Goal: Transaction & Acquisition: Download file/media

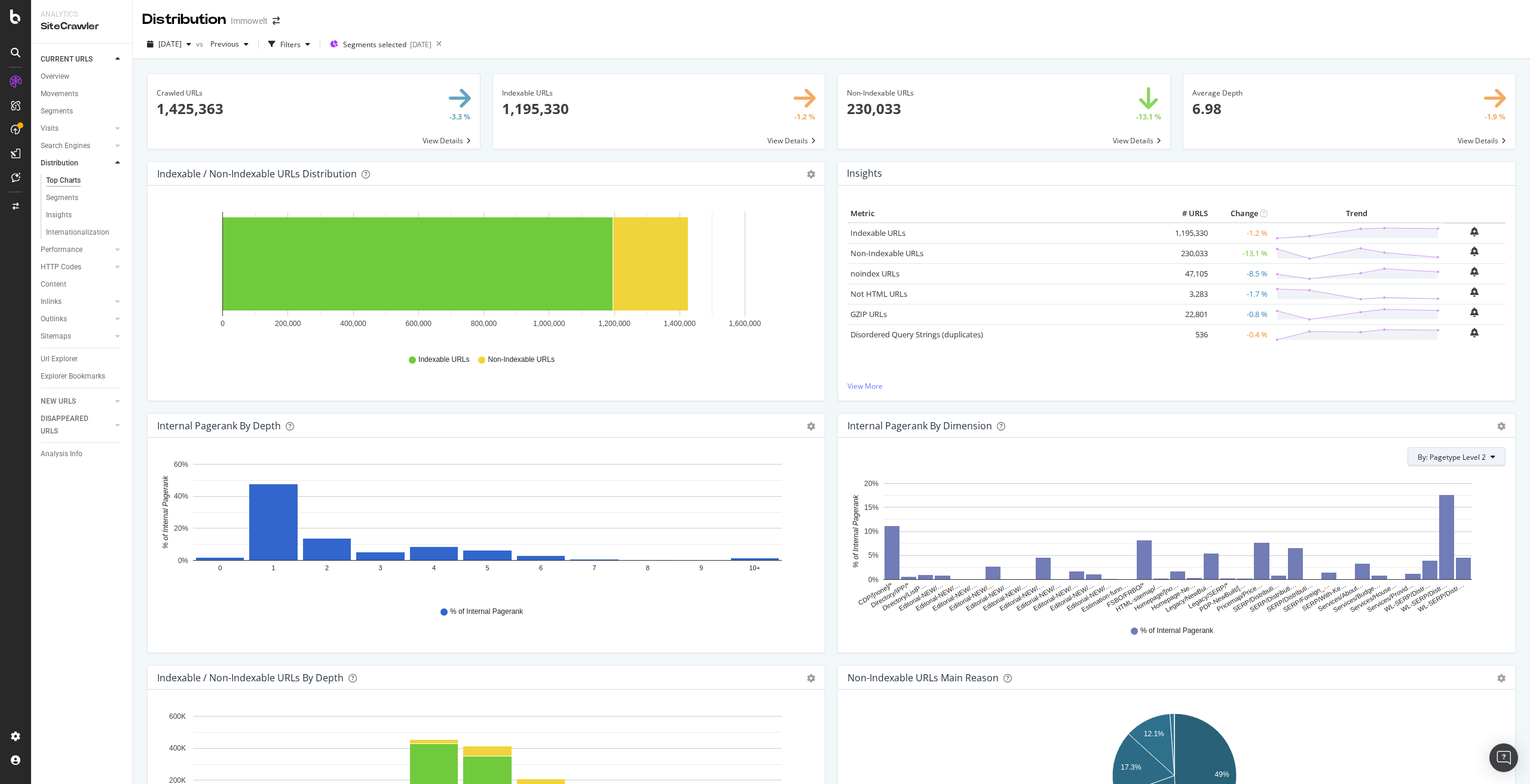
click at [1446, 455] on span "By: Pagetype Level 2" at bounding box center [1452, 457] width 68 height 10
click at [1306, 409] on div "Insights Metric # URLS Change Trend Indexable URLs 1,195,330 -1.2 % Non-Indexab…" at bounding box center [1177, 287] width 690 height 252
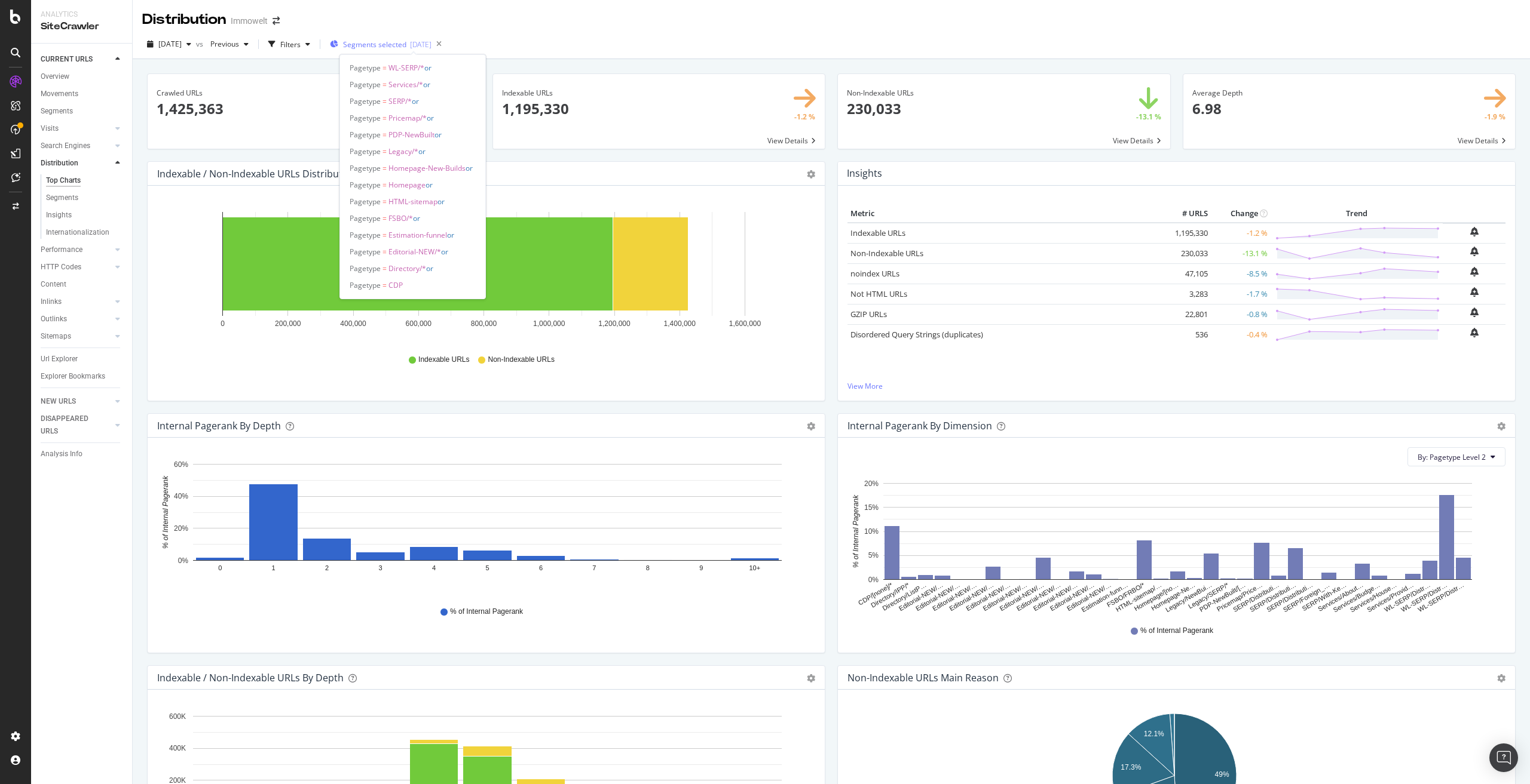
click at [432, 47] on div "[DATE]" at bounding box center [420, 45] width 21 height 10
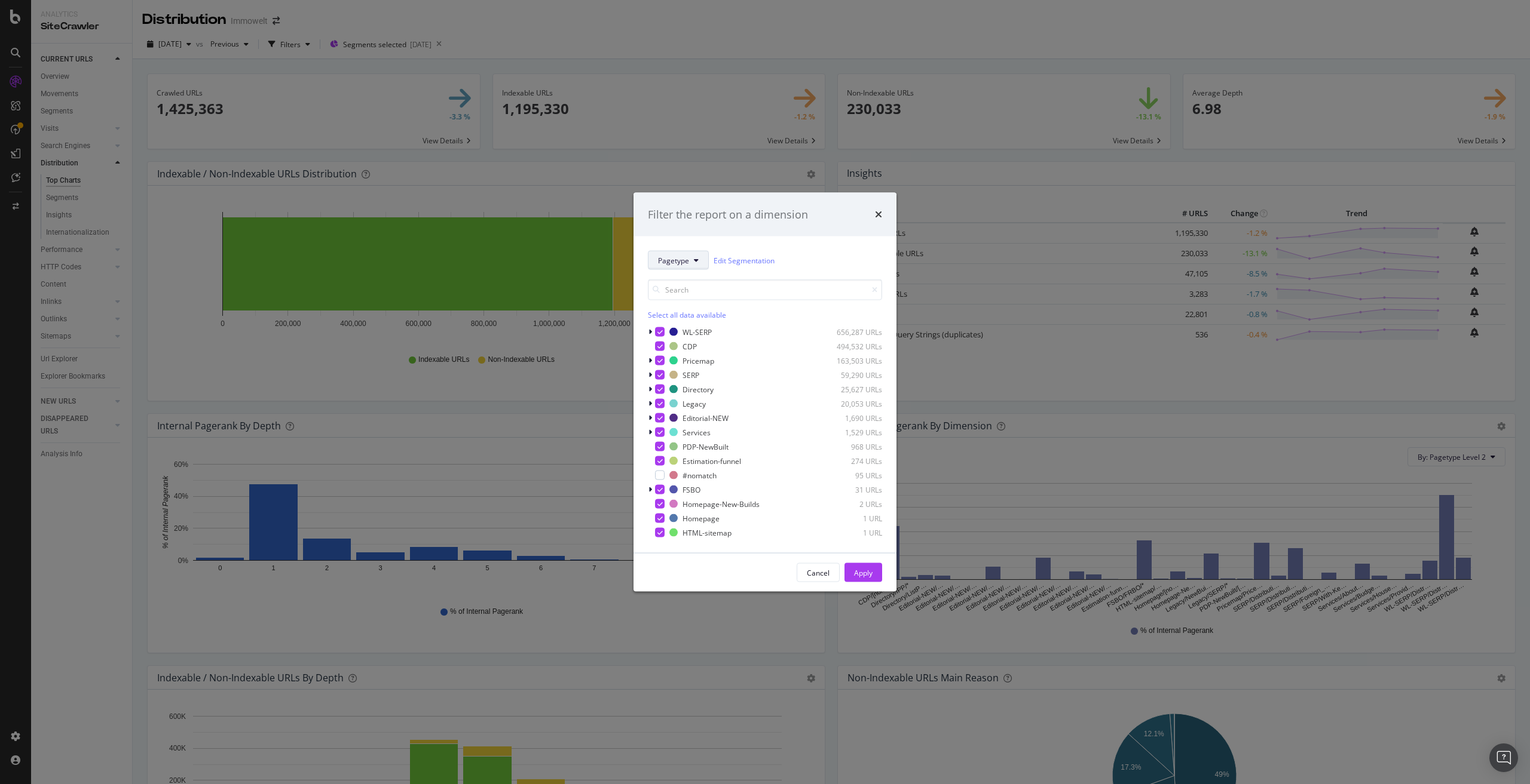
click at [691, 258] on button "Pagetype" at bounding box center [678, 260] width 61 height 19
click at [694, 321] on span "DistributionType" at bounding box center [697, 325] width 77 height 11
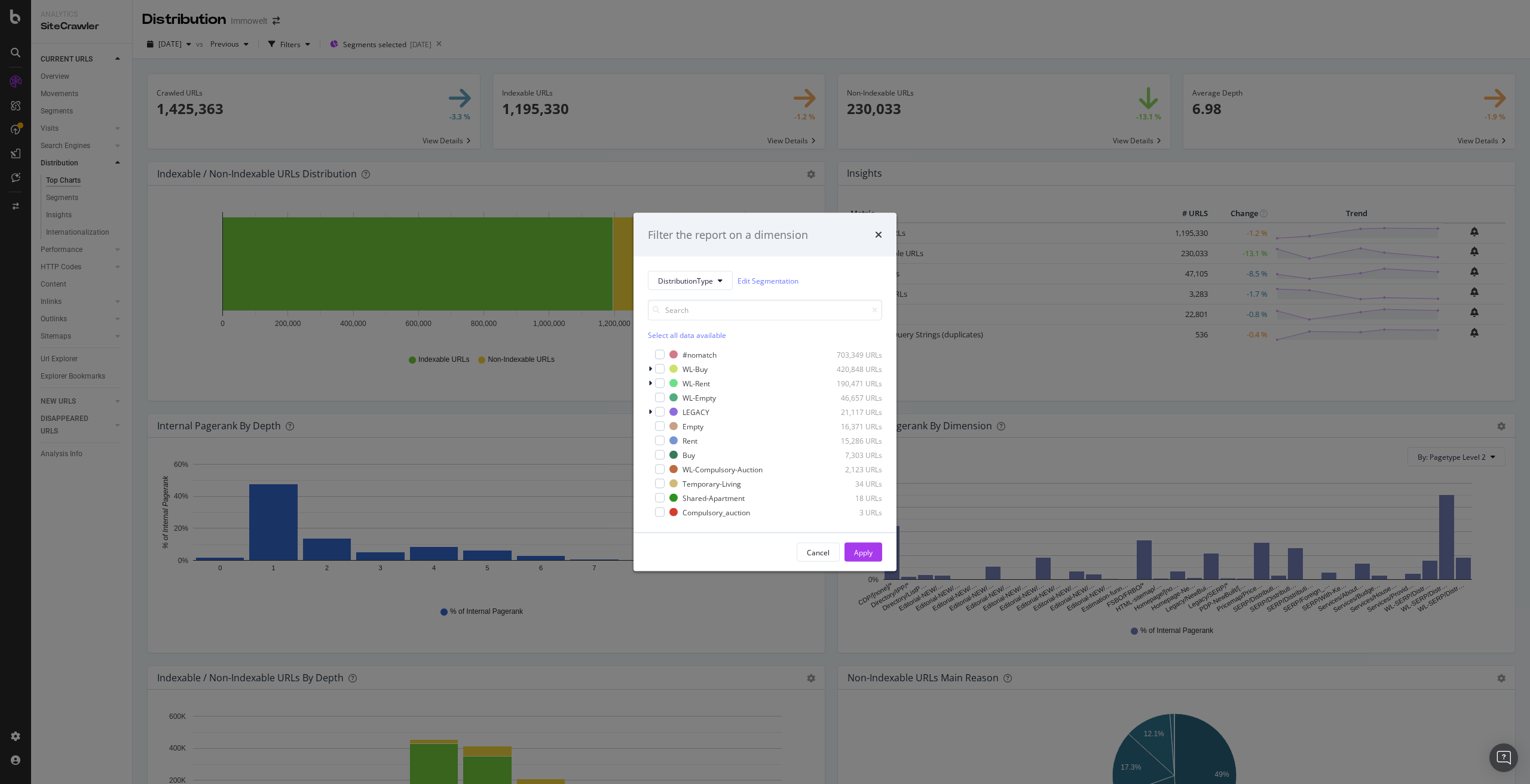
click at [702, 335] on div "Select all data available" at bounding box center [765, 335] width 234 height 10
click at [660, 355] on icon "modal" at bounding box center [660, 355] width 6 height 6
click at [858, 550] on div "Apply" at bounding box center [863, 552] width 18 height 10
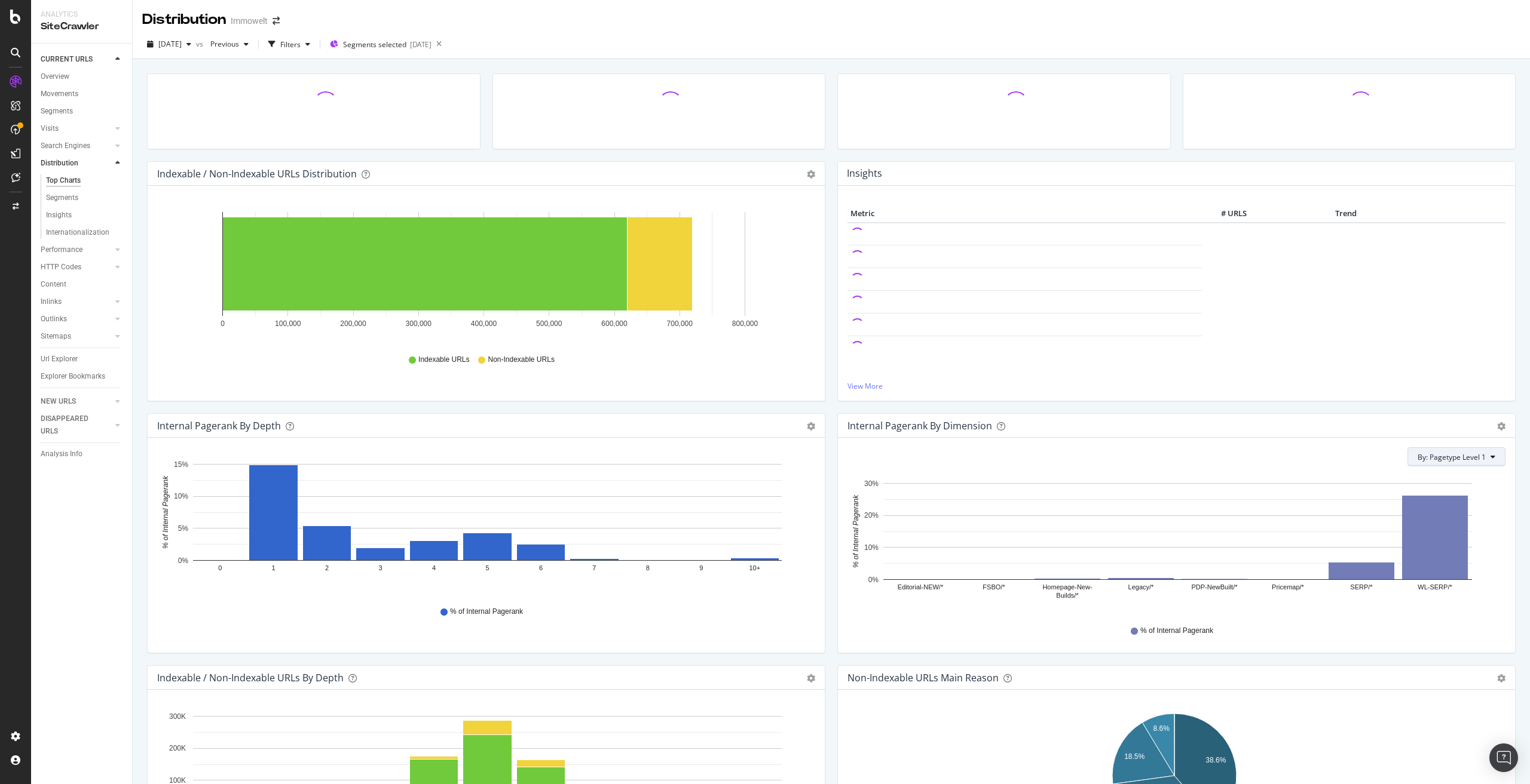
click at [1454, 455] on span "By: Pagetype Level 1" at bounding box center [1452, 457] width 68 height 10
click at [1404, 505] on div "Pagetype Level 2" at bounding box center [1422, 499] width 148 height 17
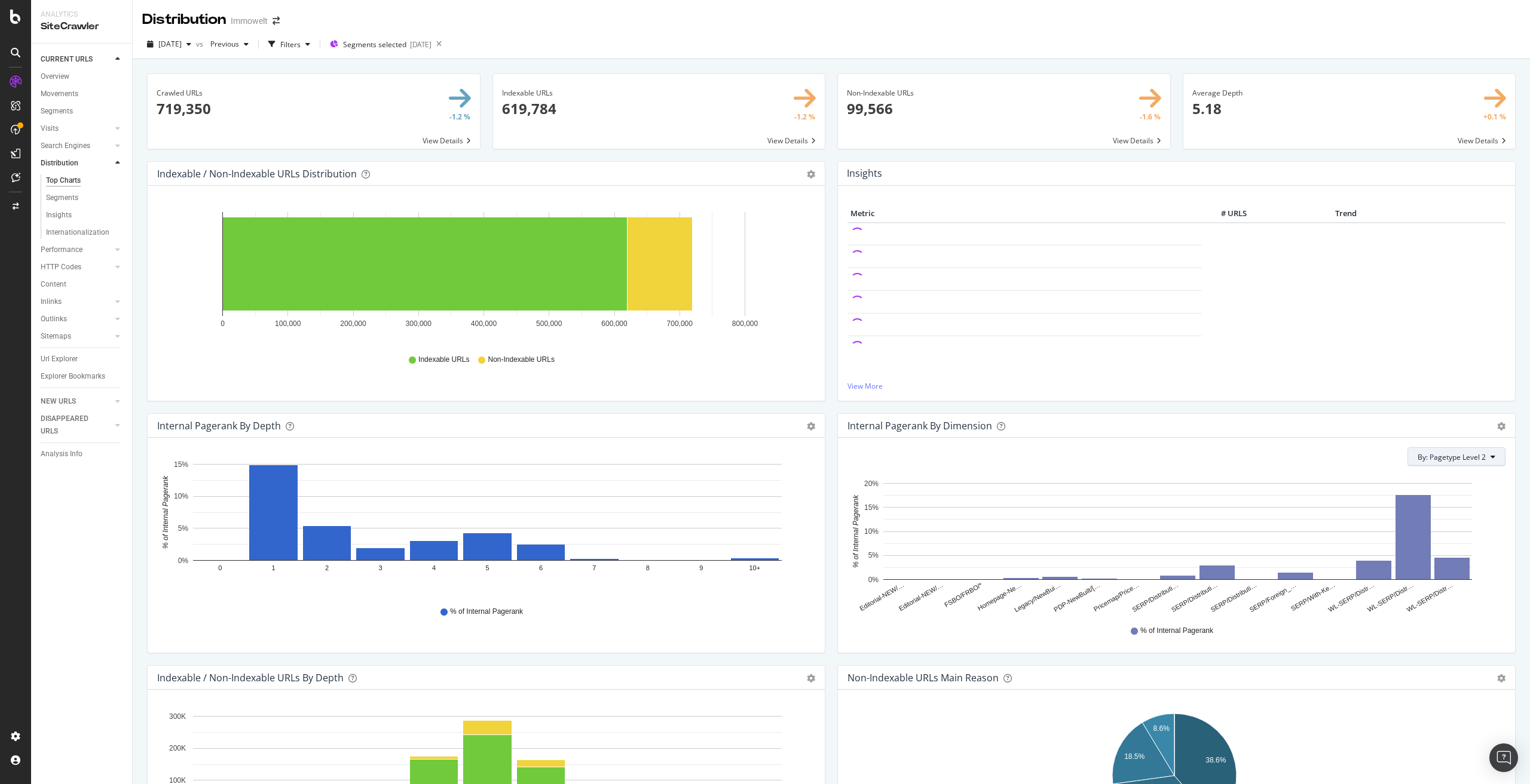
click at [1450, 458] on span "By: Pagetype Level 2" at bounding box center [1452, 457] width 68 height 10
click at [1464, 583] on div "Select a Segment" at bounding box center [1422, 583] width 148 height 19
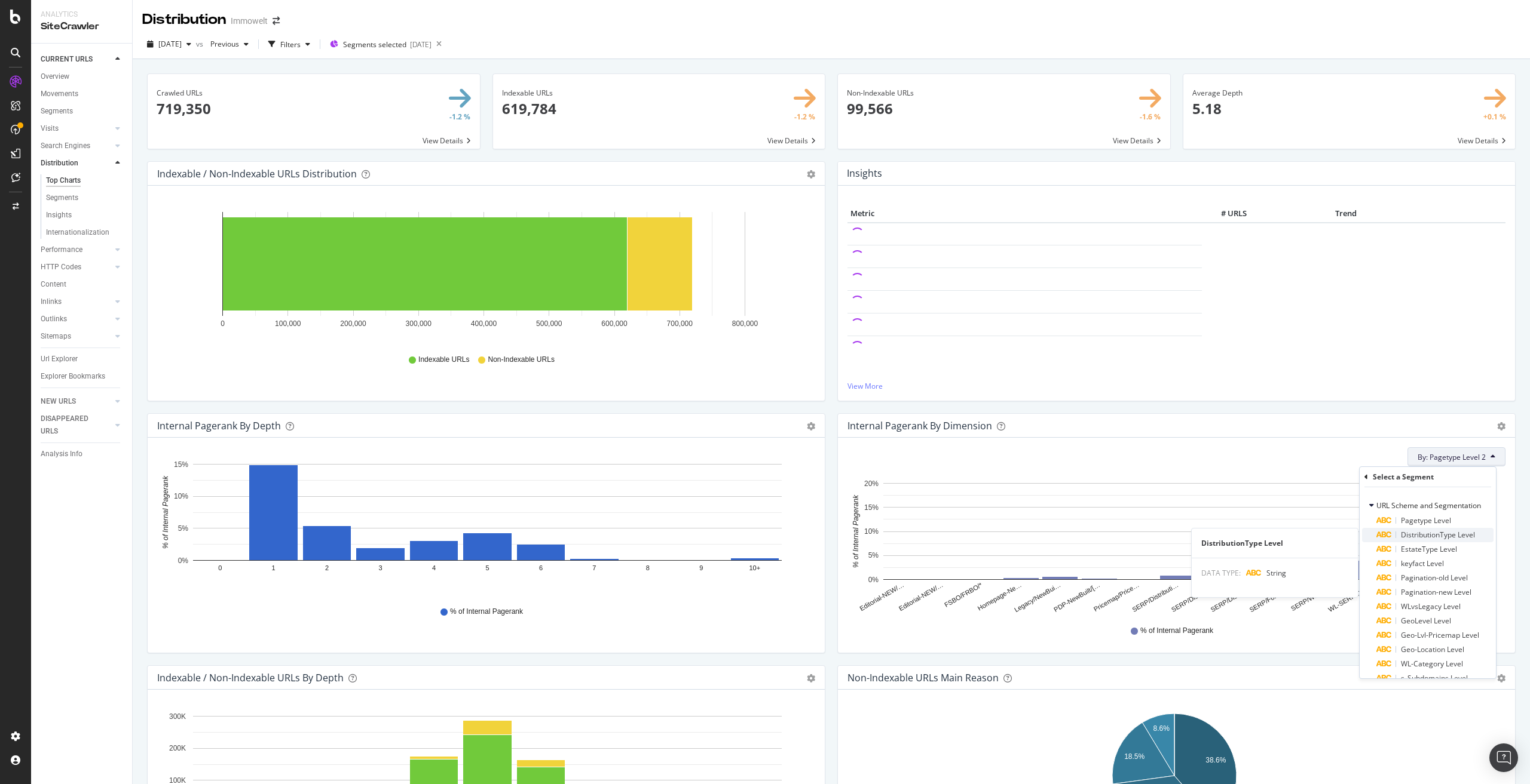
click at [1444, 531] on span "DistributionType Level" at bounding box center [1438, 535] width 75 height 10
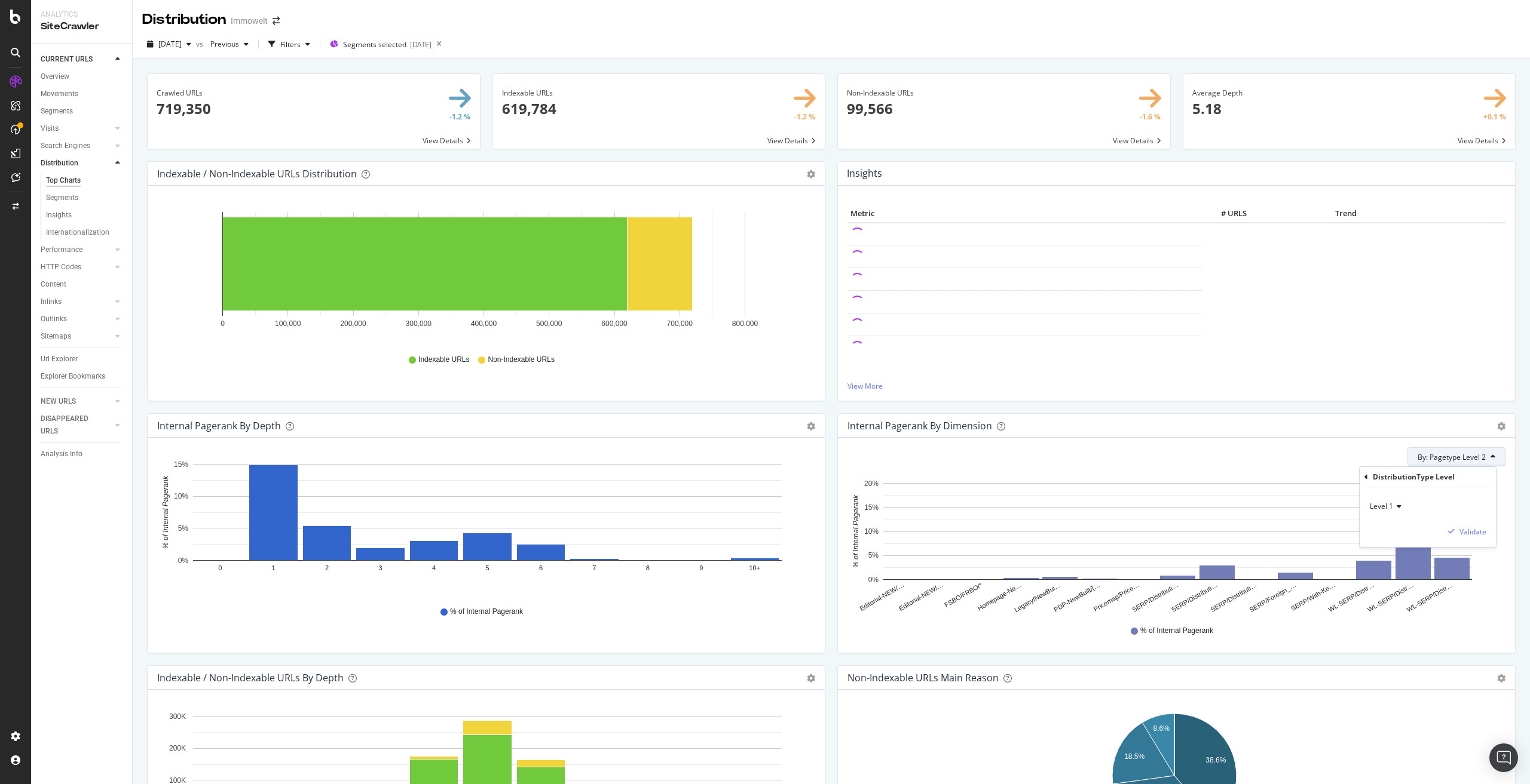
click at [1398, 503] on icon at bounding box center [1397, 506] width 9 height 7
click at [1393, 544] on span "Level 2" at bounding box center [1387, 547] width 23 height 10
click at [1474, 531] on div "Validate" at bounding box center [1473, 531] width 27 height 10
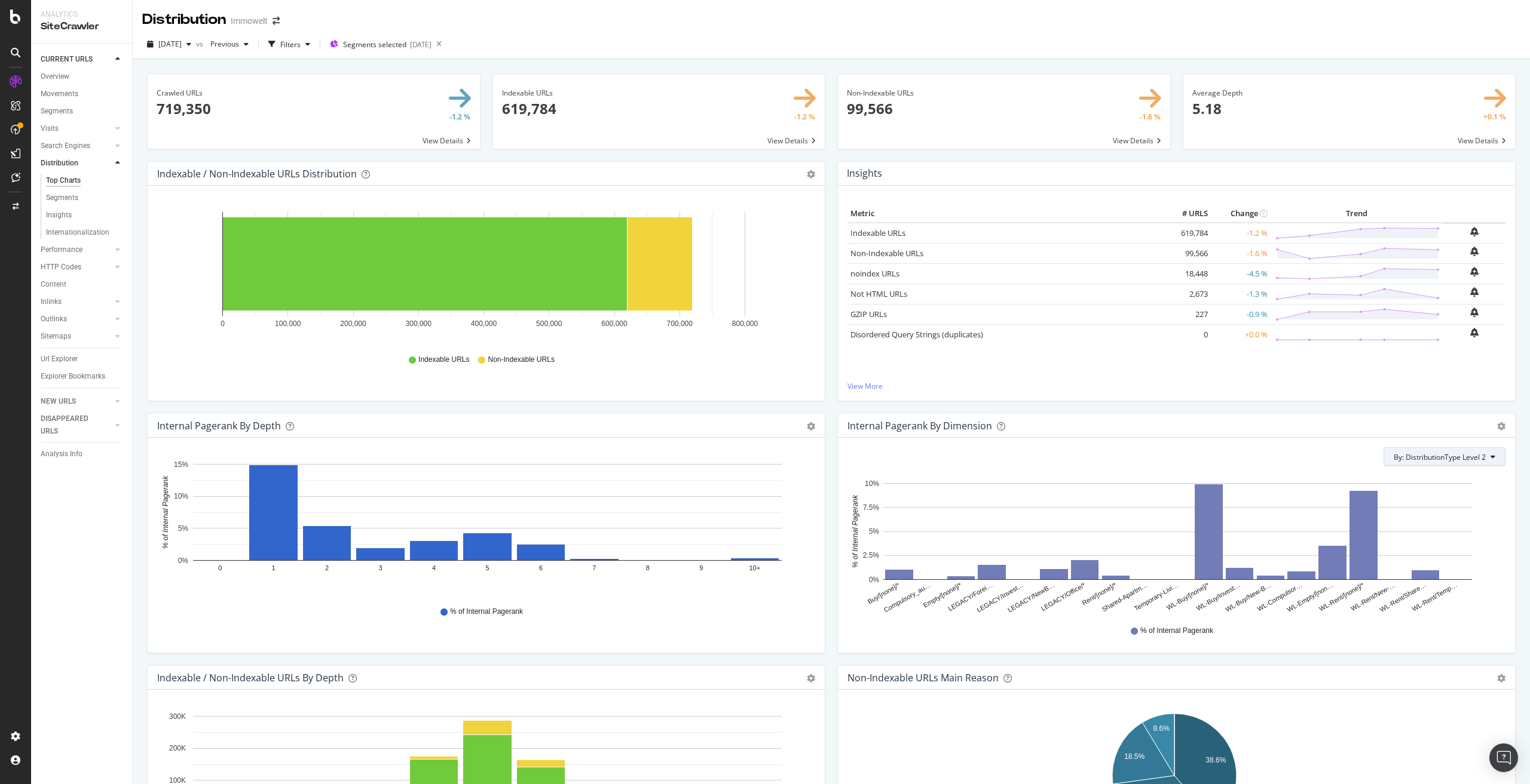
click at [1417, 462] on span "By: DistributionType Level 2" at bounding box center [1439, 457] width 92 height 10
click at [1409, 407] on div "Insights Metric # URLS Change Trend Indexable URLs 619,784 -1.2 % Non-Indexable…" at bounding box center [1177, 287] width 690 height 252
click at [1431, 454] on span "By: DistributionType Level 2" at bounding box center [1439, 457] width 92 height 10
click at [1355, 407] on div "Insights Metric # URLS Change Trend Indexable URLs 619,784 -1.2 % Non-Indexable…" at bounding box center [1177, 287] width 690 height 252
click at [1434, 457] on span "By: DistributionType Level 2" at bounding box center [1439, 457] width 92 height 10
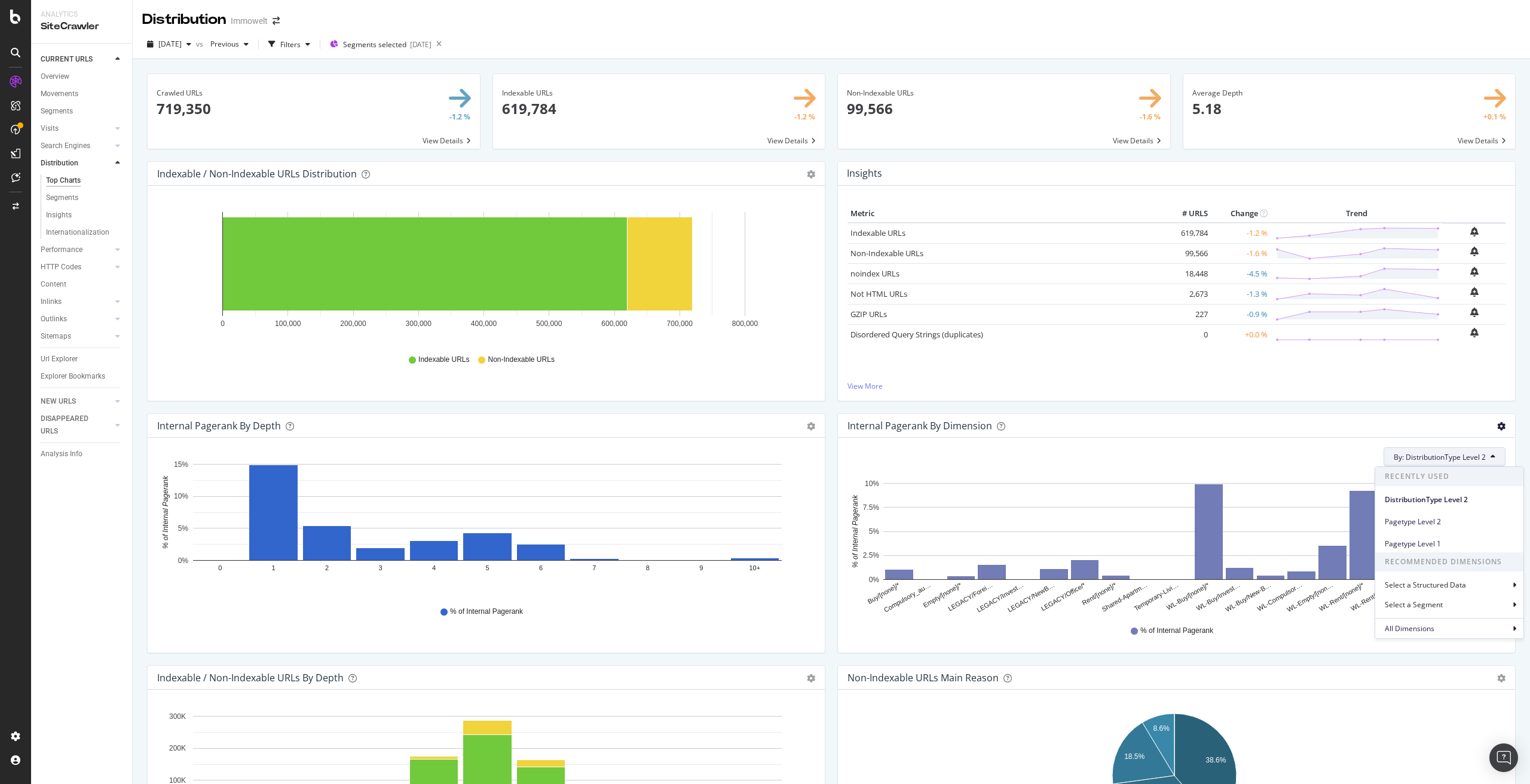
click at [1497, 426] on icon "gear" at bounding box center [1501, 426] width 9 height 9
click at [1454, 513] on span "Export as CSV" at bounding box center [1460, 516] width 108 height 16
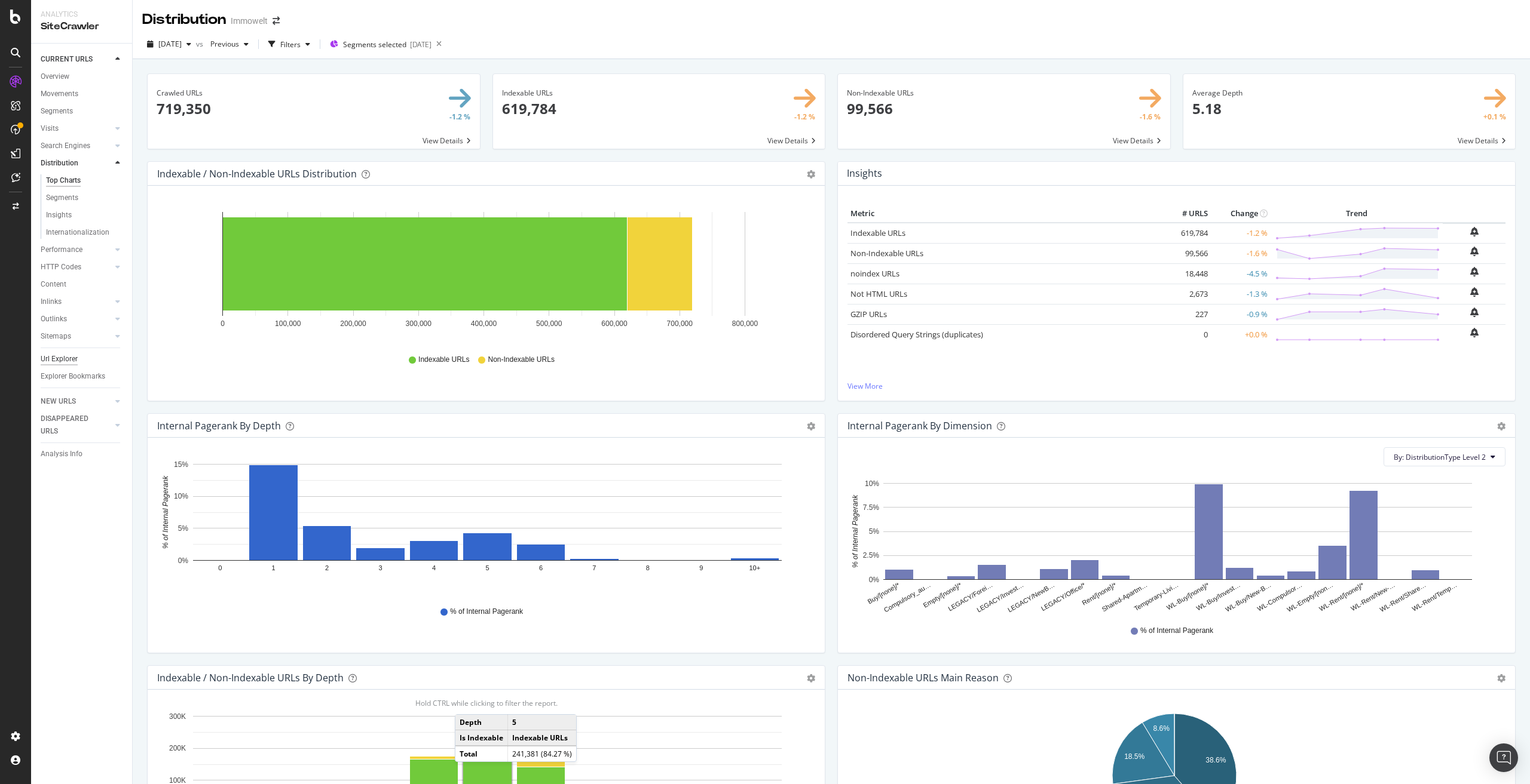
click at [60, 356] on div "Url Explorer" at bounding box center [59, 359] width 37 height 13
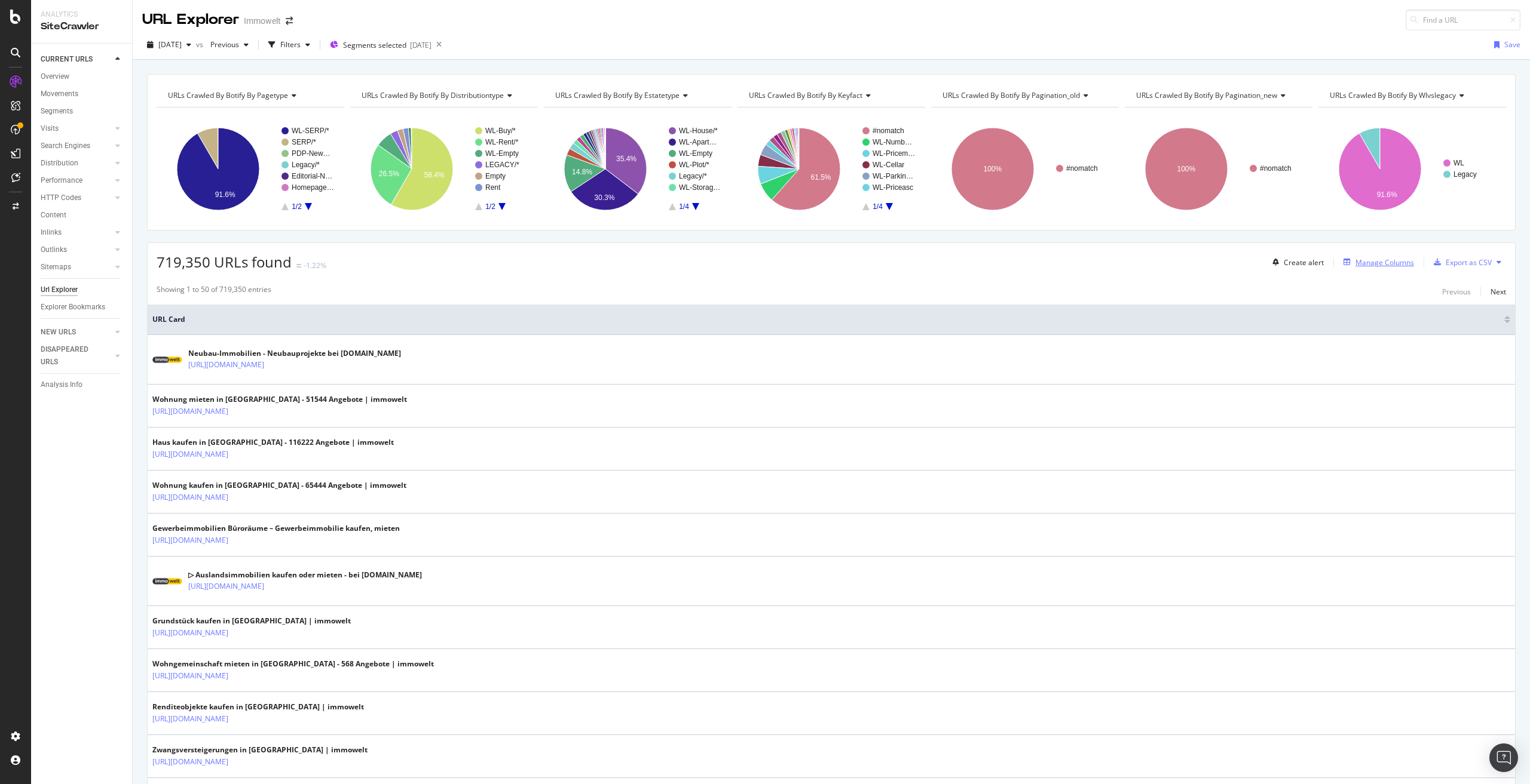
click at [1378, 265] on div "Manage Columns" at bounding box center [1385, 262] width 58 height 10
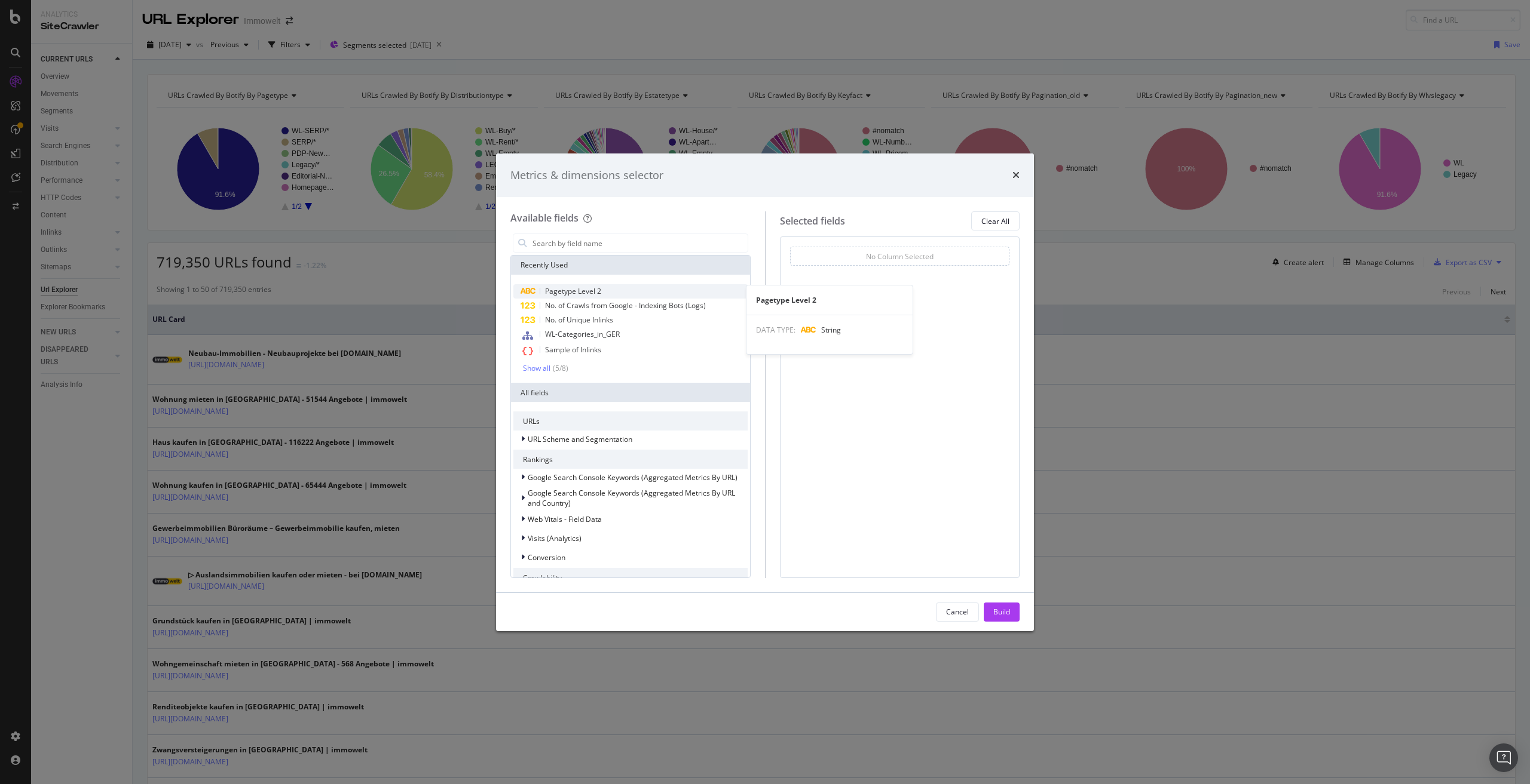
click at [561, 292] on span "Pagetype Level 2" at bounding box center [573, 291] width 56 height 10
click at [908, 272] on icon "modal" at bounding box center [909, 274] width 5 height 7
click at [901, 316] on span "Level 2" at bounding box center [896, 317] width 24 height 11
click at [938, 256] on div "Pagetype Level" at bounding box center [914, 256] width 166 height 12
click at [998, 252] on div "Pagetype Level" at bounding box center [901, 256] width 219 height 16
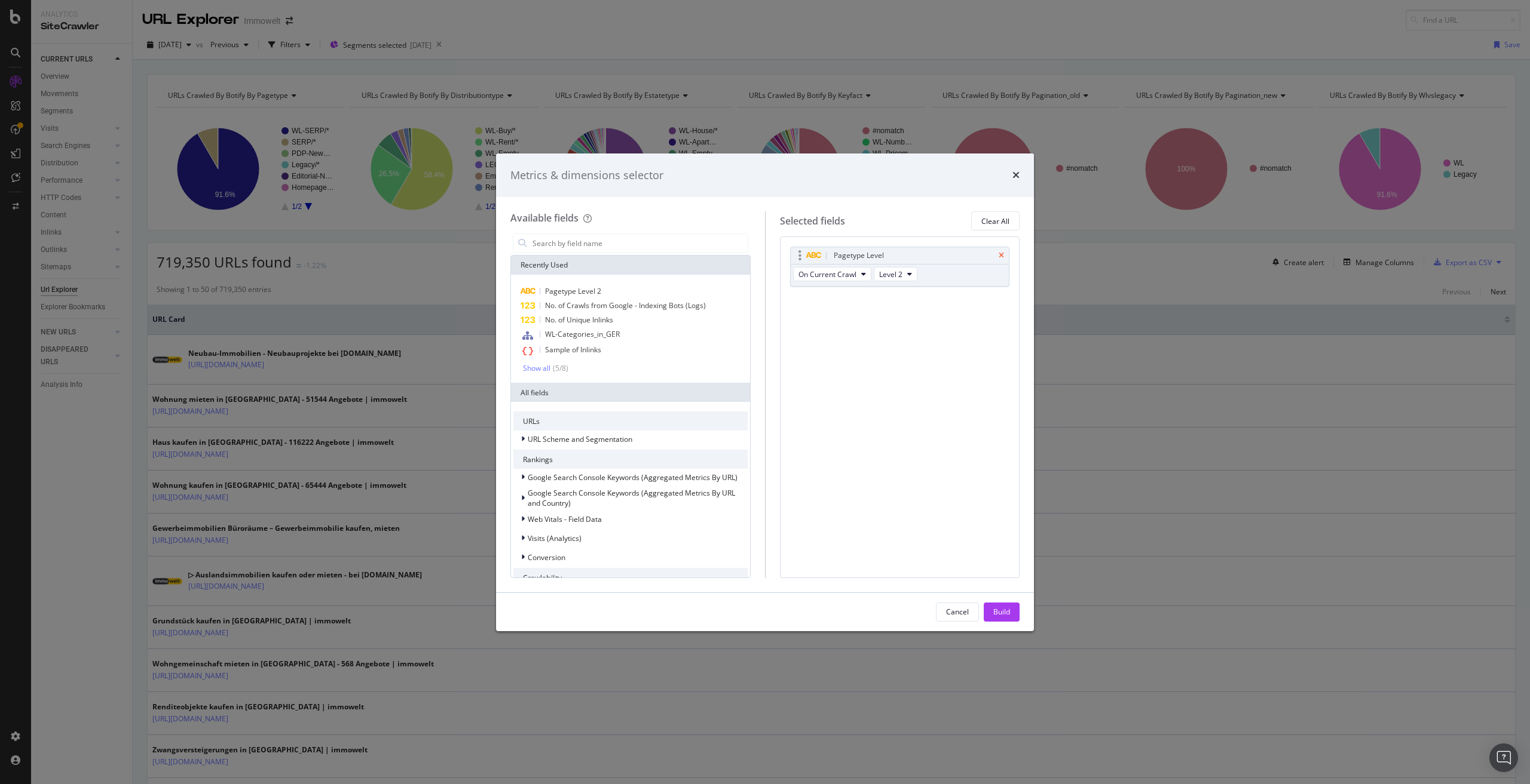
click at [1000, 254] on icon "times" at bounding box center [1001, 255] width 6 height 7
click at [654, 238] on input "modal" at bounding box center [639, 243] width 216 height 18
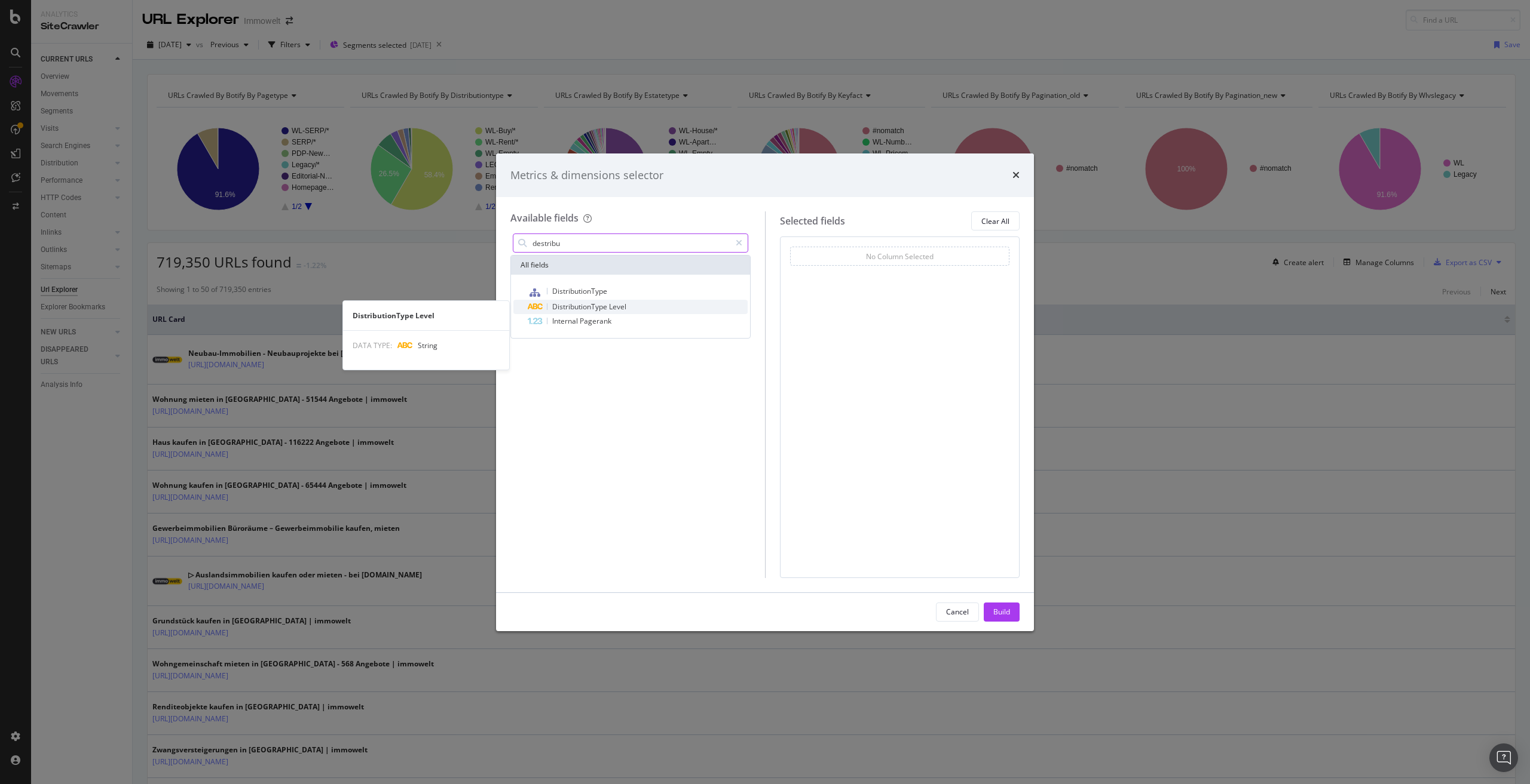
type input "destribu"
click at [638, 304] on div "DistributionType Level" at bounding box center [637, 307] width 220 height 15
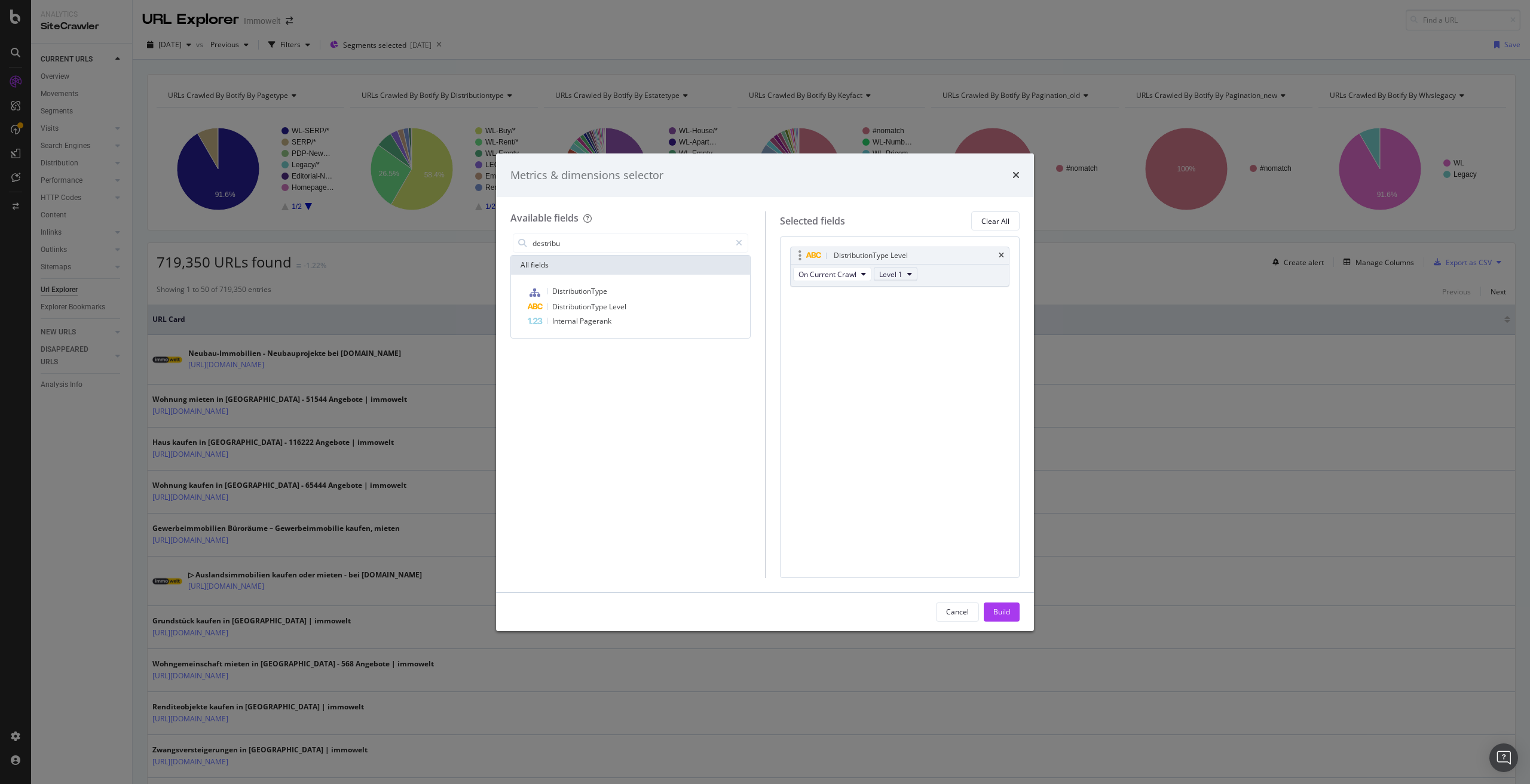
click at [894, 272] on span "Level 1" at bounding box center [891, 274] width 23 height 10
click at [893, 315] on span "Level 2" at bounding box center [896, 317] width 24 height 11
click at [741, 237] on div "modal" at bounding box center [739, 243] width 17 height 19
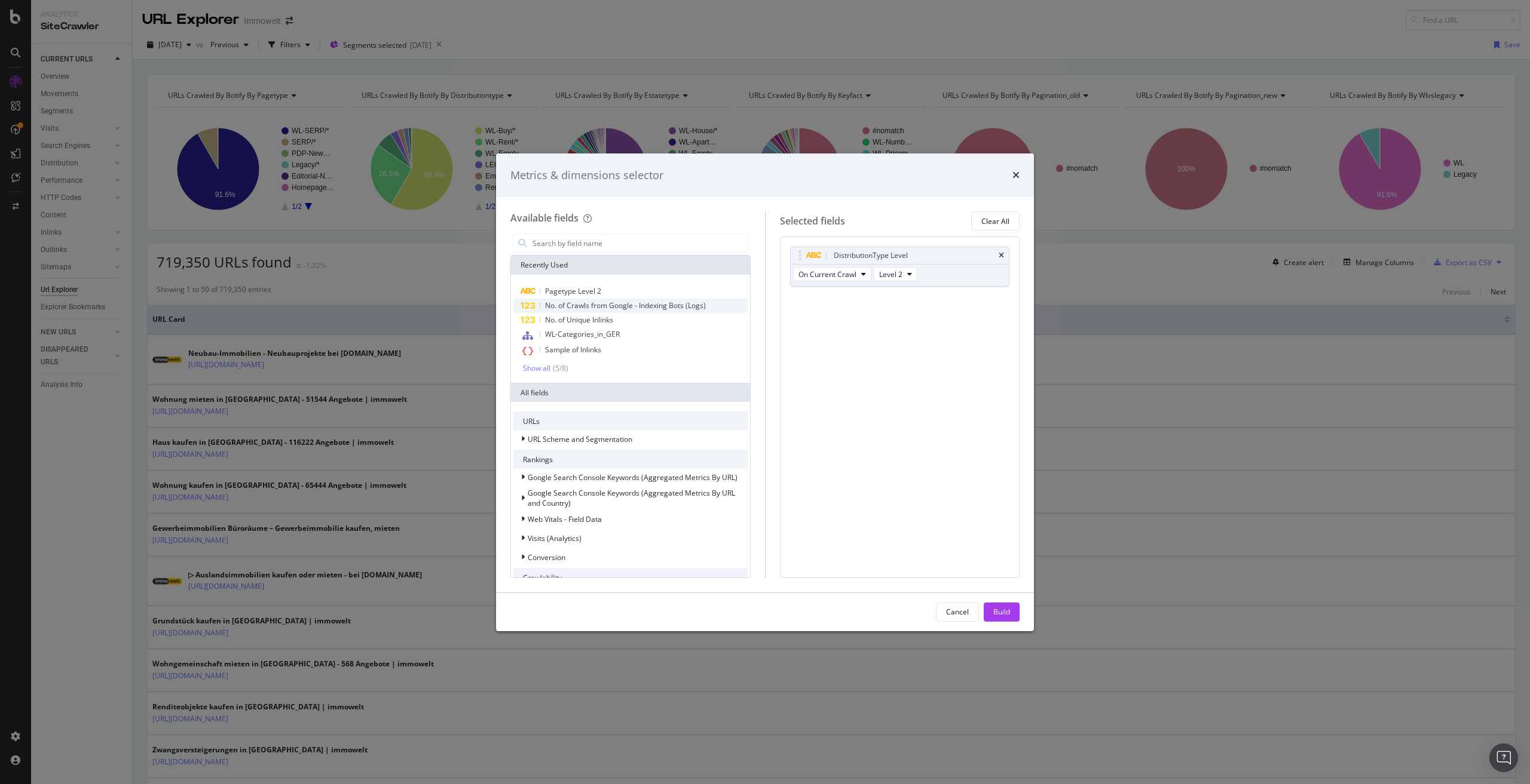
click at [656, 307] on span "No. of Crawls from Google - Indexing Bots (Logs)" at bounding box center [626, 305] width 161 height 10
click at [1000, 610] on div "Build" at bounding box center [1001, 612] width 16 height 10
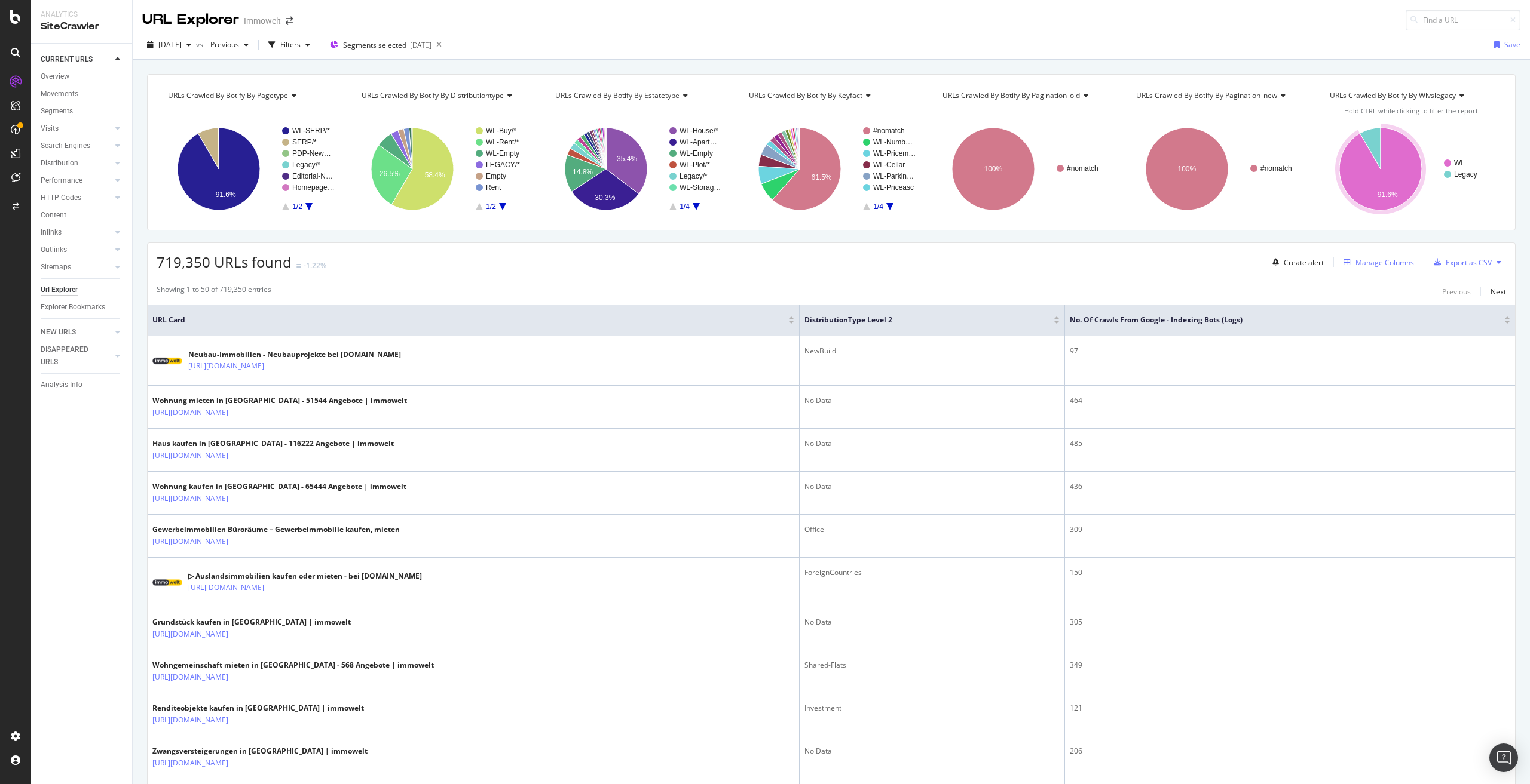
click at [1364, 260] on div "Manage Columns" at bounding box center [1385, 262] width 58 height 10
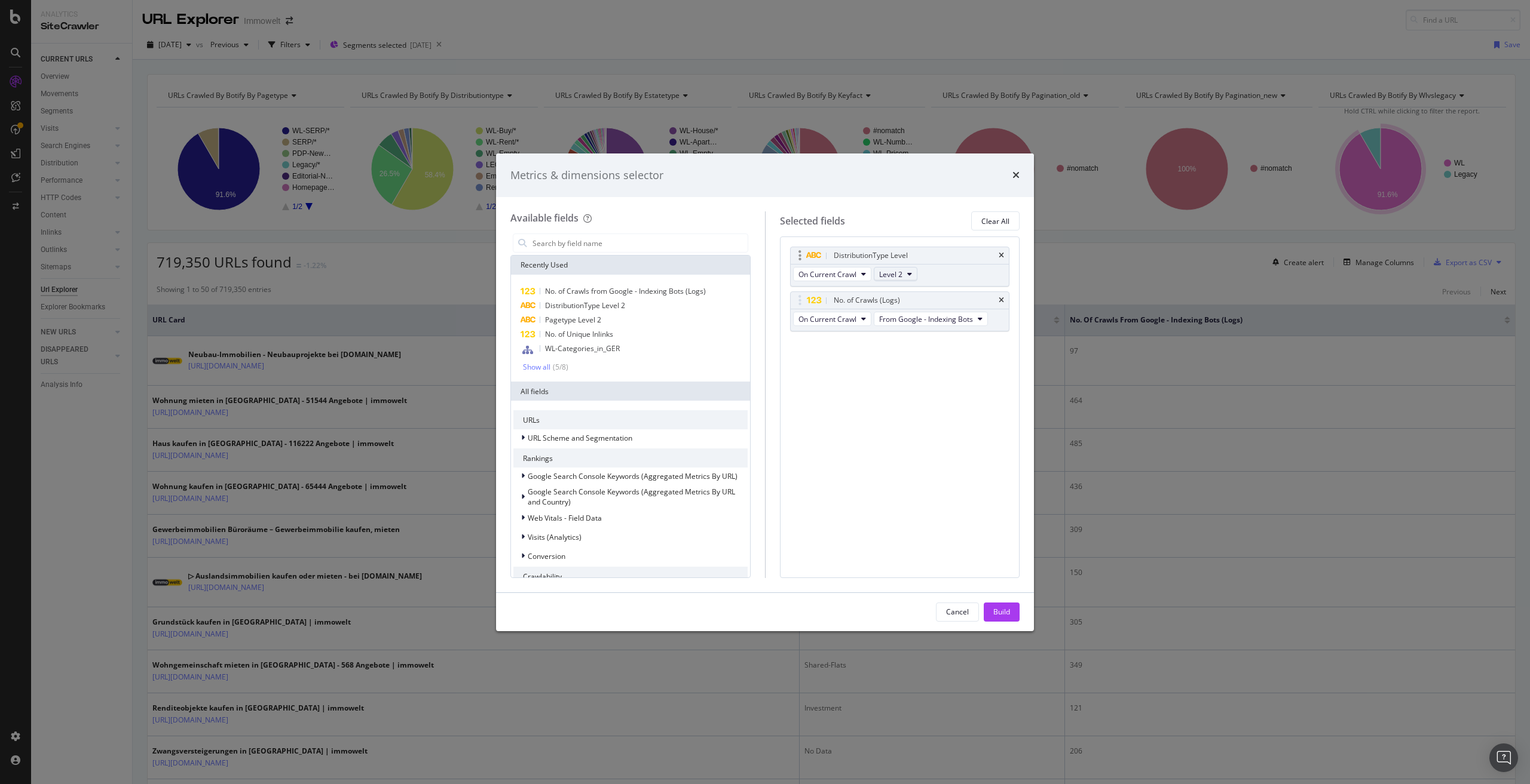
click at [897, 274] on span "Level 2" at bounding box center [891, 274] width 23 height 10
click at [898, 296] on span "Level 1" at bounding box center [896, 295] width 24 height 11
click at [998, 610] on div "Build" at bounding box center [1001, 612] width 16 height 10
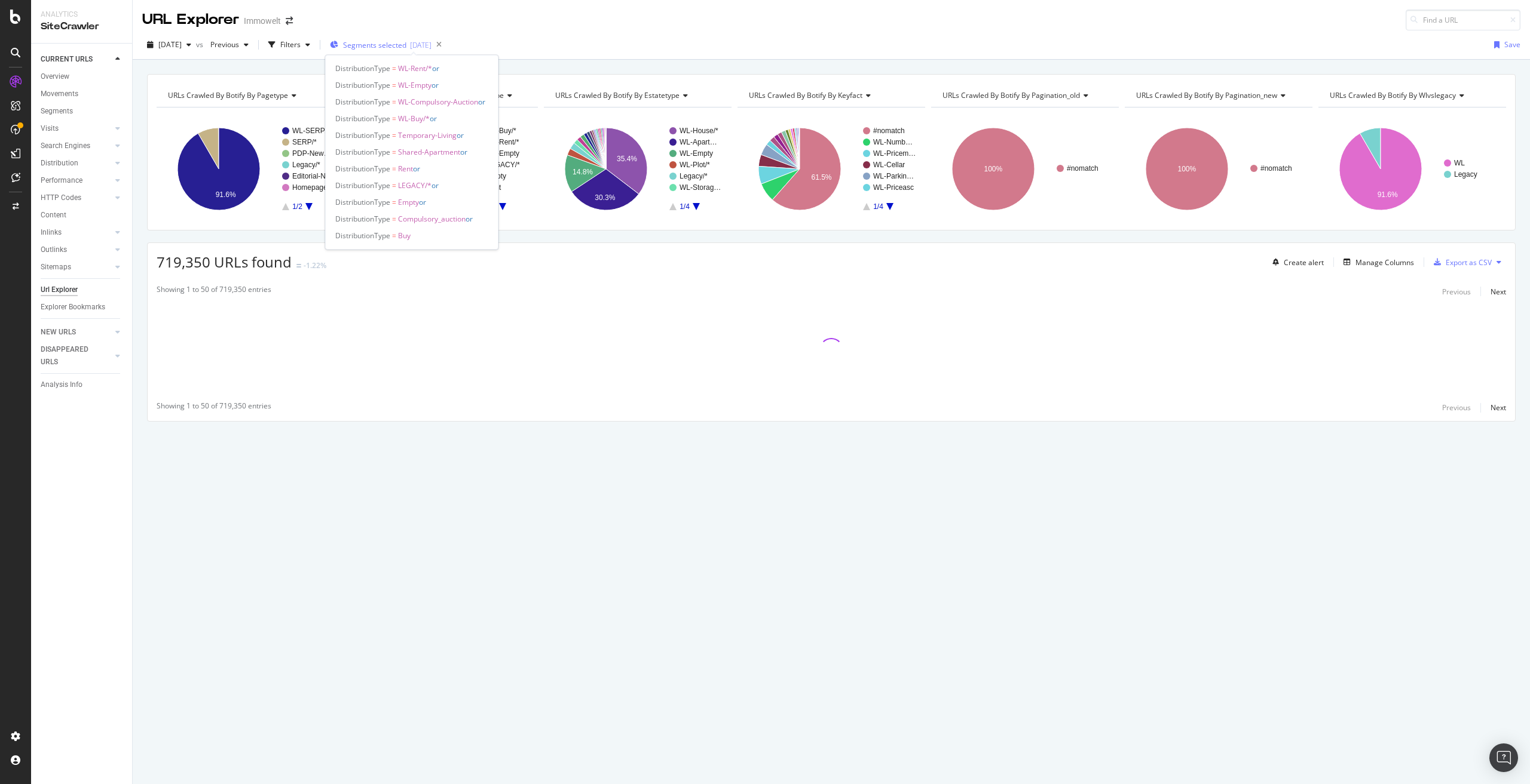
click at [388, 42] on span "Segments selected" at bounding box center [374, 45] width 63 height 10
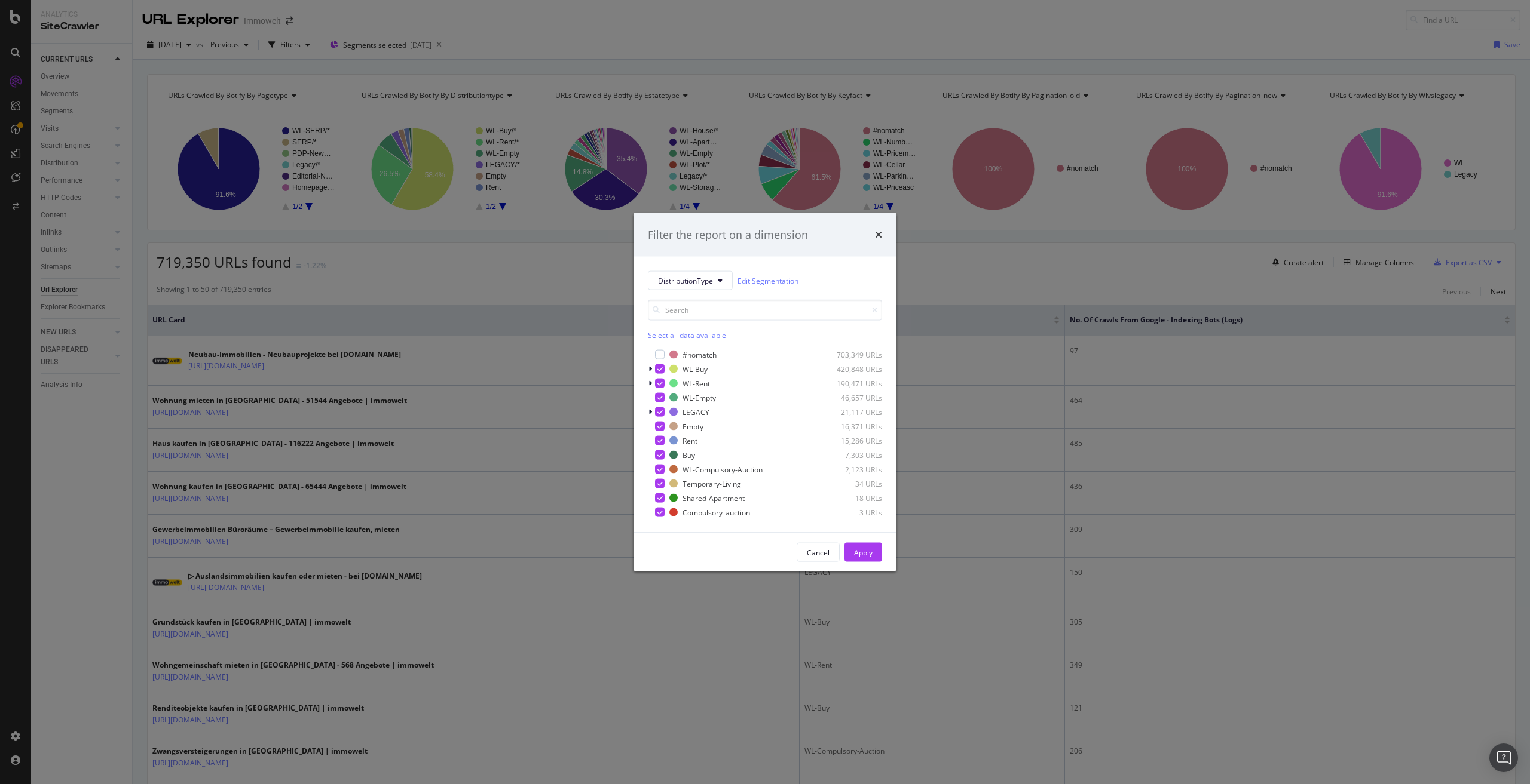
click at [575, 281] on div "Filter the report on a dimension DistributionType Edit Segmentation Select all …" at bounding box center [765, 392] width 1530 height 784
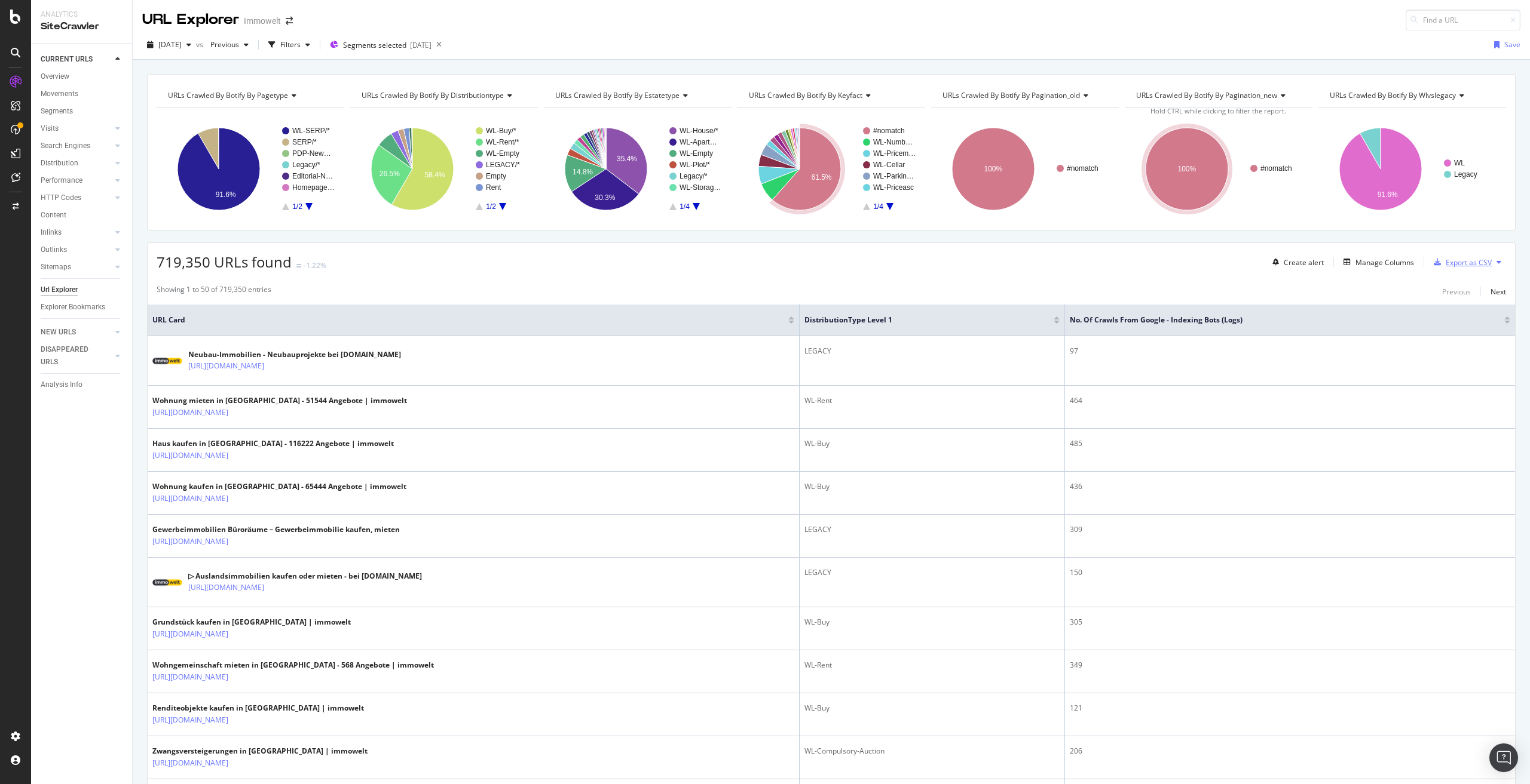
click at [1464, 261] on div "Export as CSV" at bounding box center [1469, 262] width 46 height 10
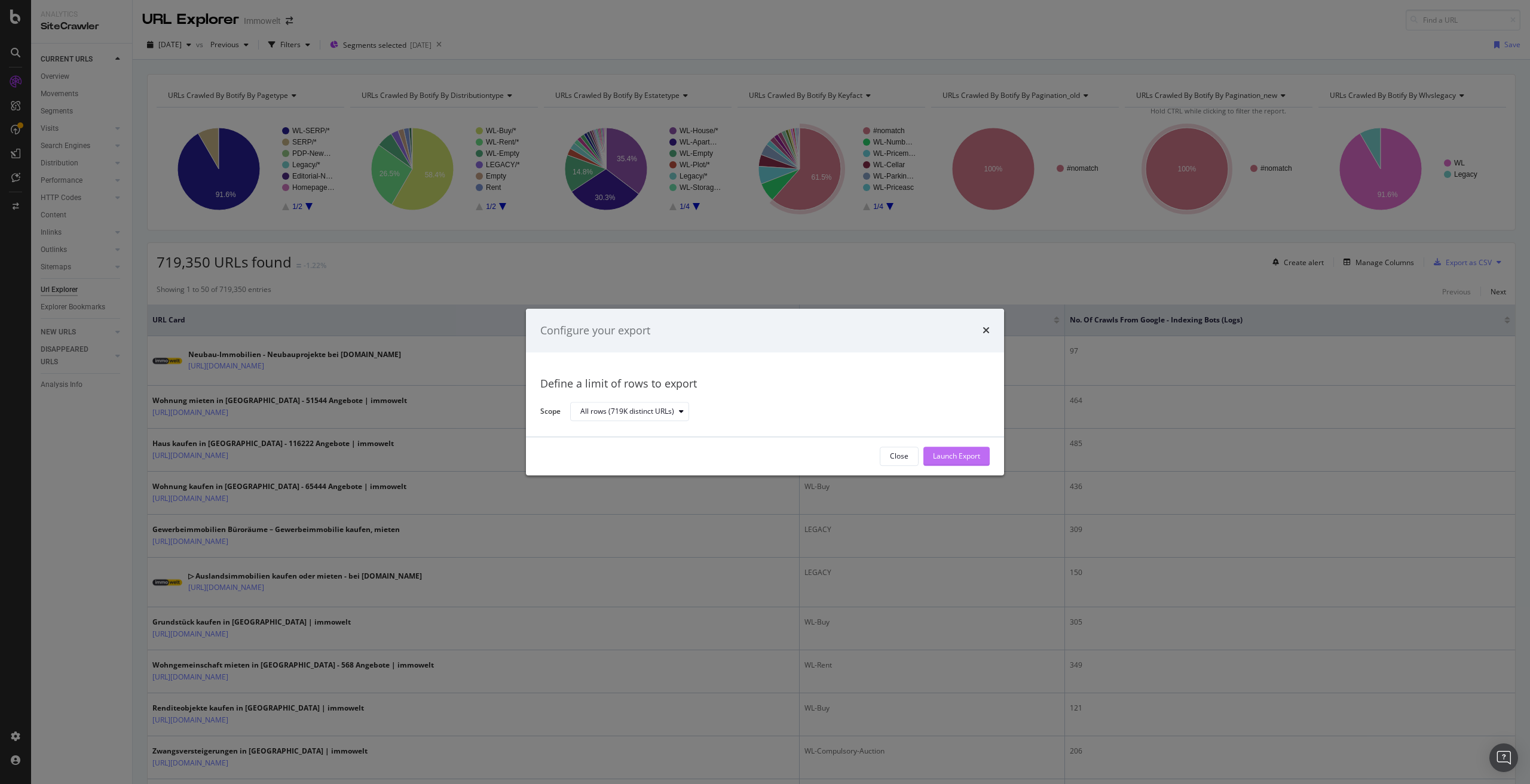
click at [962, 453] on div "Launch Export" at bounding box center [957, 457] width 47 height 10
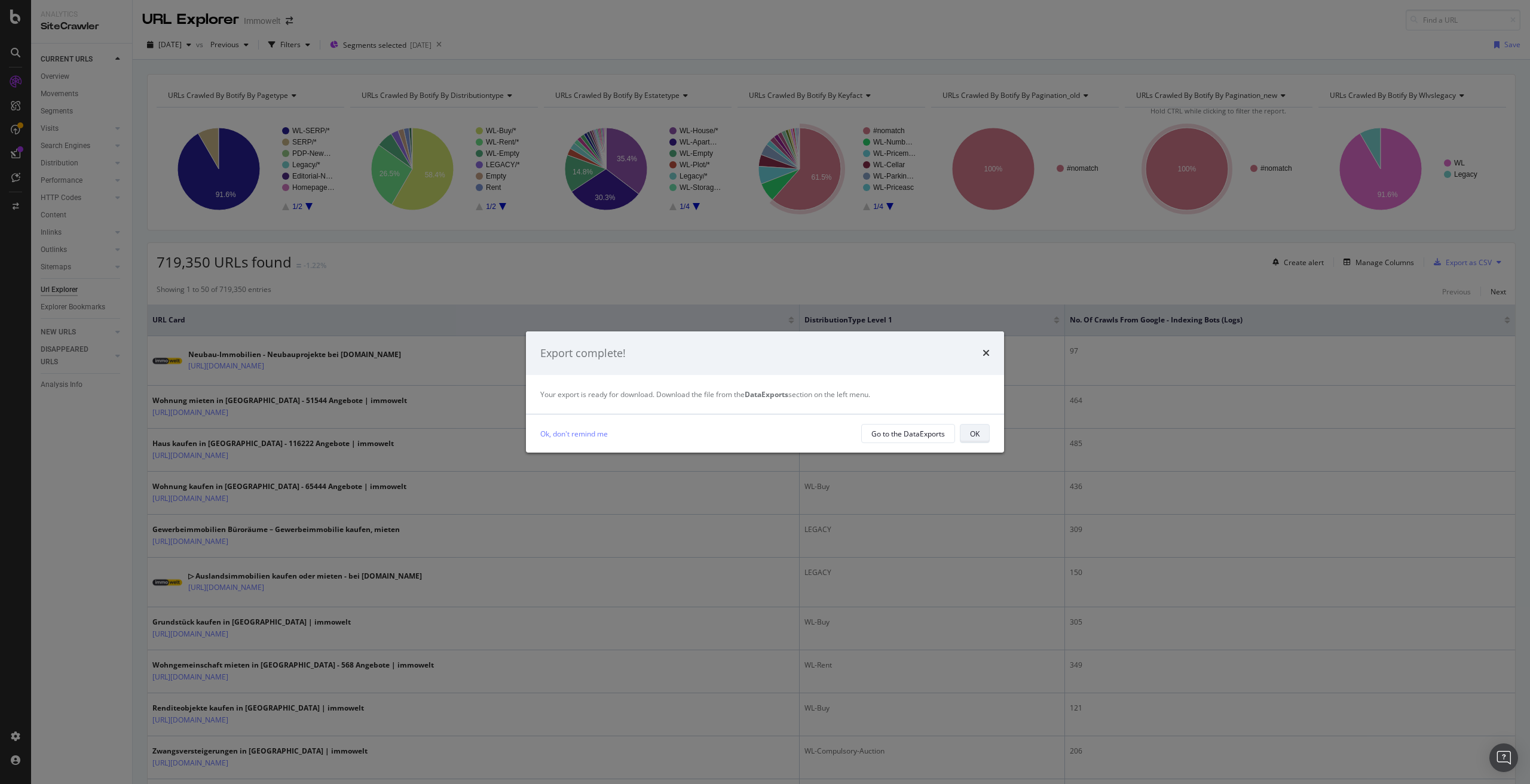
click at [969, 432] on button "OK" at bounding box center [974, 434] width 30 height 19
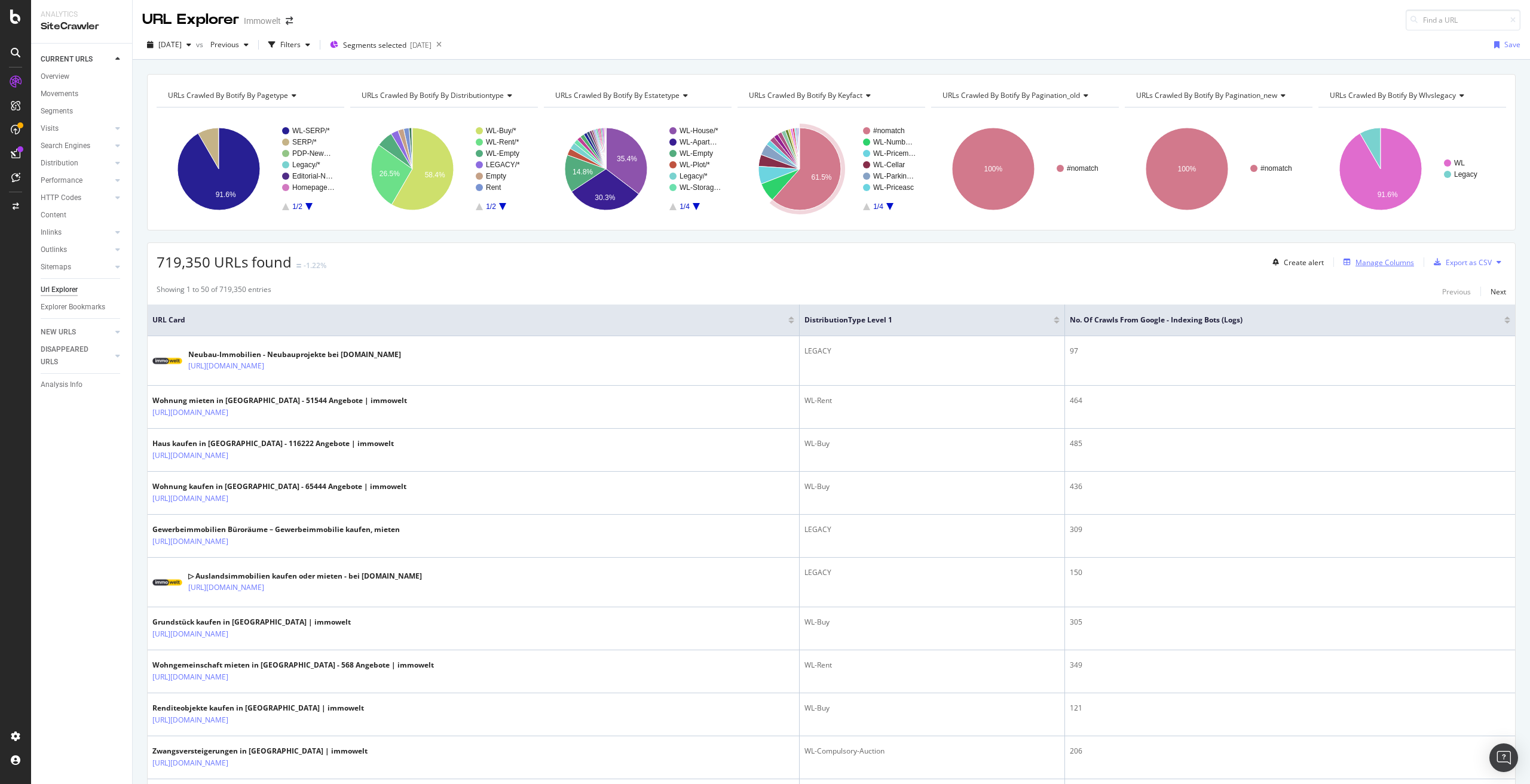
click at [1369, 262] on div "Manage Columns" at bounding box center [1385, 262] width 58 height 10
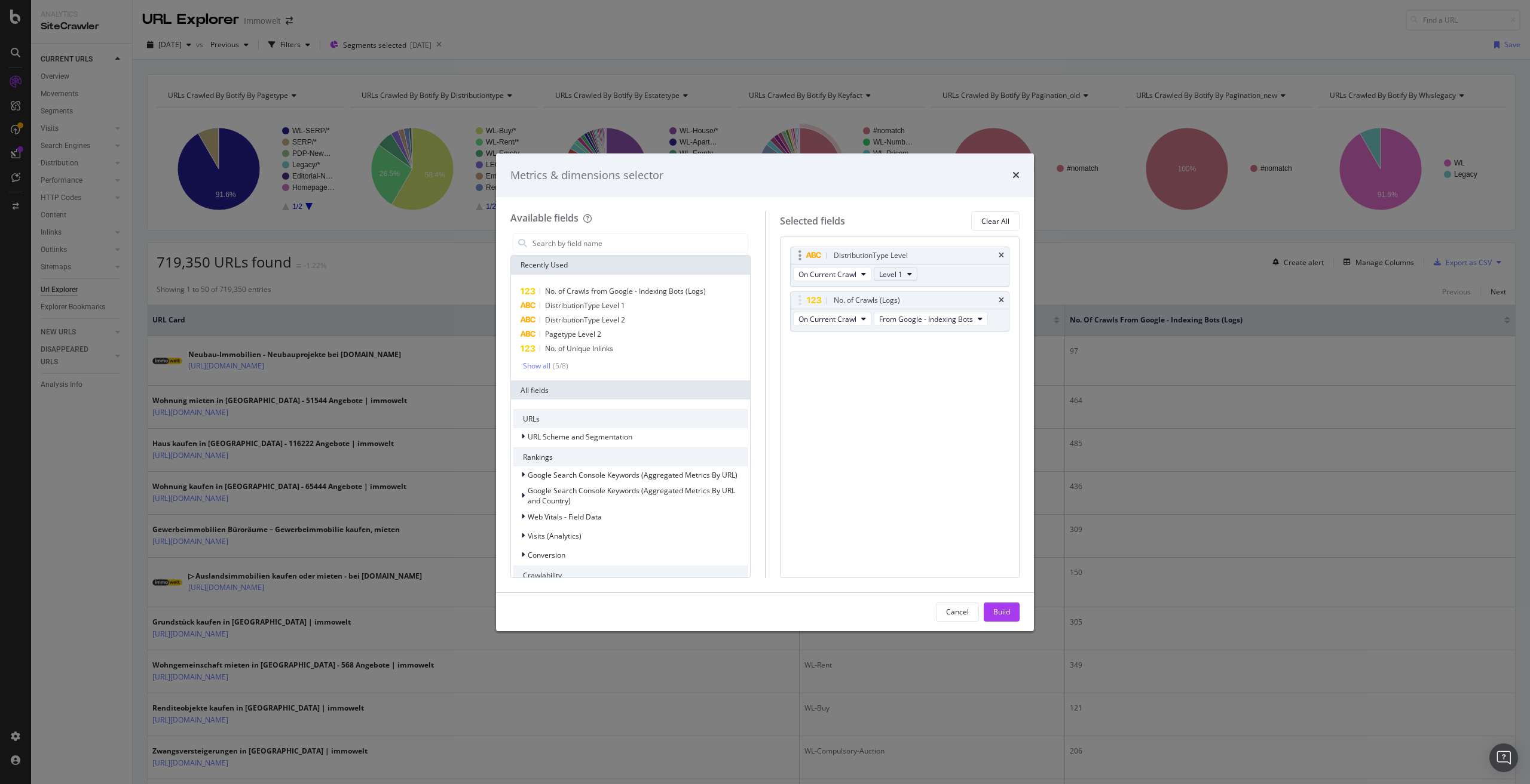
click at [898, 274] on span "Level 1" at bounding box center [891, 274] width 23 height 10
click at [898, 315] on span "Level 2" at bounding box center [896, 317] width 24 height 11
click at [997, 613] on div "Build" at bounding box center [1001, 612] width 16 height 10
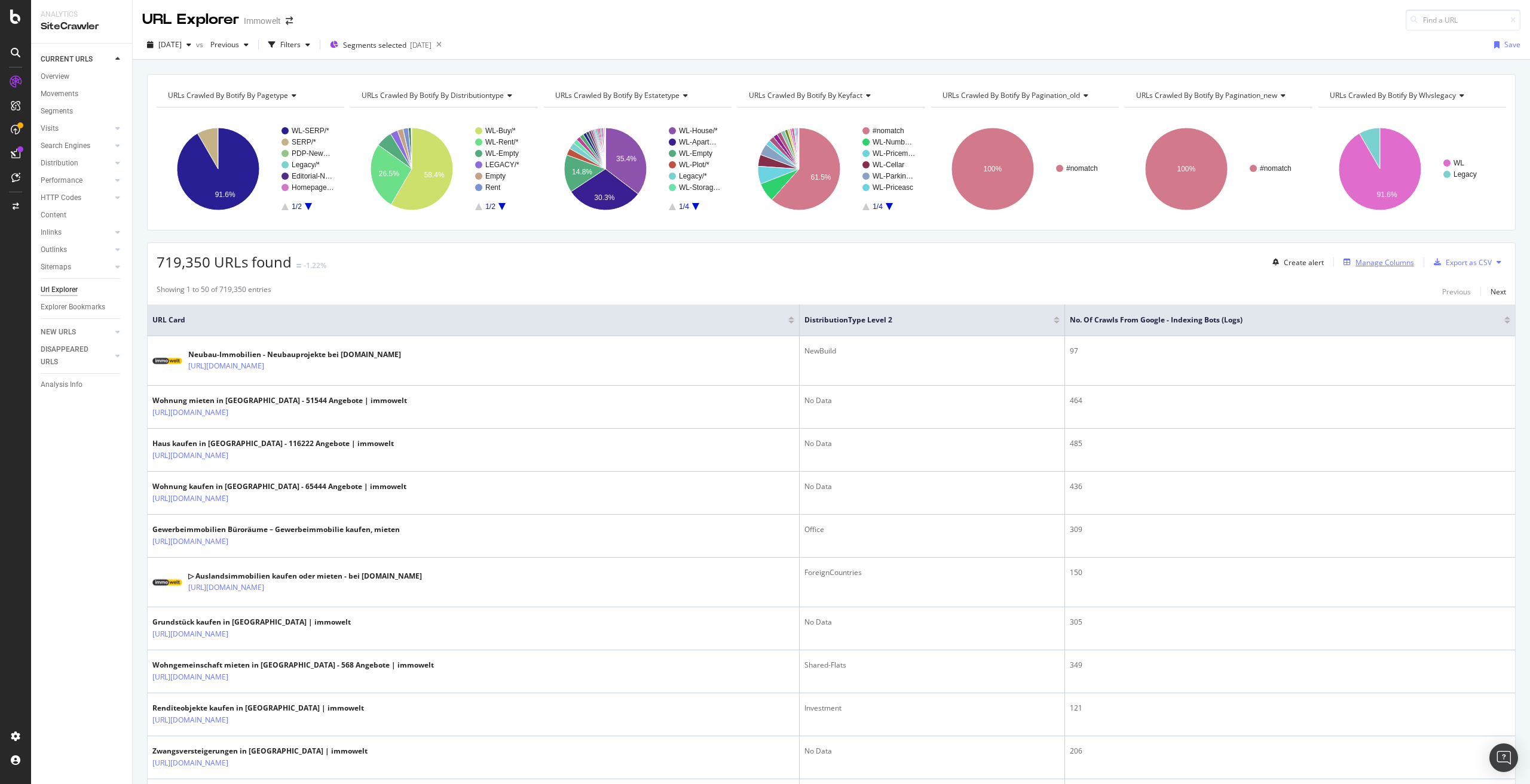
click at [1381, 261] on div "Manage Columns" at bounding box center [1385, 262] width 58 height 10
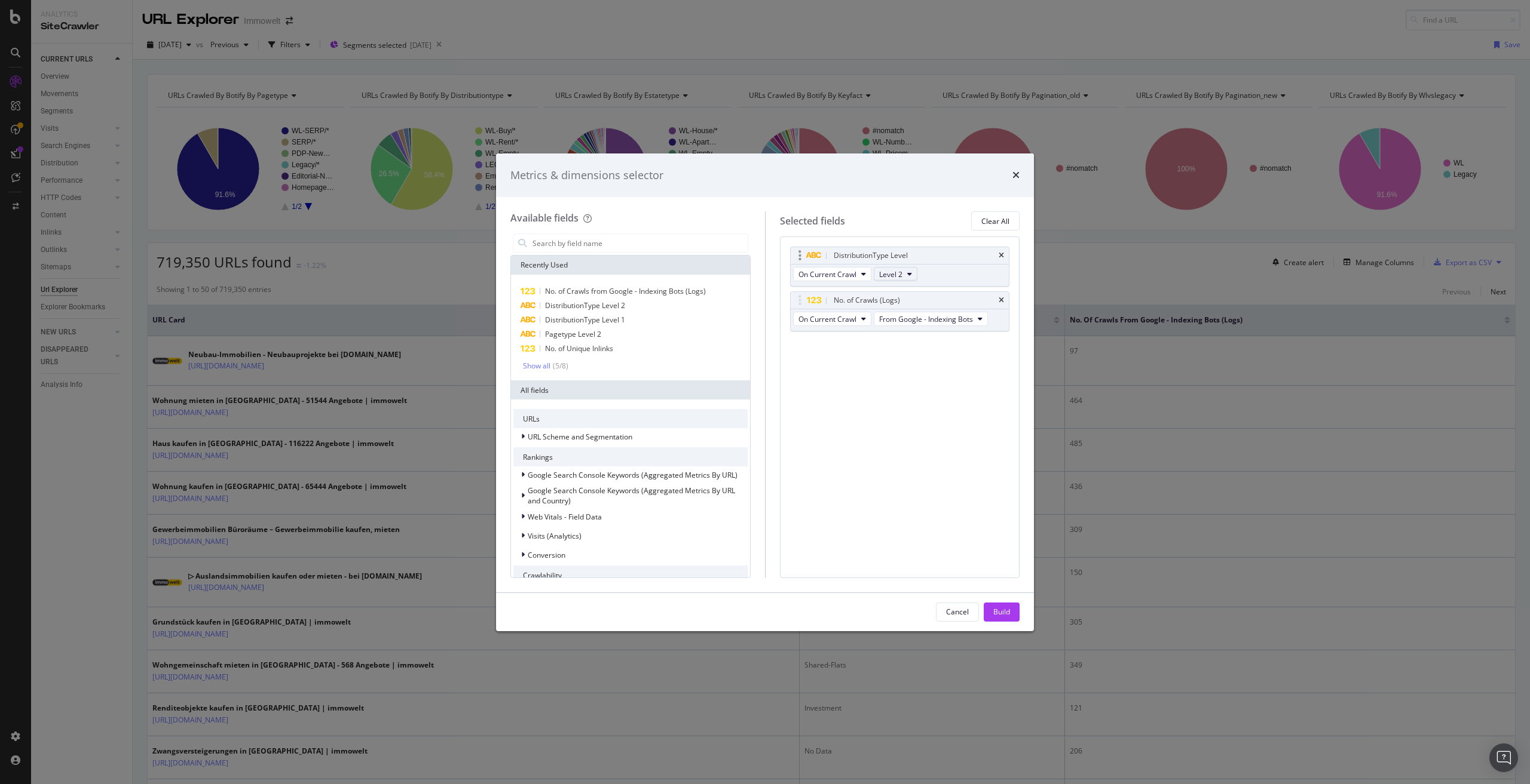
click at [908, 272] on icon "modal" at bounding box center [909, 274] width 5 height 7
click at [901, 291] on span "Level 1" at bounding box center [896, 295] width 24 height 11
click at [588, 306] on span "DistributionType Level 2" at bounding box center [585, 305] width 80 height 10
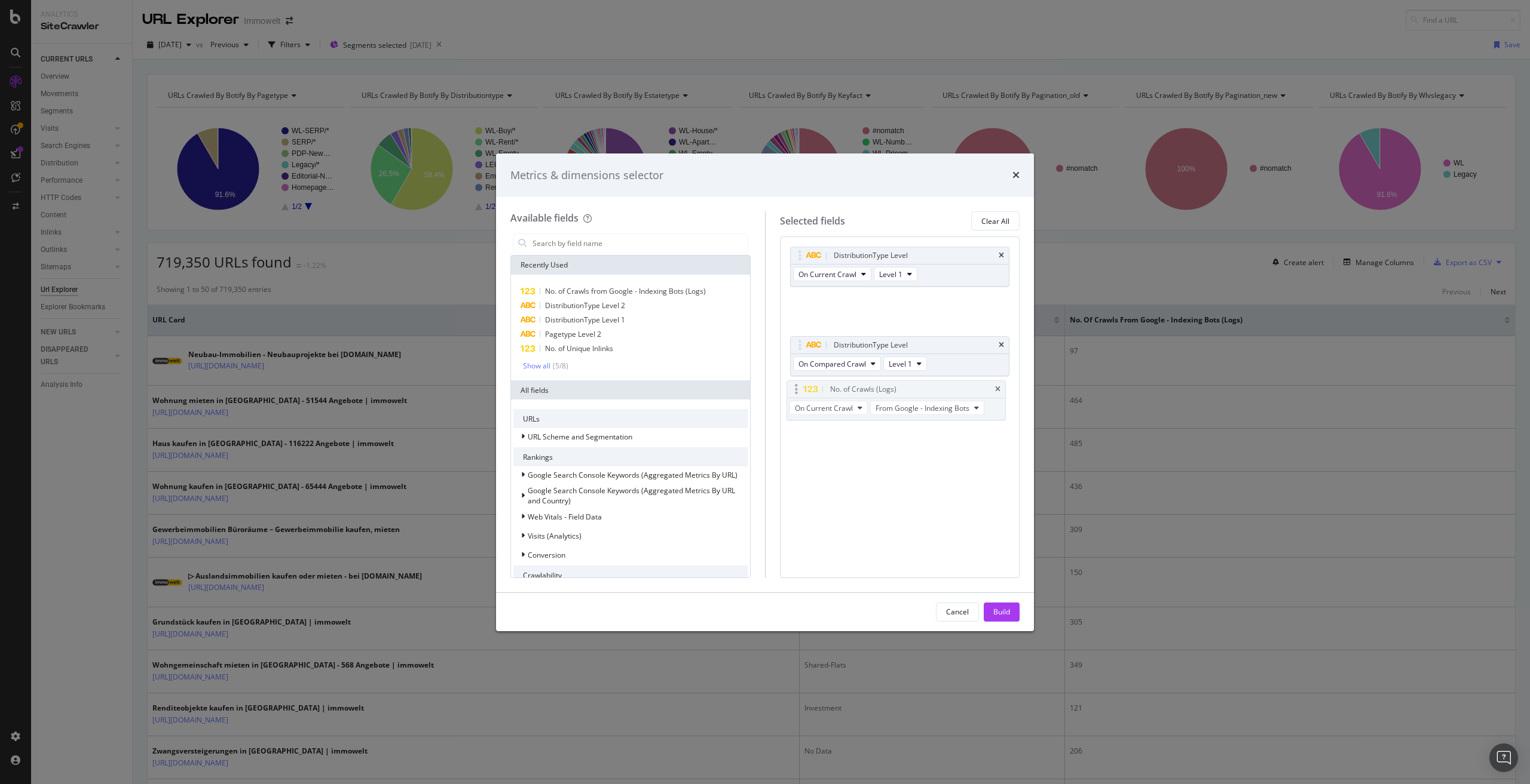
drag, startPoint x: 937, startPoint y: 301, endPoint x: 934, endPoint y: 390, distance: 89.1
click at [934, 390] on body "Analytics SiteCrawler CURRENT URLS Overview Movements Segments Visits Analysis …" at bounding box center [765, 392] width 1530 height 784
drag, startPoint x: 940, startPoint y: 365, endPoint x: 942, endPoint y: 317, distance: 48.0
click at [942, 317] on body "Analytics SiteCrawler CURRENT URLS Overview Movements Segments Visits Analysis …" at bounding box center [765, 392] width 1530 height 784
click at [921, 319] on icon "modal" at bounding box center [919, 318] width 5 height 7
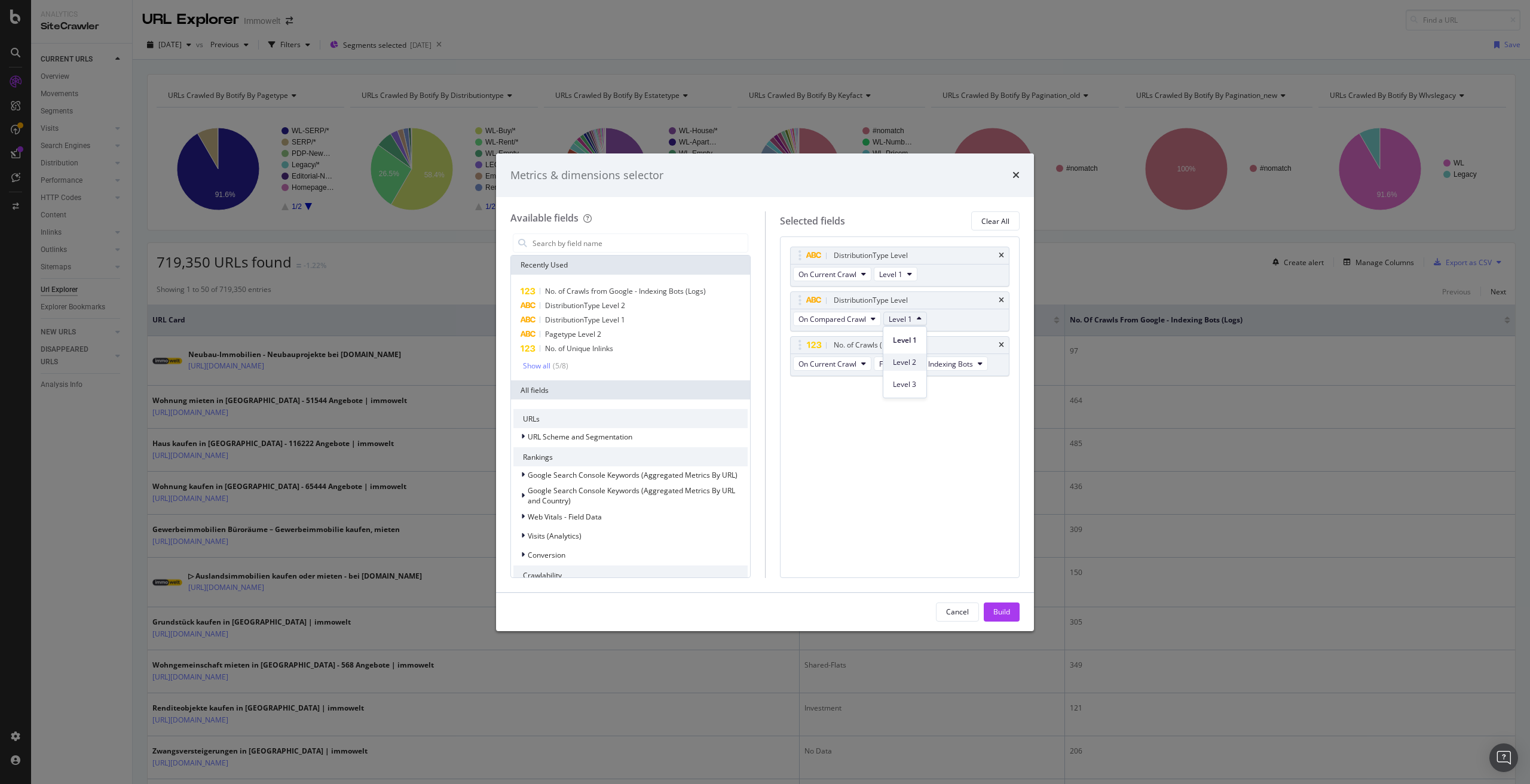
click at [910, 357] on span "Level 2" at bounding box center [904, 362] width 24 height 11
click at [998, 614] on div "Build" at bounding box center [1001, 612] width 16 height 10
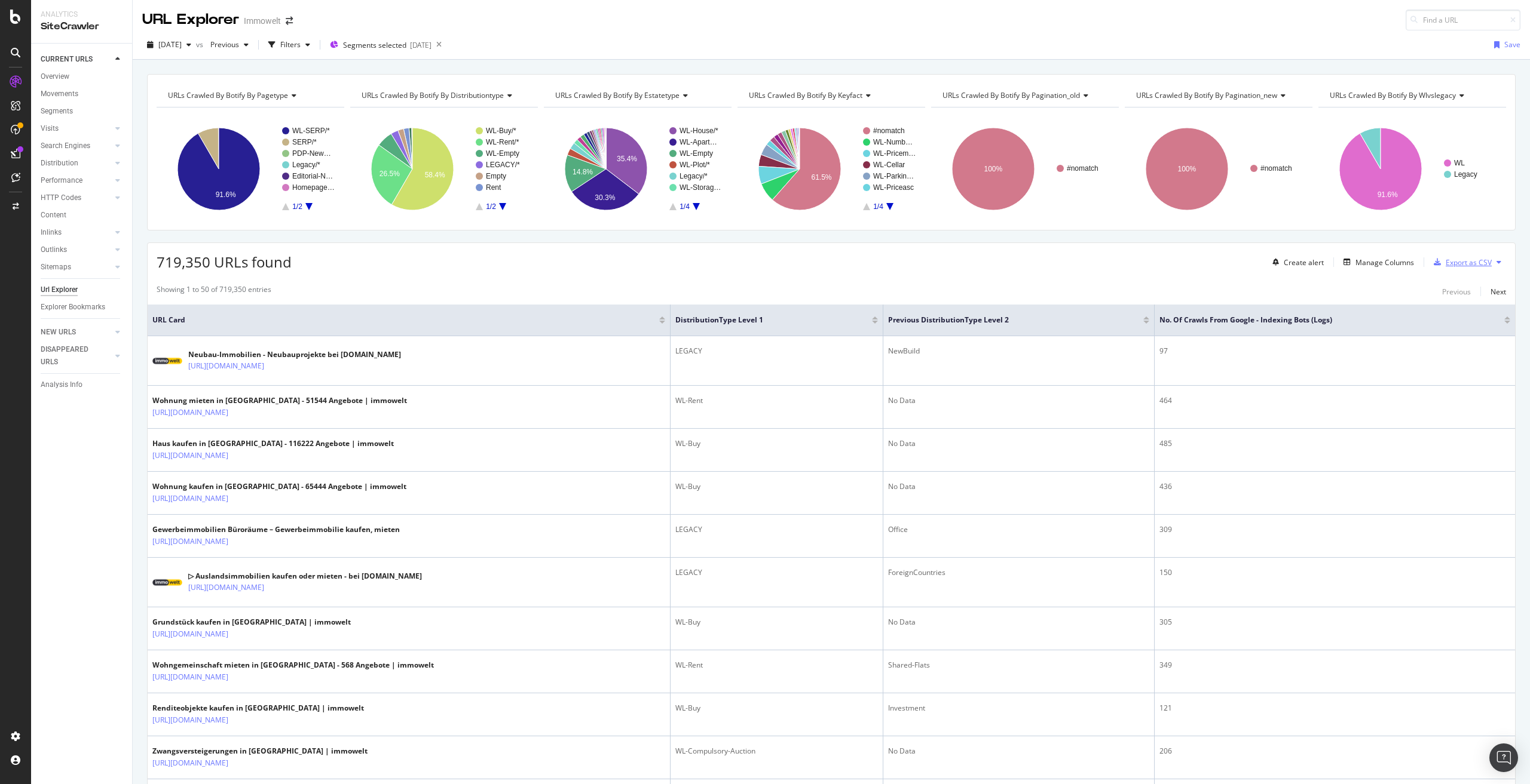
click at [1448, 260] on div "Export as CSV" at bounding box center [1469, 262] width 46 height 10
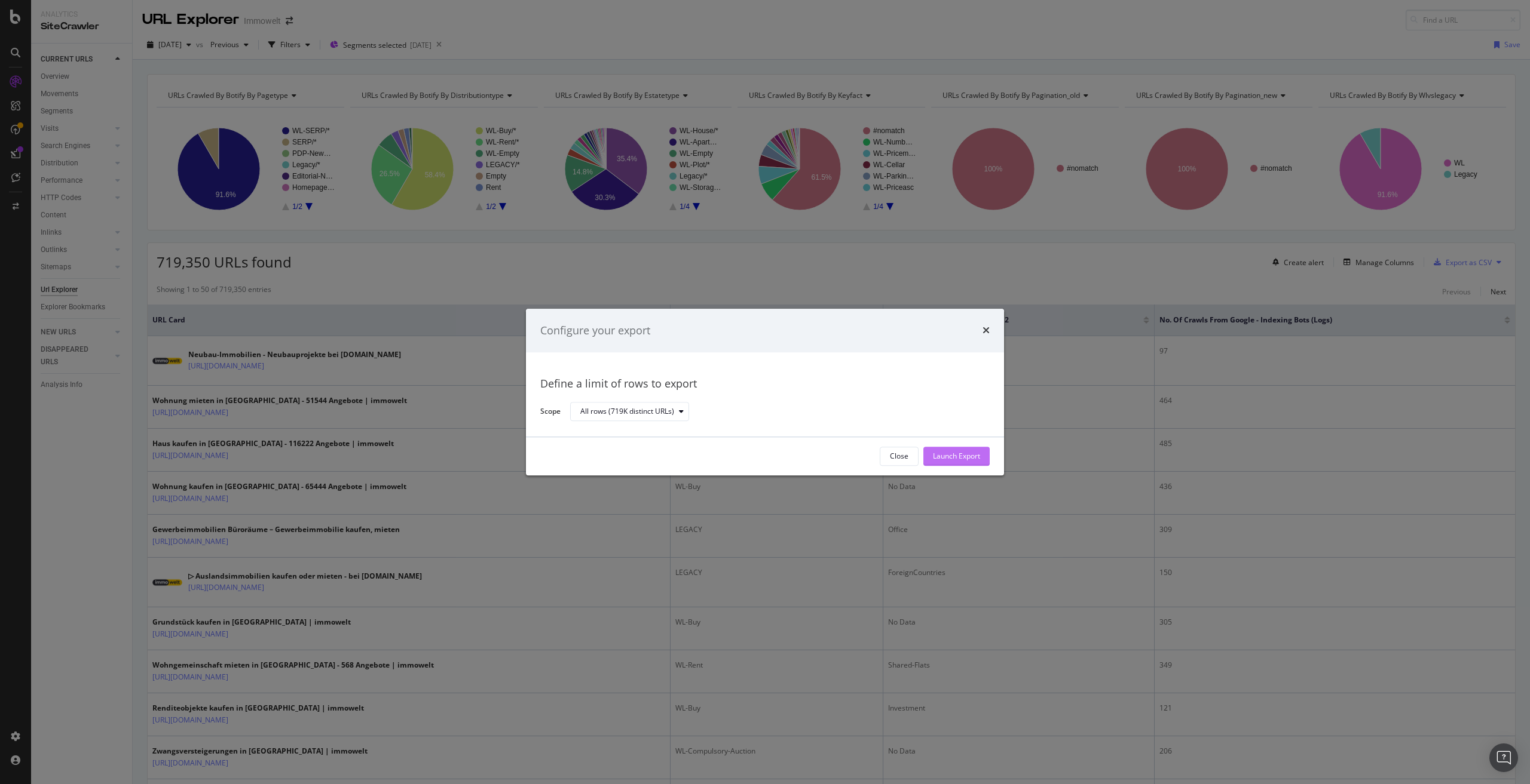
click at [955, 453] on div "Launch Export" at bounding box center [957, 457] width 47 height 10
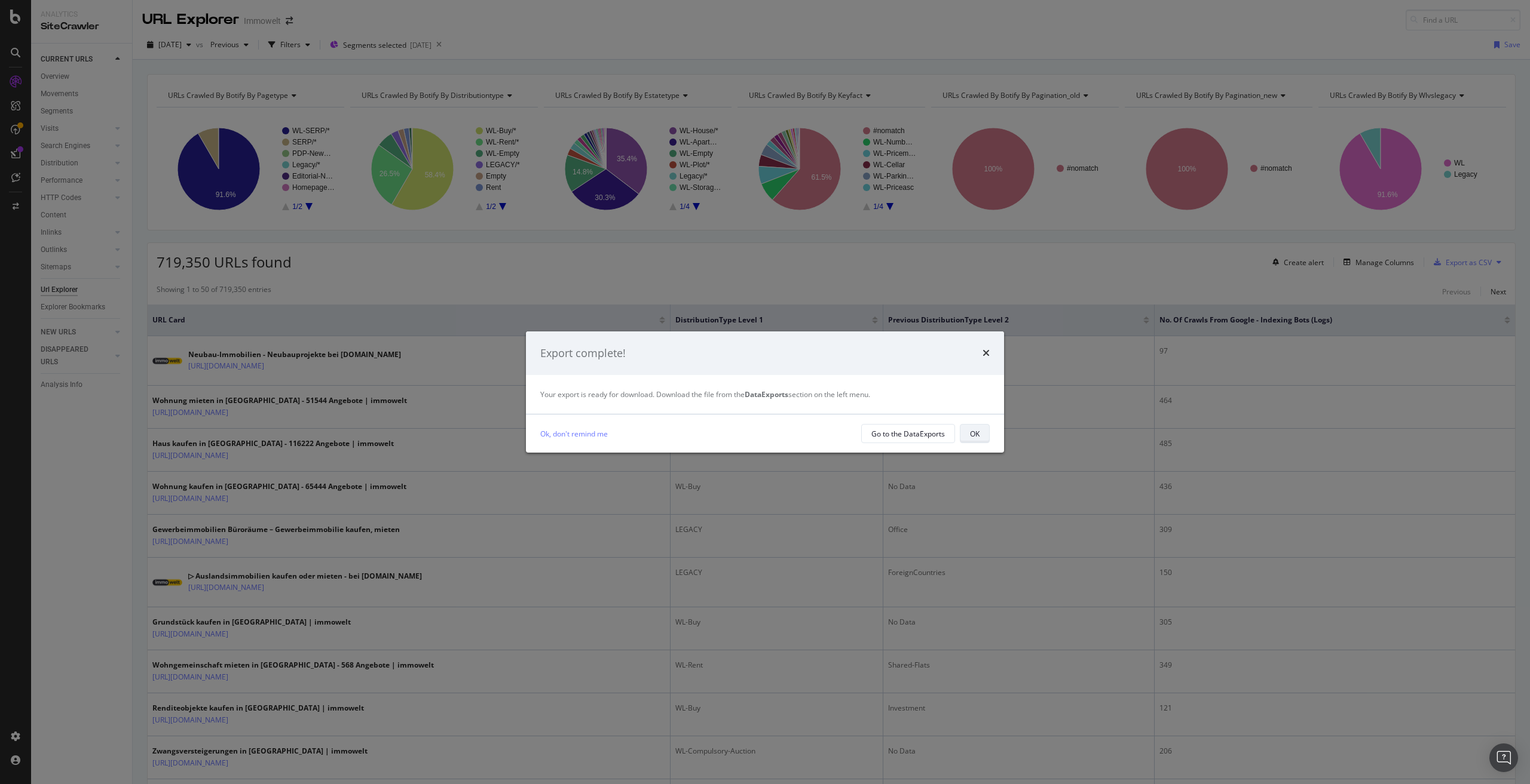
click at [973, 432] on div "OK" at bounding box center [975, 434] width 10 height 10
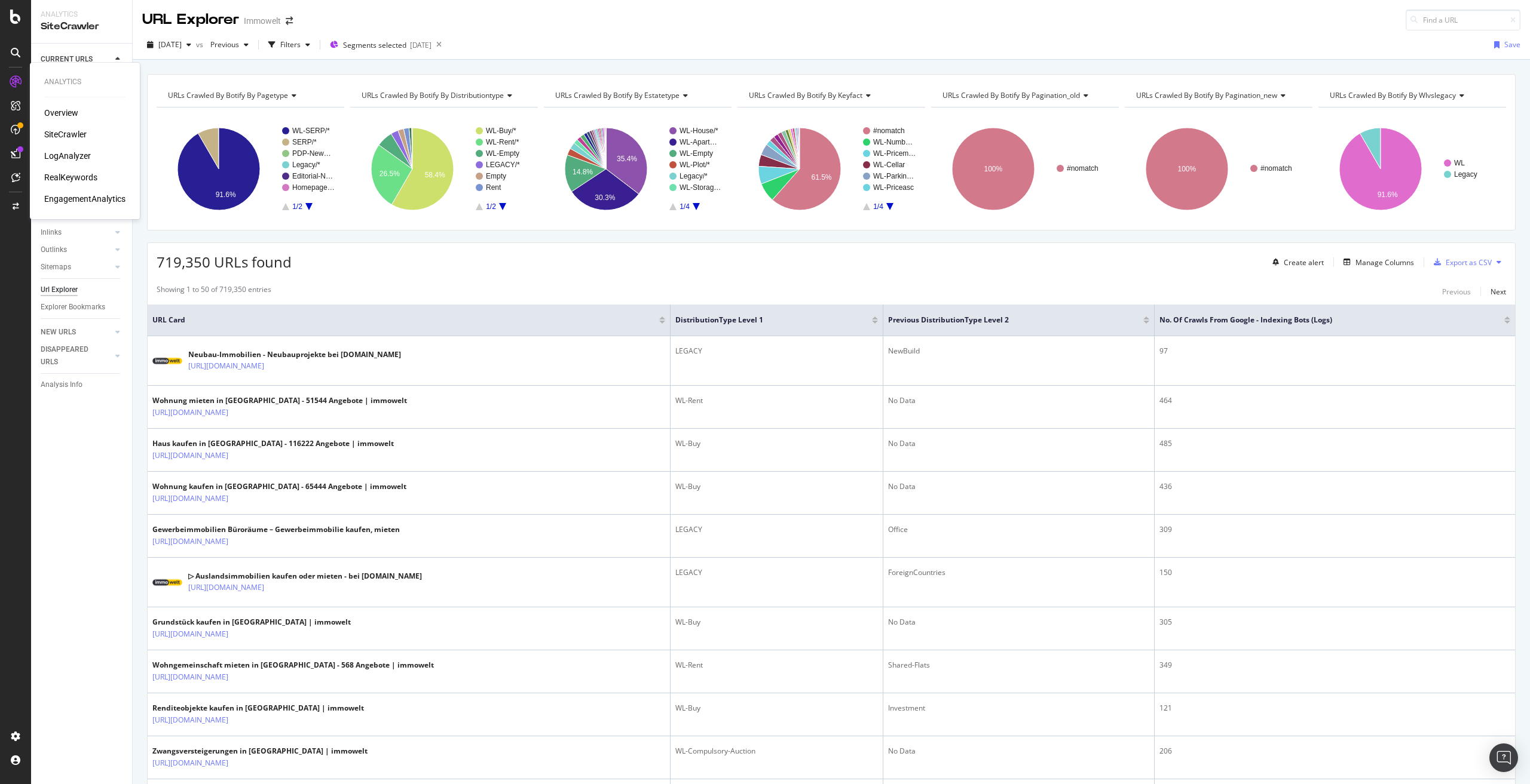
click at [69, 179] on div "RealKeywords" at bounding box center [71, 177] width 53 height 12
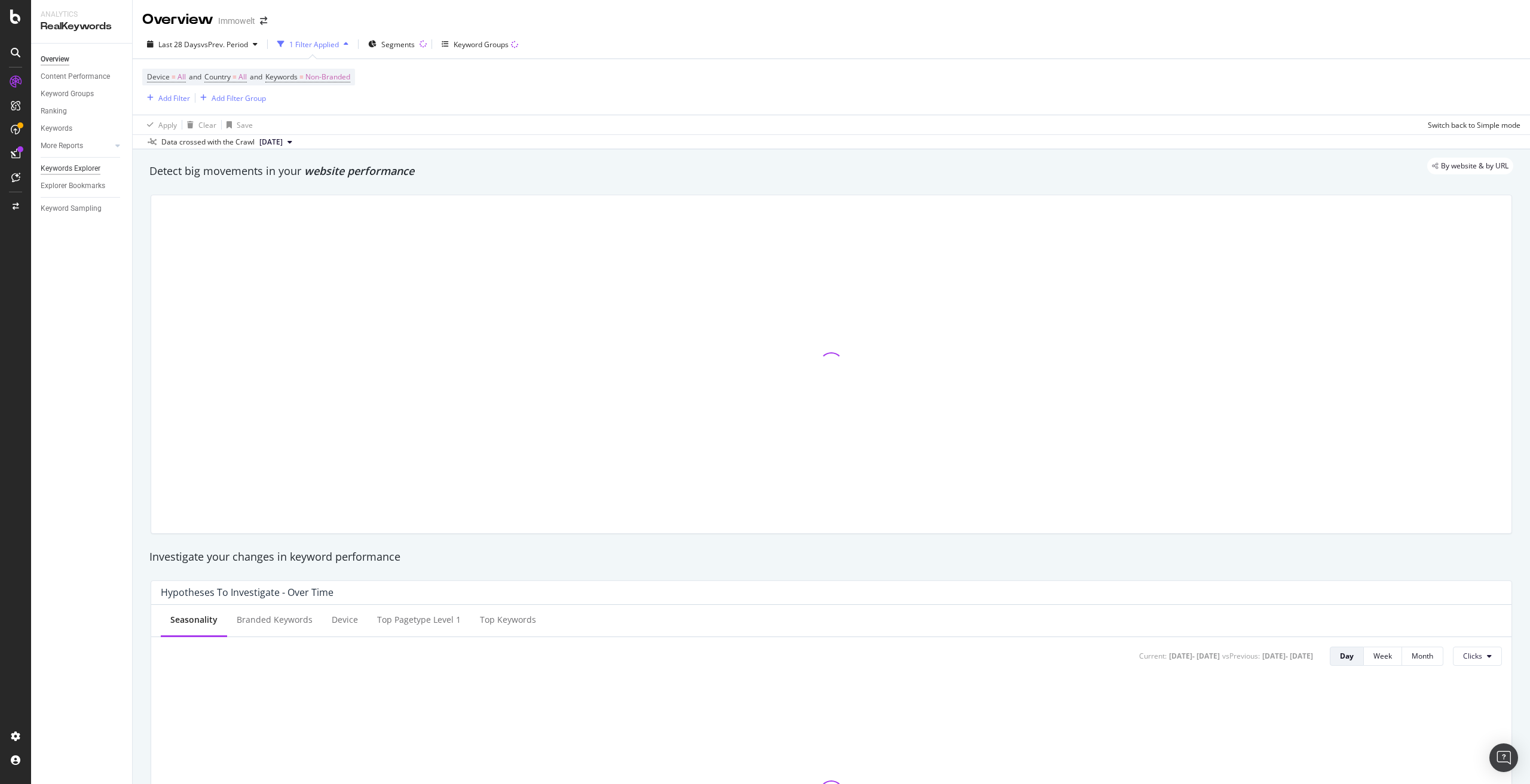
click at [79, 169] on div "Keywords Explorer" at bounding box center [71, 168] width 60 height 13
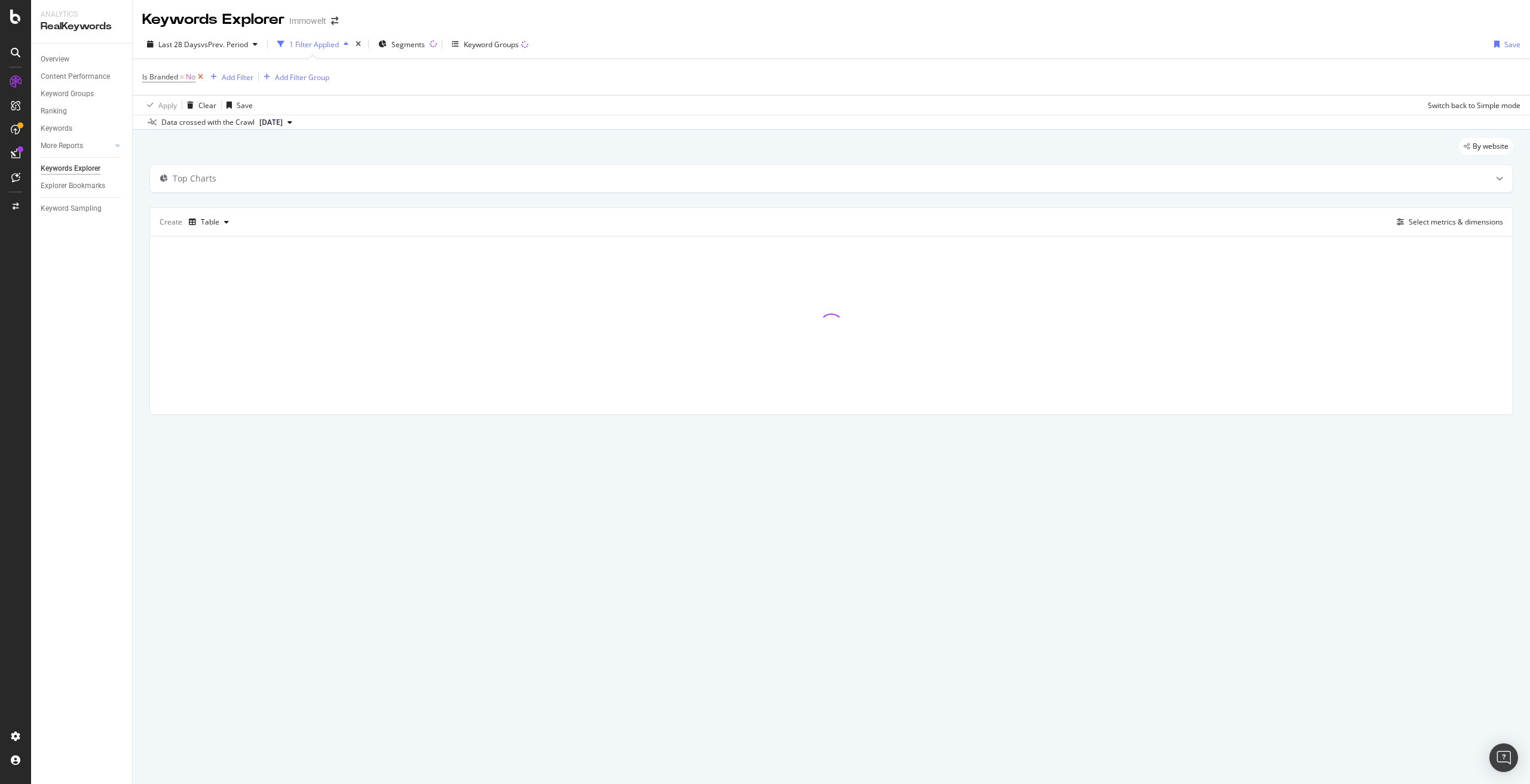
click at [199, 78] on icon at bounding box center [200, 76] width 10 height 12
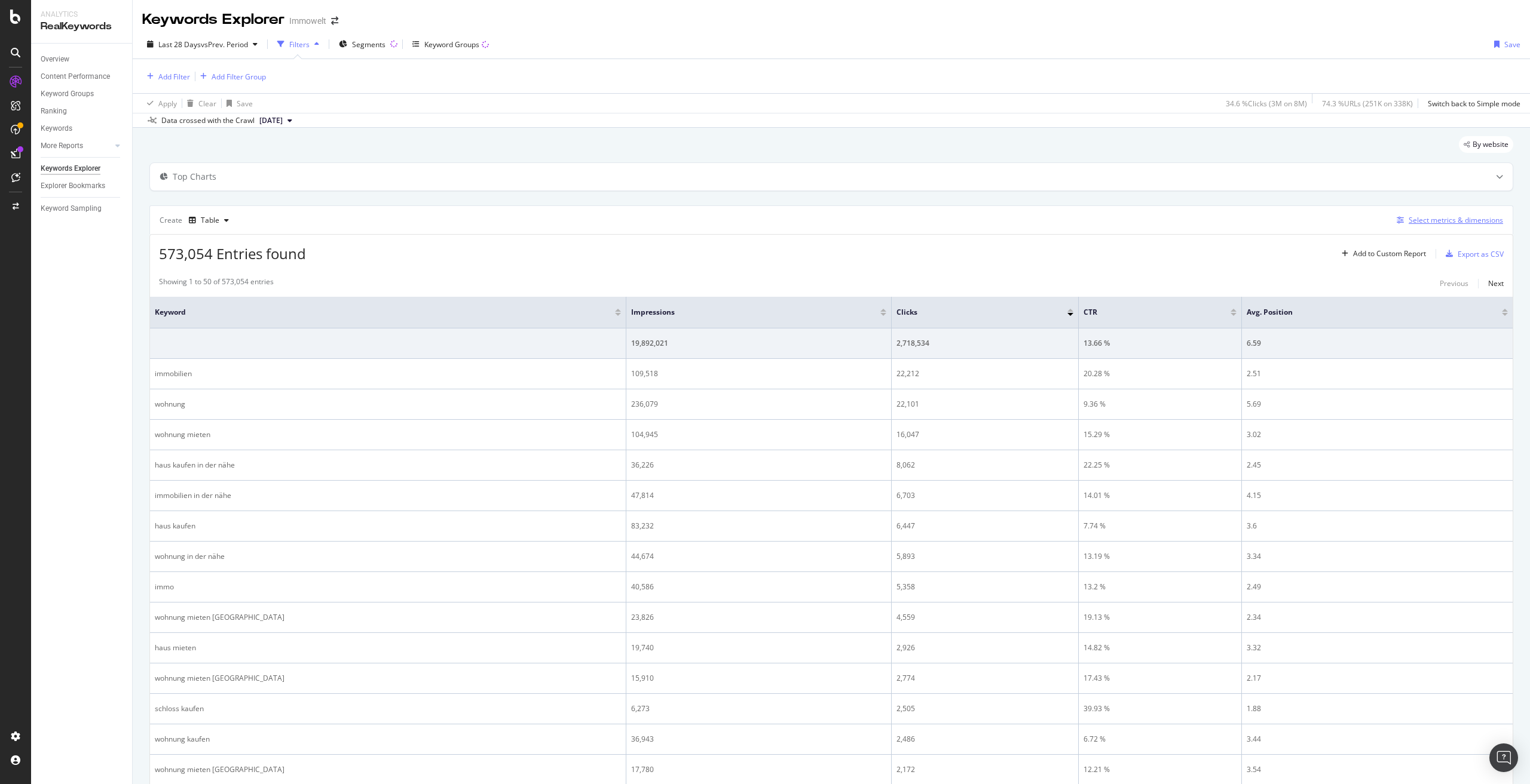
click at [1455, 219] on div "Select metrics & dimensions" at bounding box center [1456, 220] width 95 height 10
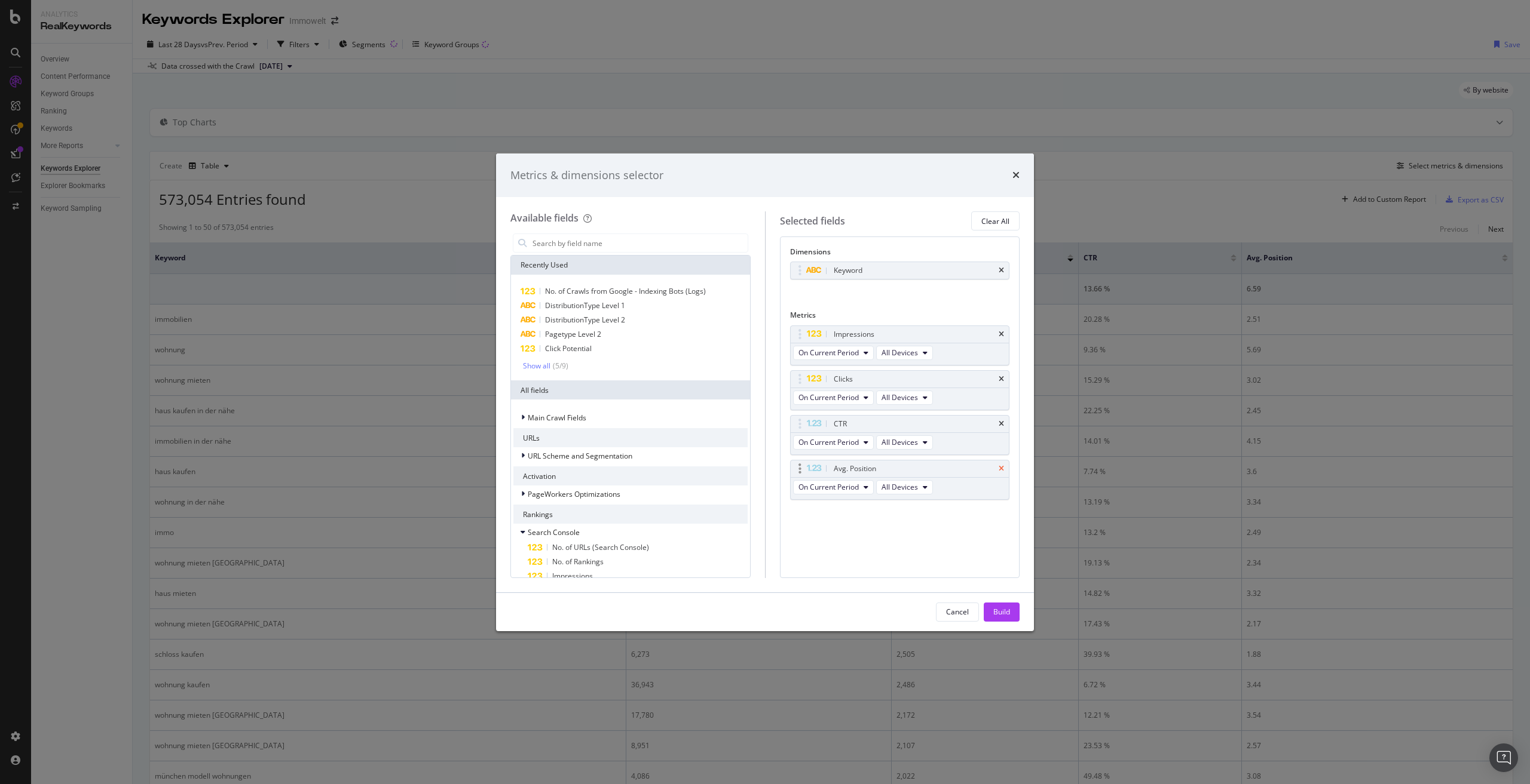
click at [1002, 466] on icon "times" at bounding box center [1001, 468] width 6 height 7
click at [1002, 421] on icon "times" at bounding box center [1001, 424] width 6 height 7
click at [1000, 377] on icon "times" at bounding box center [1001, 378] width 6 height 7
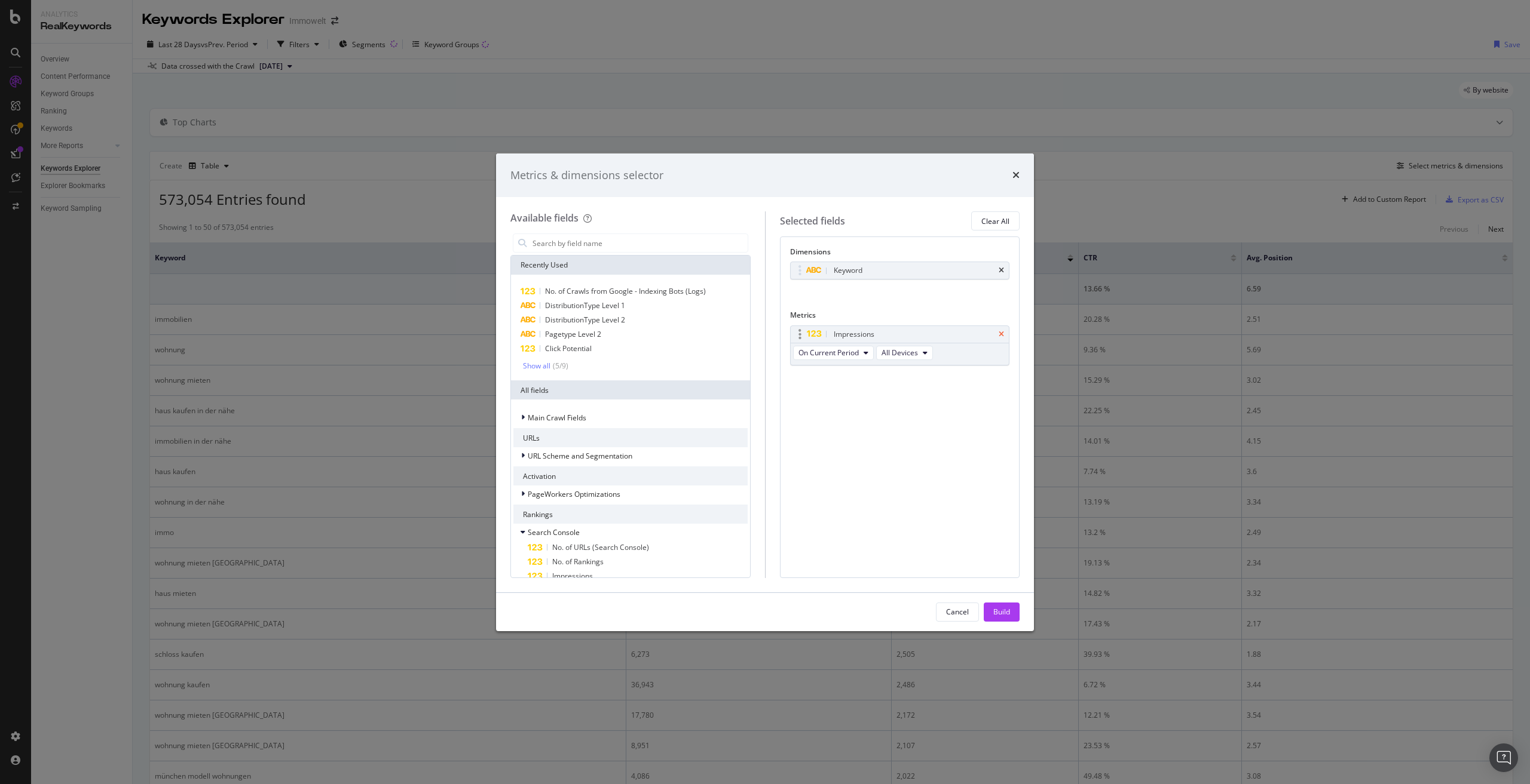
click at [1002, 331] on icon "times" at bounding box center [1001, 334] width 6 height 7
click at [1002, 267] on icon "times" at bounding box center [1001, 270] width 6 height 7
click at [615, 319] on span "DistributionType Level 2" at bounding box center [585, 319] width 80 height 10
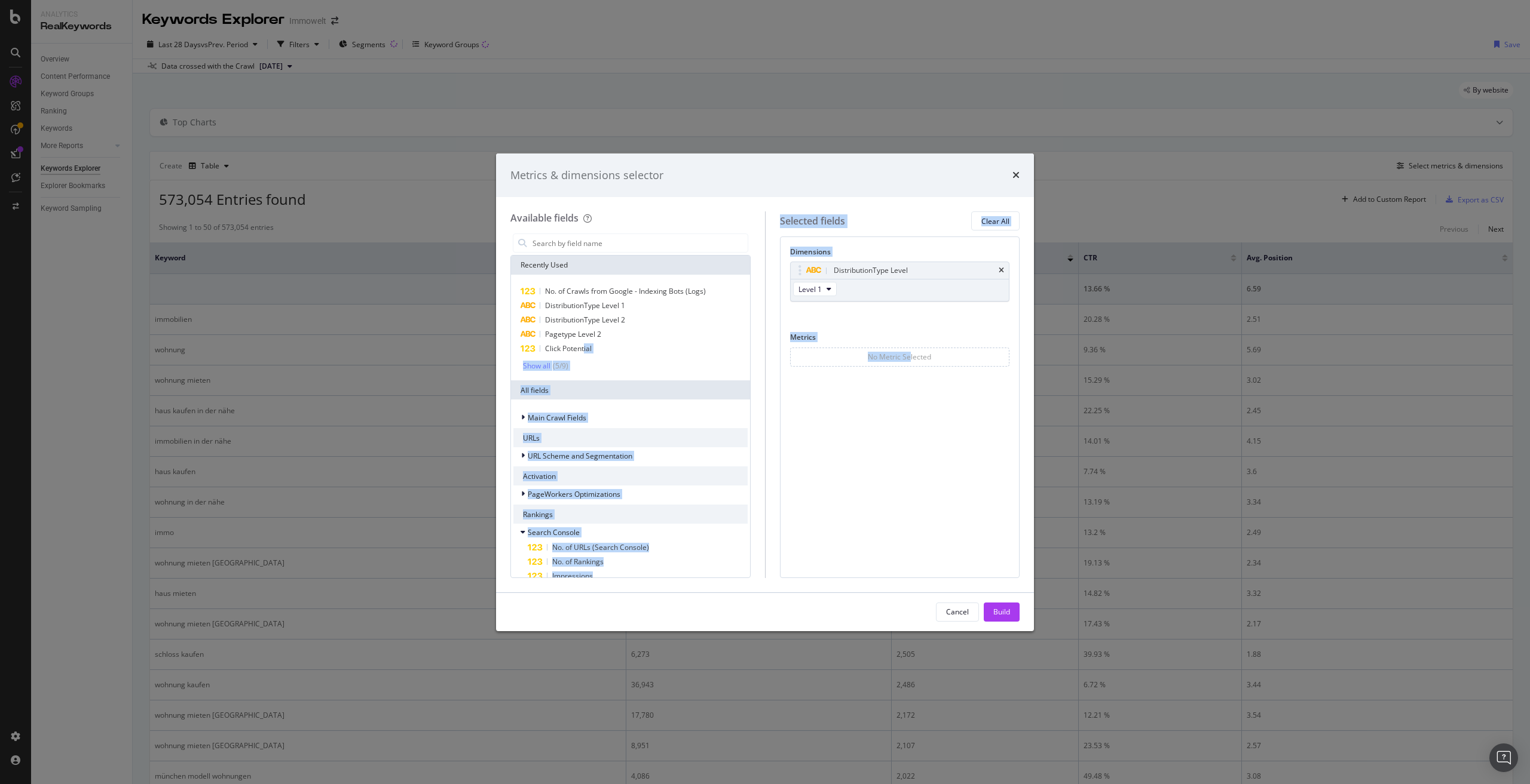
drag, startPoint x: 585, startPoint y: 350, endPoint x: 909, endPoint y: 373, distance: 324.8
click at [909, 373] on div "Available fields Recently Used No. of Crawls from Google - Indexing Bots (Logs)…" at bounding box center [765, 395] width 509 height 366
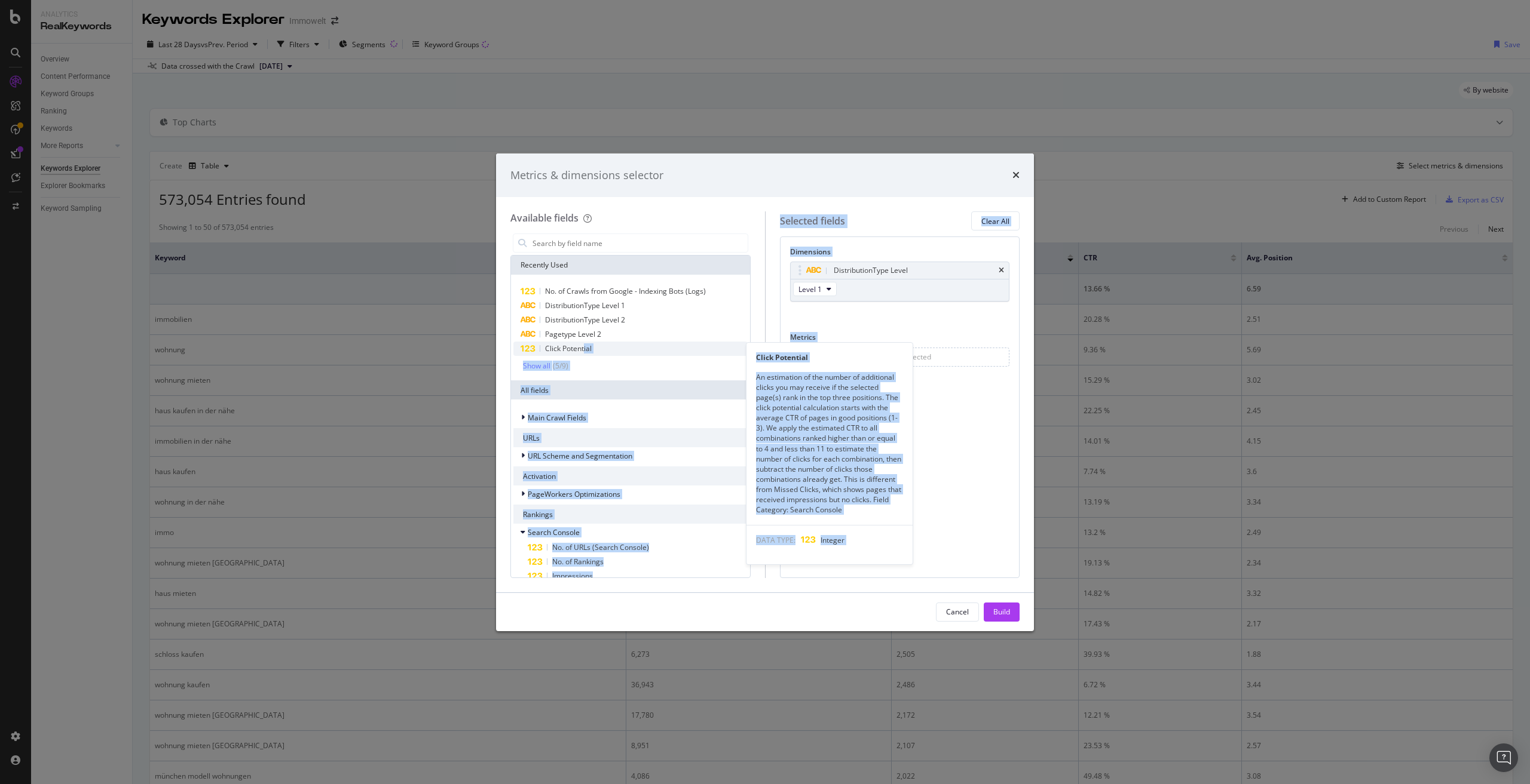
click at [591, 352] on span "Click Potential" at bounding box center [568, 348] width 46 height 10
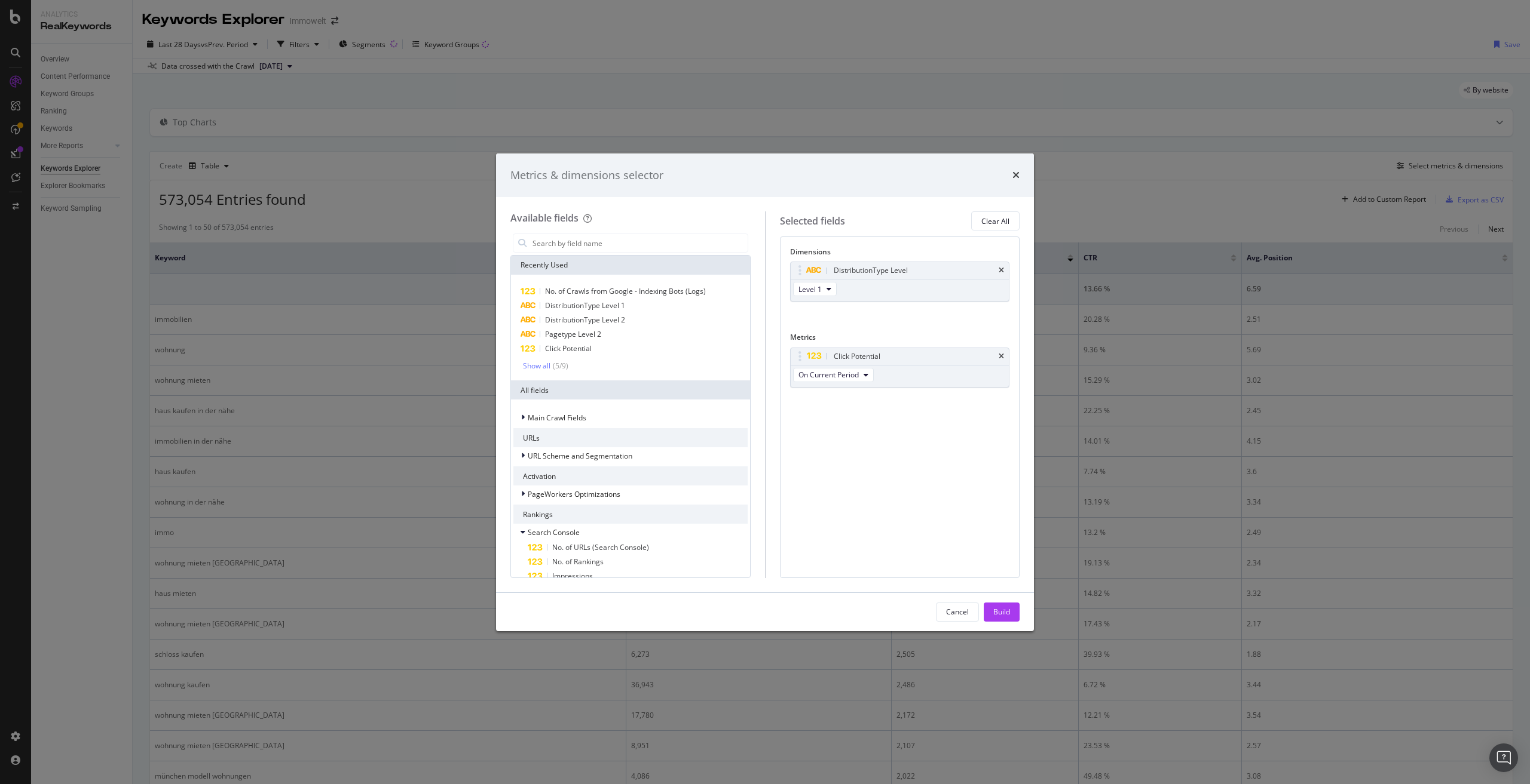
click at [871, 462] on div "Dimensions DistributionType Level Level 1 You can use this field as a dimension…" at bounding box center [901, 407] width 240 height 341
click at [590, 240] on input "modal" at bounding box center [639, 243] width 216 height 18
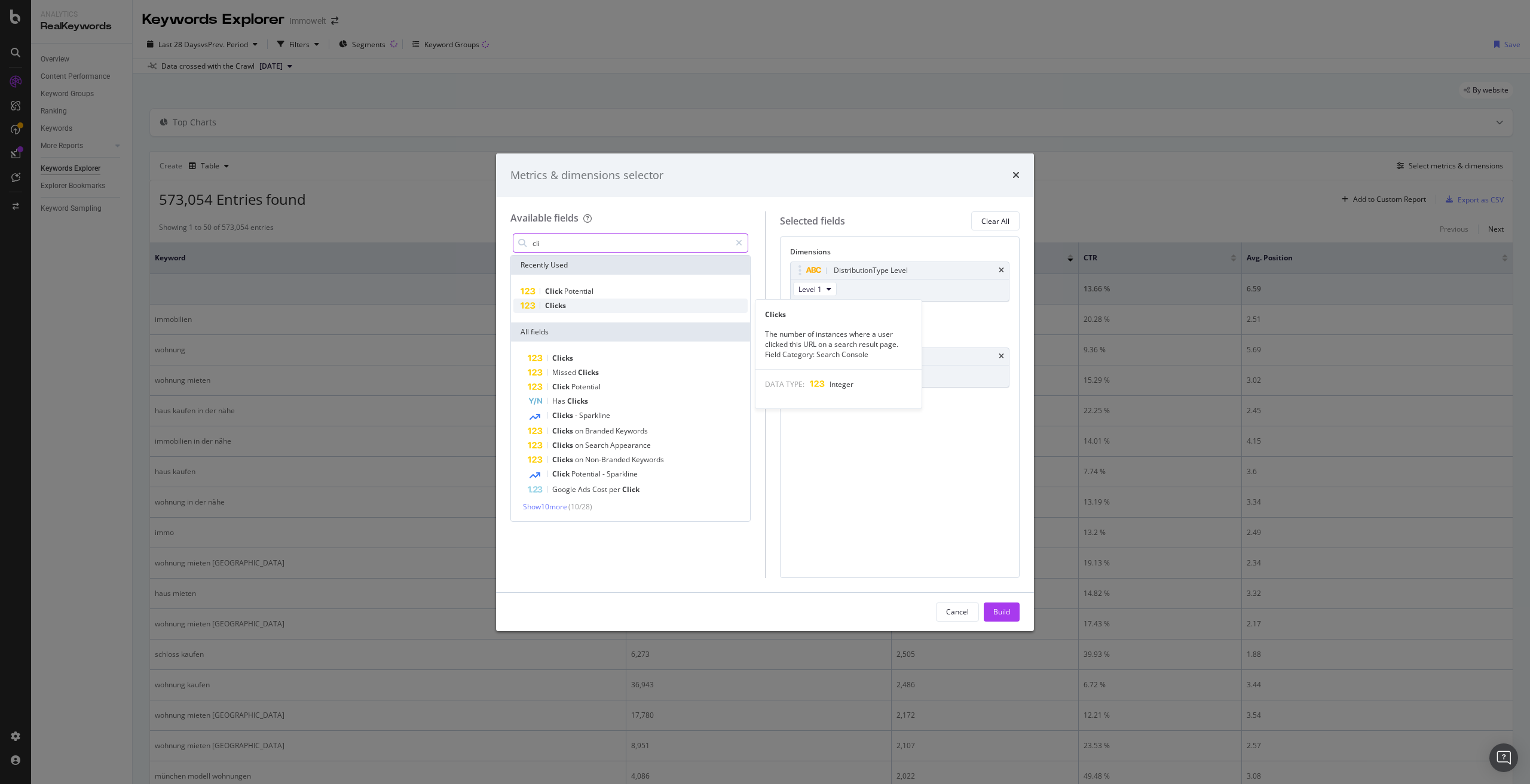
type input "cli"
click at [603, 306] on div "Clicks" at bounding box center [630, 306] width 234 height 15
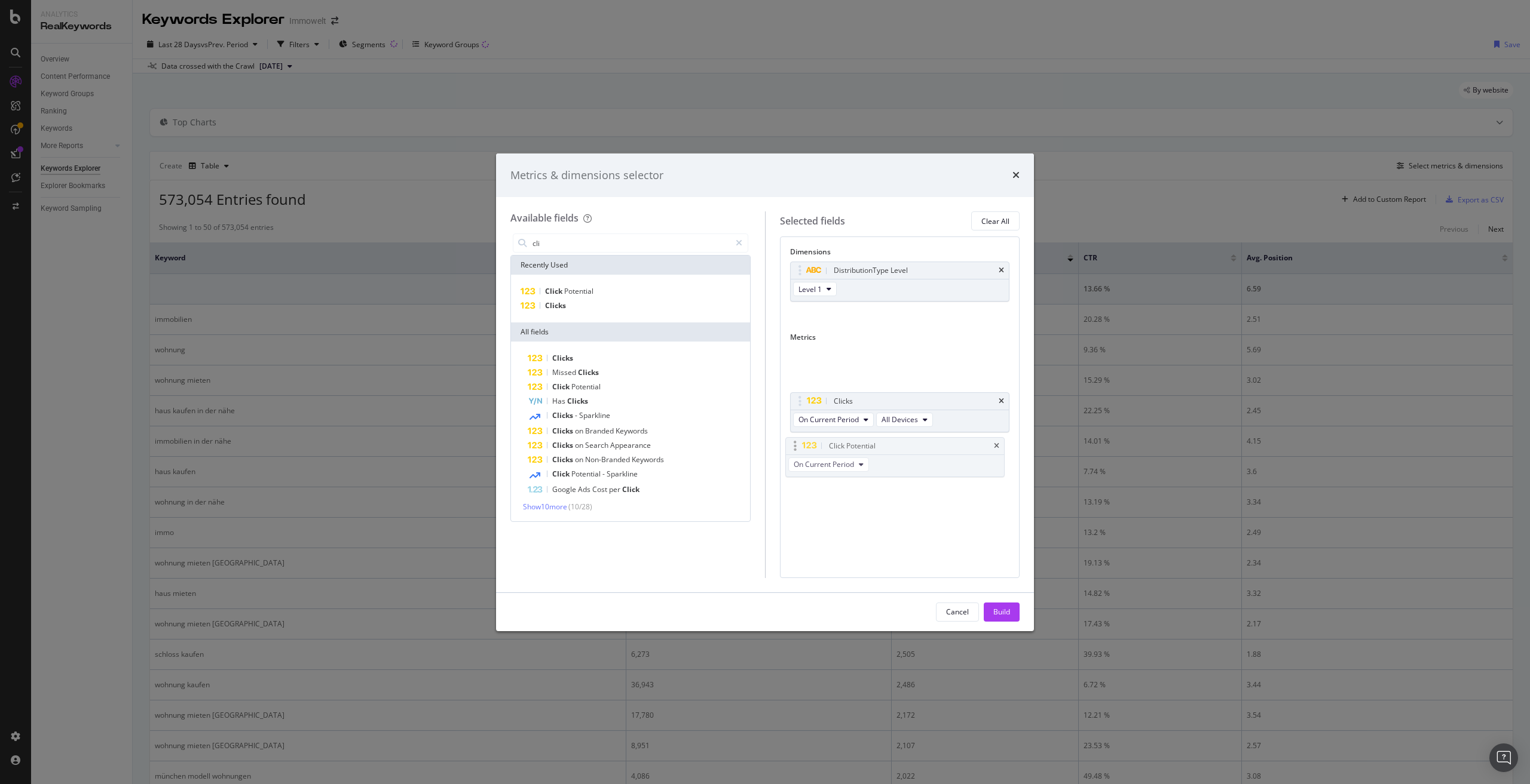
drag, startPoint x: 935, startPoint y: 356, endPoint x: 931, endPoint y: 446, distance: 90.1
click at [931, 446] on body "Analytics RealKeywords Overview Content Performance Keyword Groups Ranking Keyw…" at bounding box center [765, 392] width 1530 height 784
drag, startPoint x: 966, startPoint y: 413, endPoint x: 964, endPoint y: 354, distance: 59.0
click at [964, 354] on body "Analytics RealKeywords Overview Content Performance Keyword Groups Ranking Keyw…" at bounding box center [765, 392] width 1530 height 784
click at [1000, 609] on div "Build" at bounding box center [1001, 612] width 16 height 10
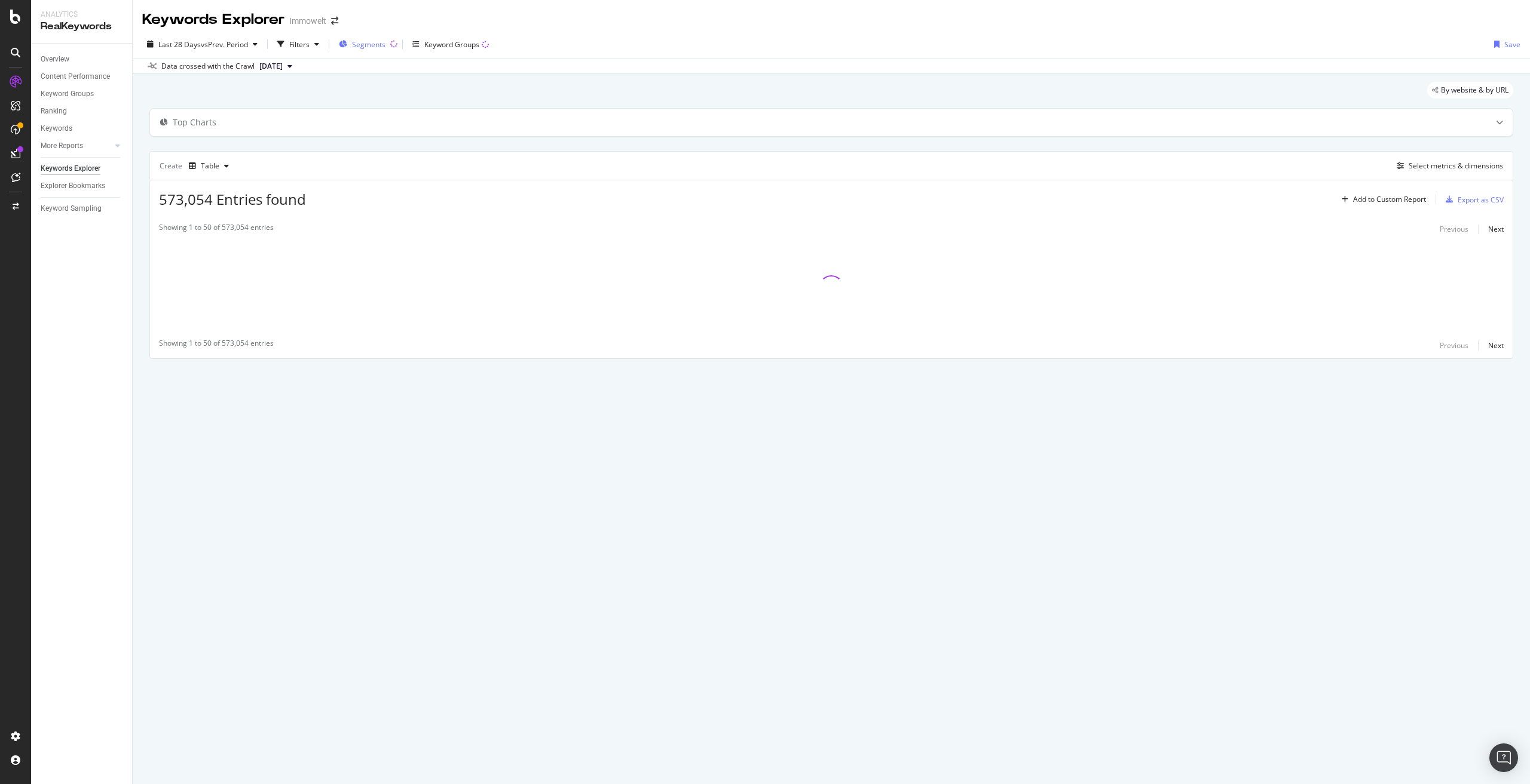
click at [378, 45] on span "Segments" at bounding box center [369, 45] width 34 height 10
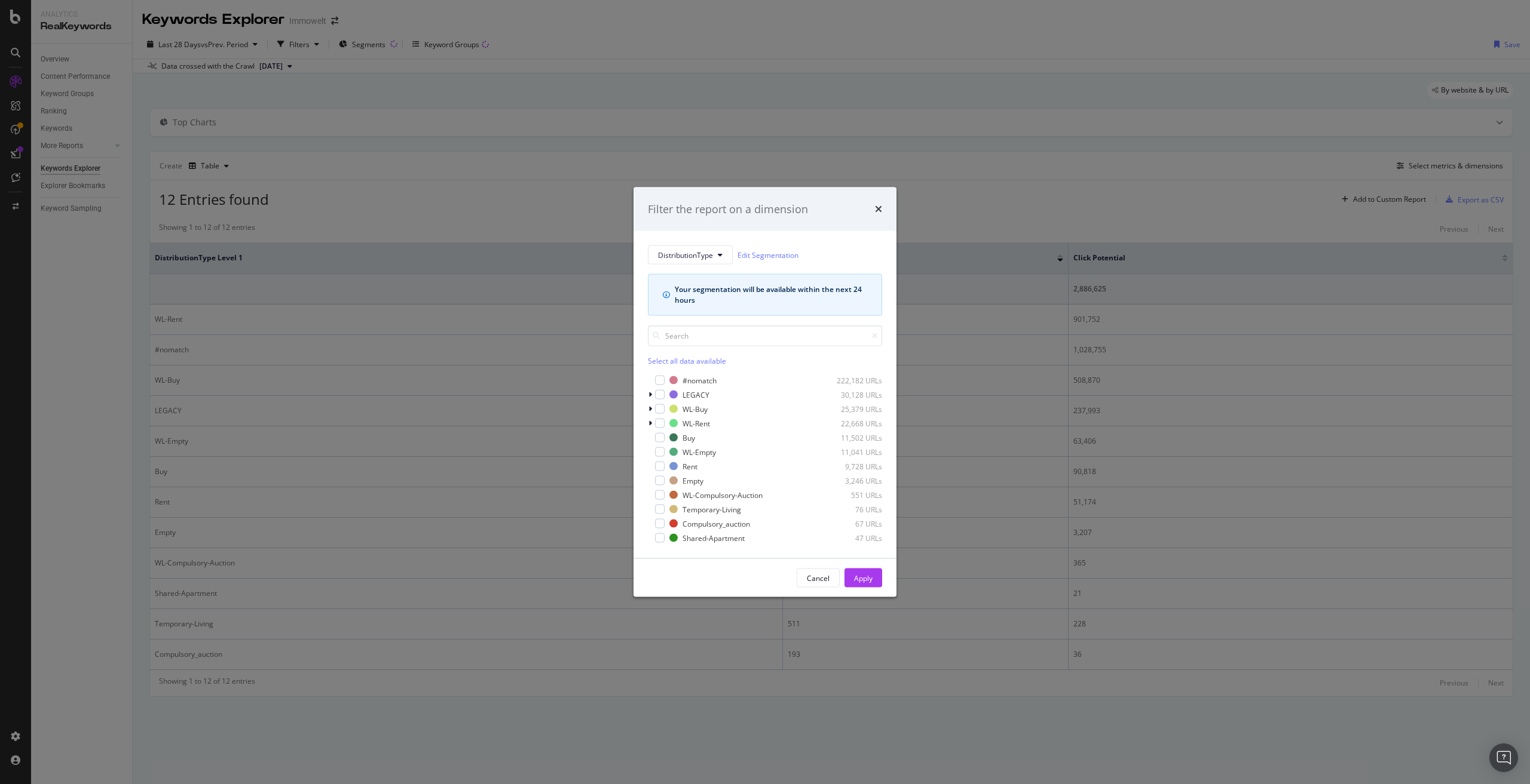
click at [716, 360] on div "Select all data available" at bounding box center [765, 361] width 234 height 10
click at [661, 378] on icon "modal" at bounding box center [660, 380] width 6 height 6
click at [870, 581] on div "Apply" at bounding box center [863, 578] width 18 height 10
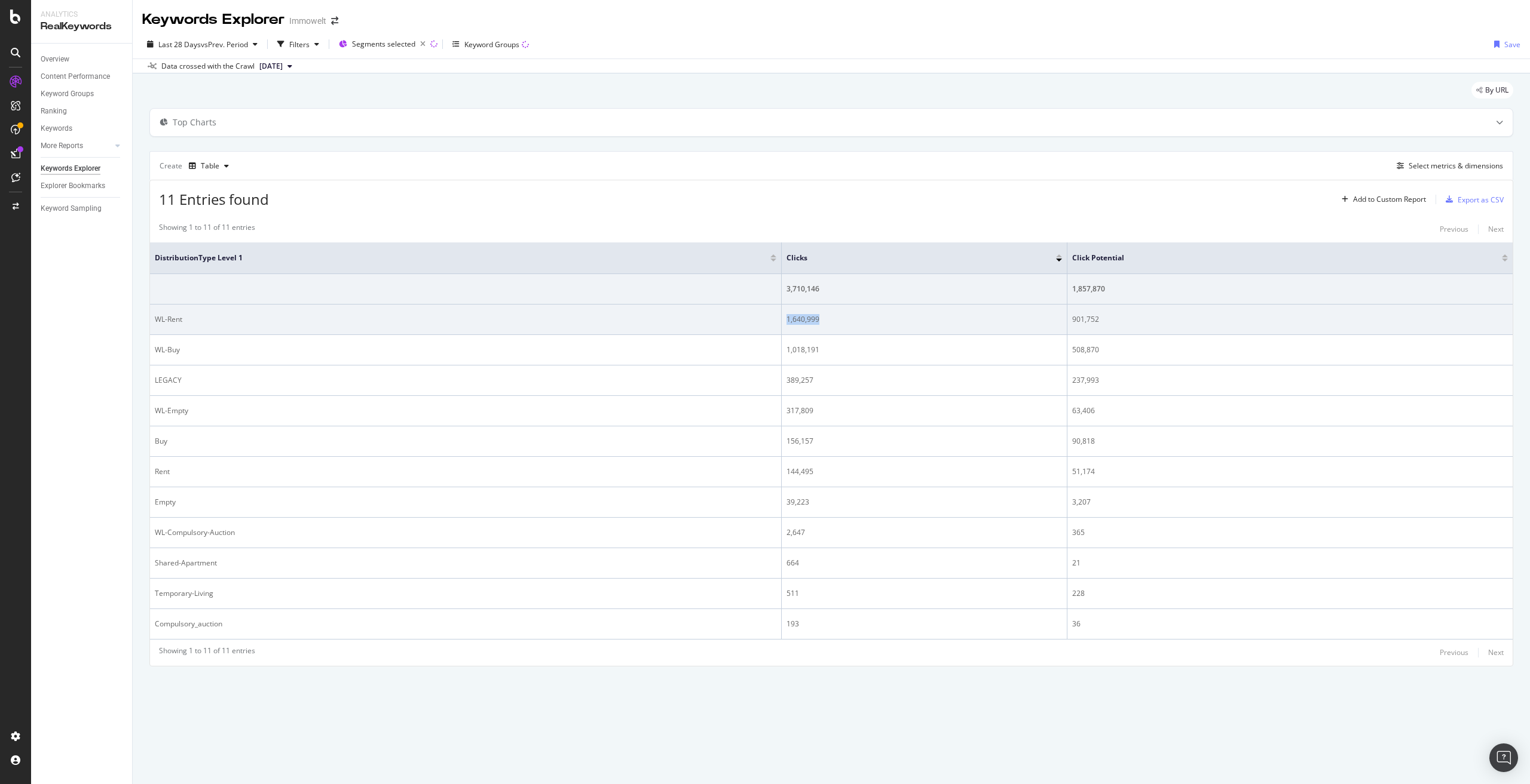
drag, startPoint x: 837, startPoint y: 320, endPoint x: 789, endPoint y: 317, distance: 48.1
click at [787, 317] on div "1,640,999" at bounding box center [924, 319] width 276 height 11
copy div "1,640,999"
drag, startPoint x: 1114, startPoint y: 317, endPoint x: 1082, endPoint y: 322, distance: 32.4
click at [1070, 321] on td "901,752" at bounding box center [1290, 319] width 445 height 30
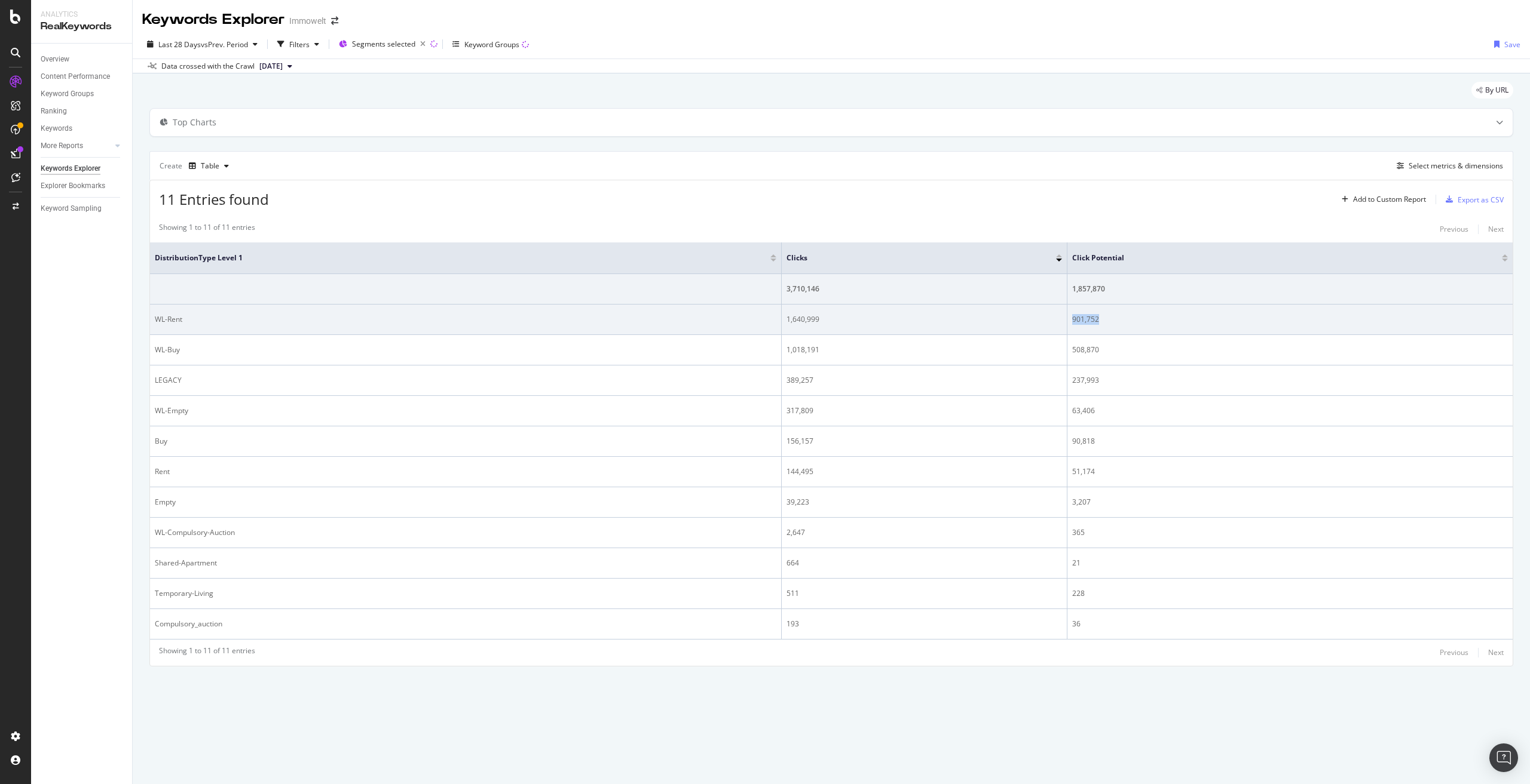
copy div "901,752"
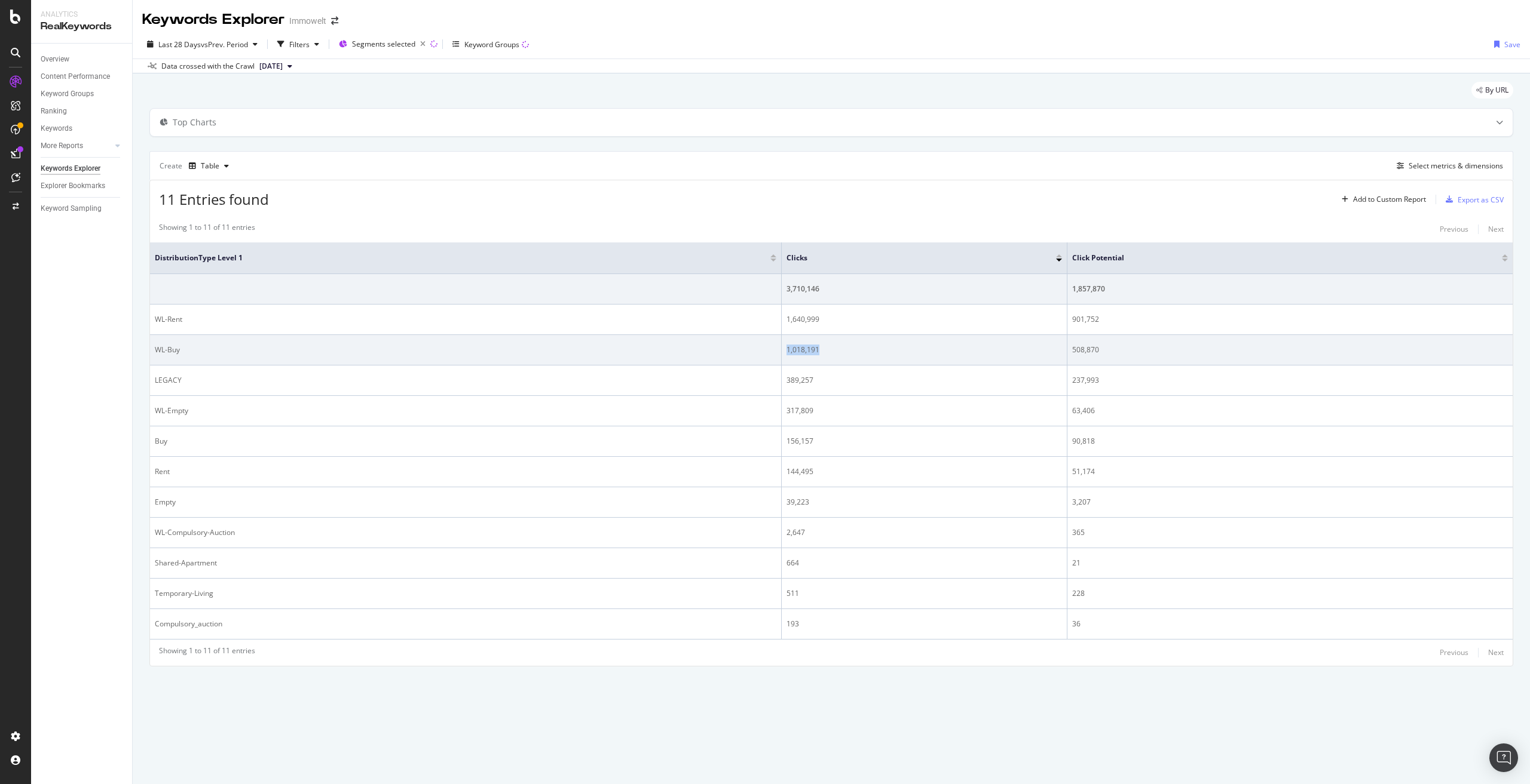
drag, startPoint x: 835, startPoint y: 349, endPoint x: 787, endPoint y: 349, distance: 48.0
click at [787, 349] on div "1,018,191" at bounding box center [924, 349] width 276 height 11
copy div "1,018,191"
drag, startPoint x: 1098, startPoint y: 347, endPoint x: 1066, endPoint y: 345, distance: 32.1
click at [1066, 345] on tr "WL-Buy 1,018,191 508,870" at bounding box center [831, 349] width 1362 height 30
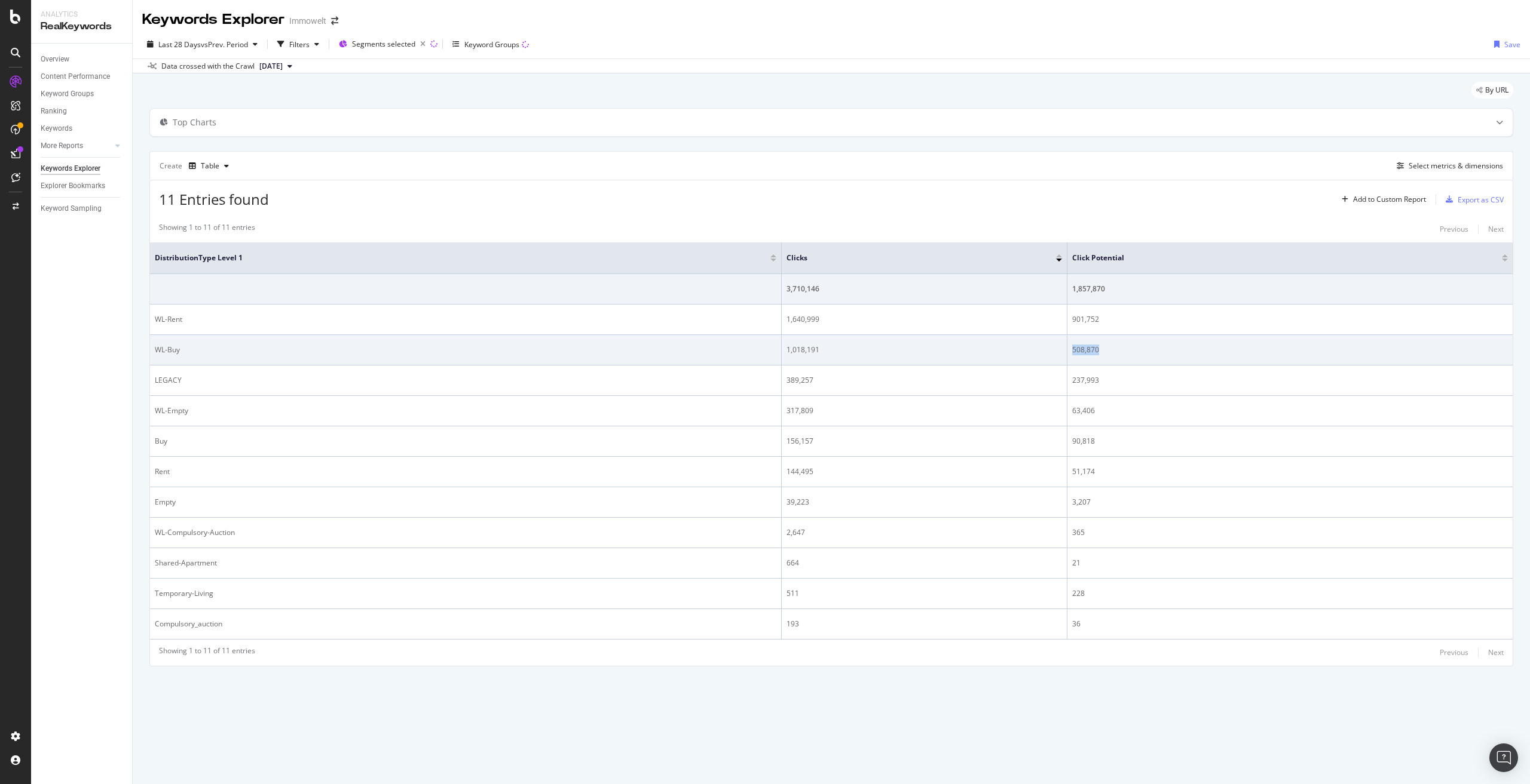
copy tr "508,870"
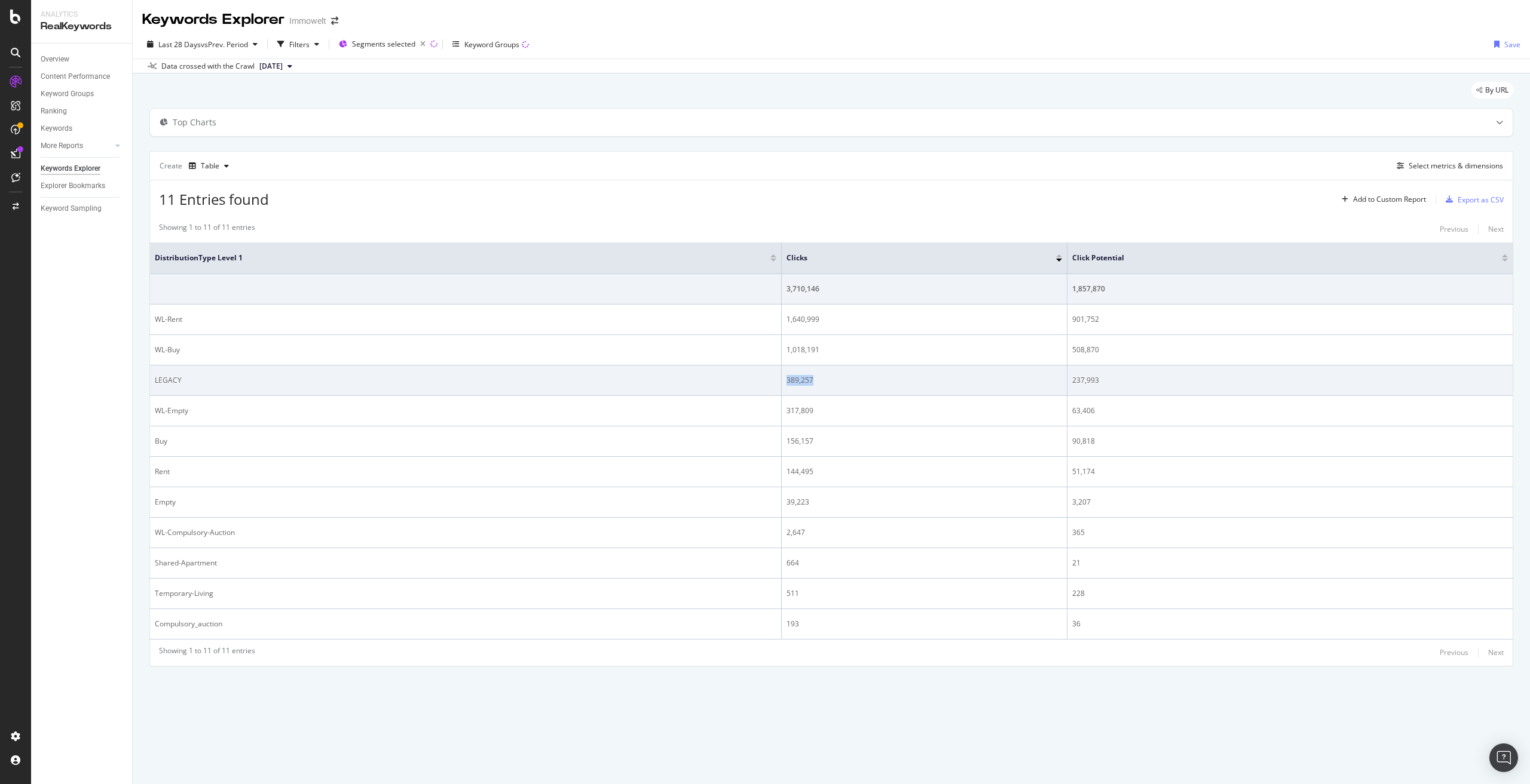
drag, startPoint x: 821, startPoint y: 380, endPoint x: 786, endPoint y: 382, distance: 35.1
click at [786, 382] on td "389,257" at bounding box center [924, 380] width 286 height 30
copy div "389,257"
drag, startPoint x: 1118, startPoint y: 380, endPoint x: 1071, endPoint y: 381, distance: 47.0
click at [1071, 381] on td "237,993" at bounding box center [1290, 380] width 445 height 30
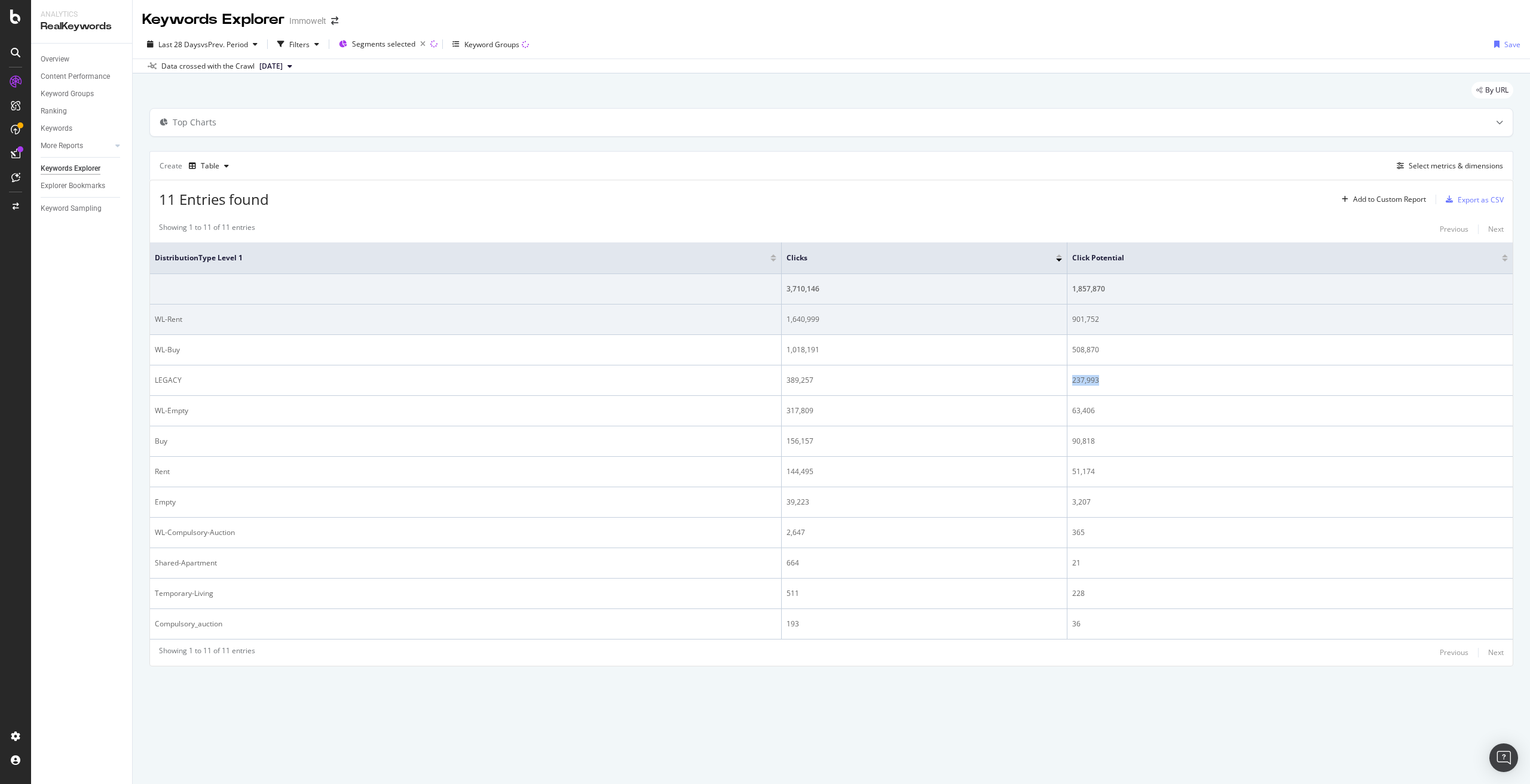
copy div "237,993"
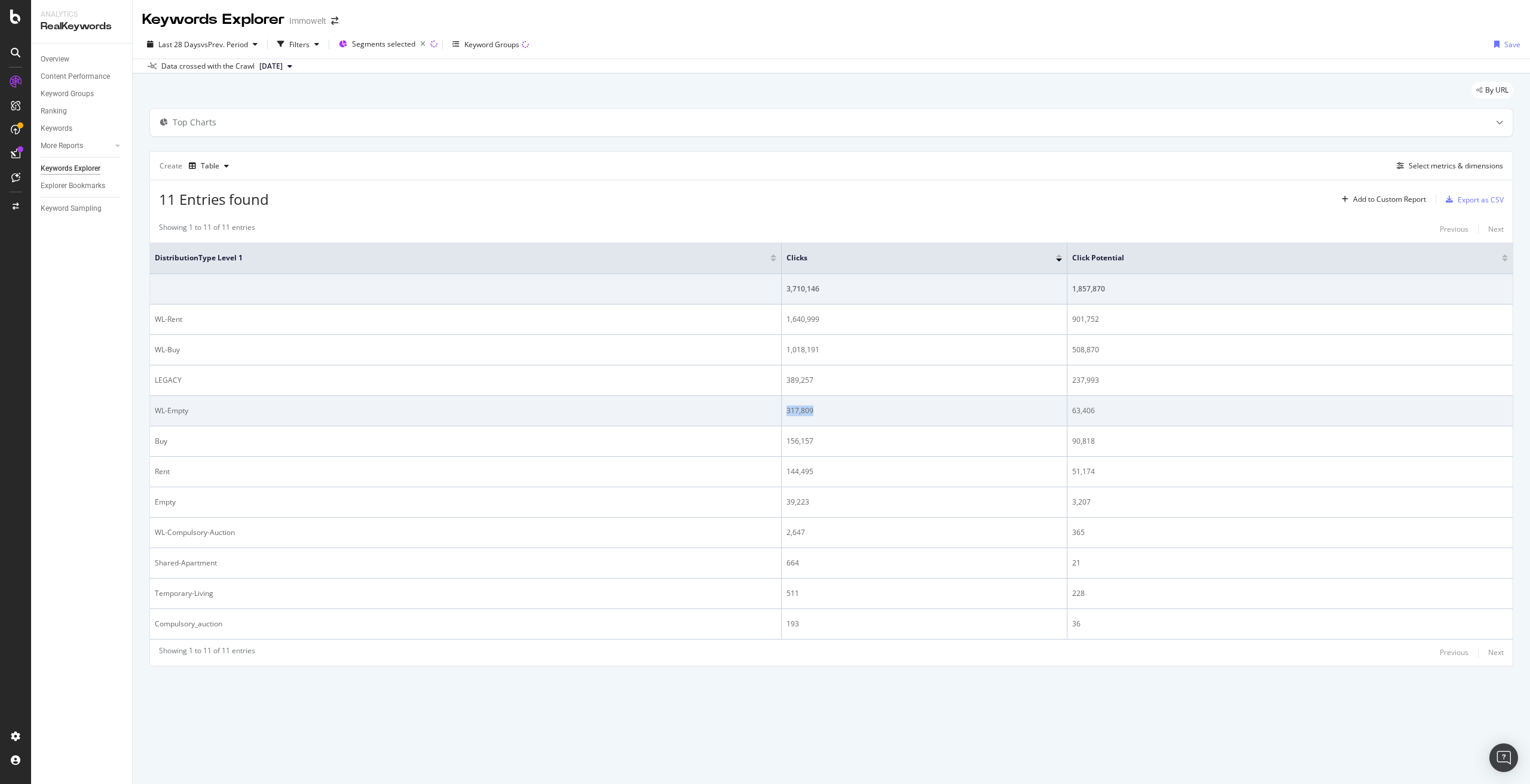
drag, startPoint x: 832, startPoint y: 409, endPoint x: 786, endPoint y: 409, distance: 46.0
click at [786, 409] on div "317,809" at bounding box center [924, 410] width 276 height 11
copy div "317,809"
drag, startPoint x: 1116, startPoint y: 411, endPoint x: 1072, endPoint y: 409, distance: 44.0
click at [1072, 409] on td "63,406" at bounding box center [1290, 410] width 445 height 30
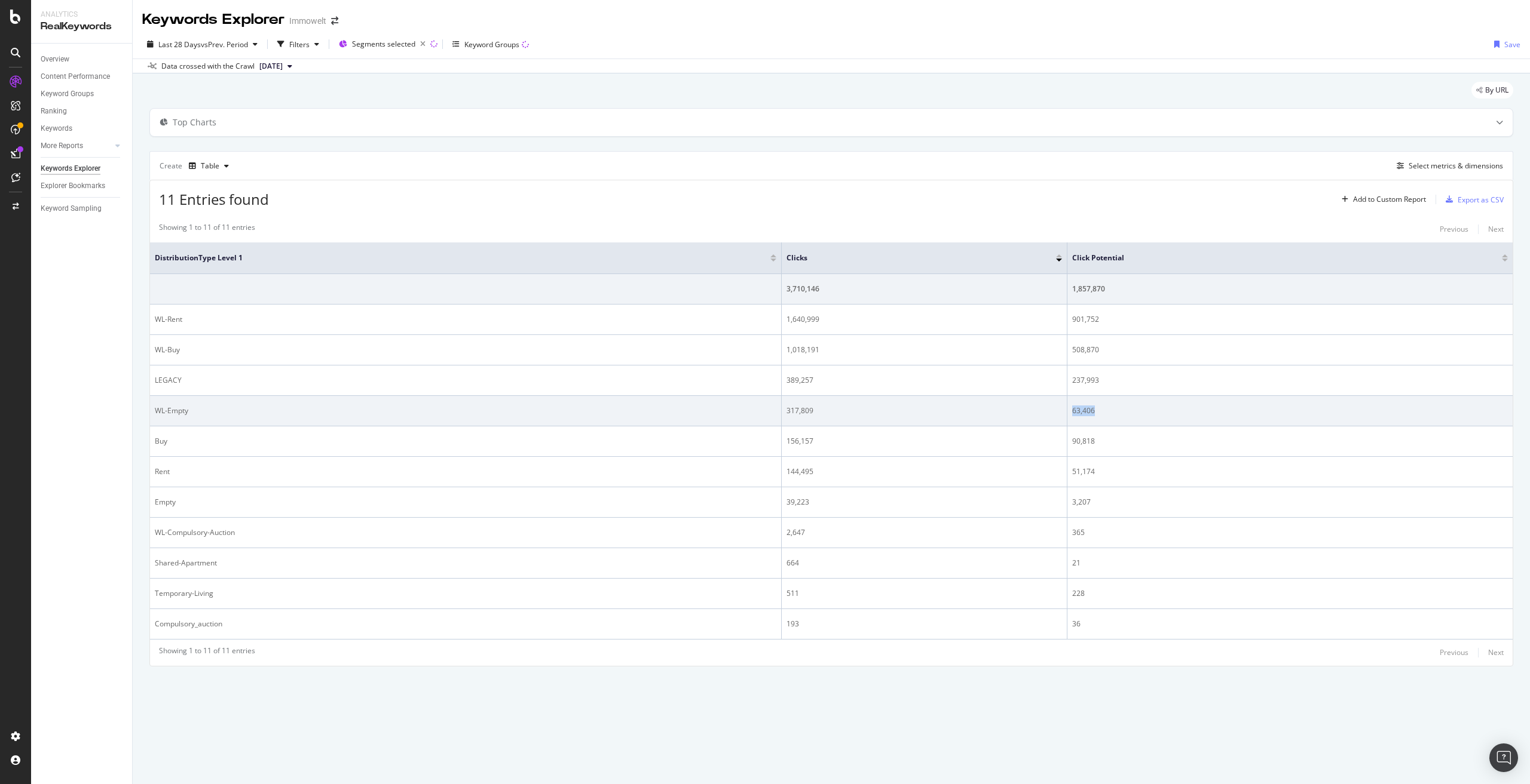
copy div "63,406"
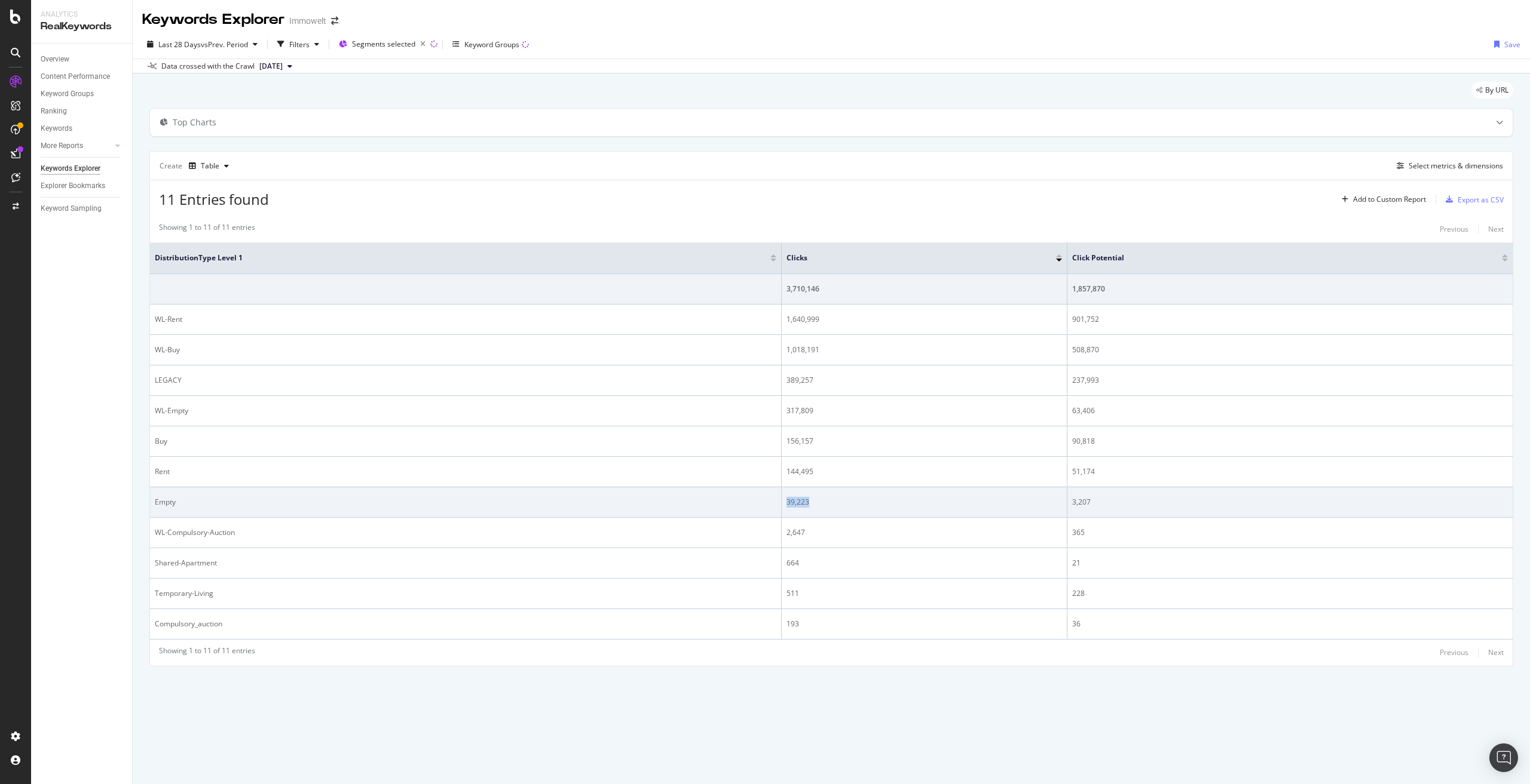
drag, startPoint x: 811, startPoint y: 505, endPoint x: 787, endPoint y: 500, distance: 24.5
click at [787, 500] on div "39,223" at bounding box center [924, 502] width 276 height 11
copy div "39,223"
drag, startPoint x: 1099, startPoint y: 501, endPoint x: 1070, endPoint y: 500, distance: 29.0
click at [1070, 500] on td "3,207" at bounding box center [1290, 502] width 445 height 30
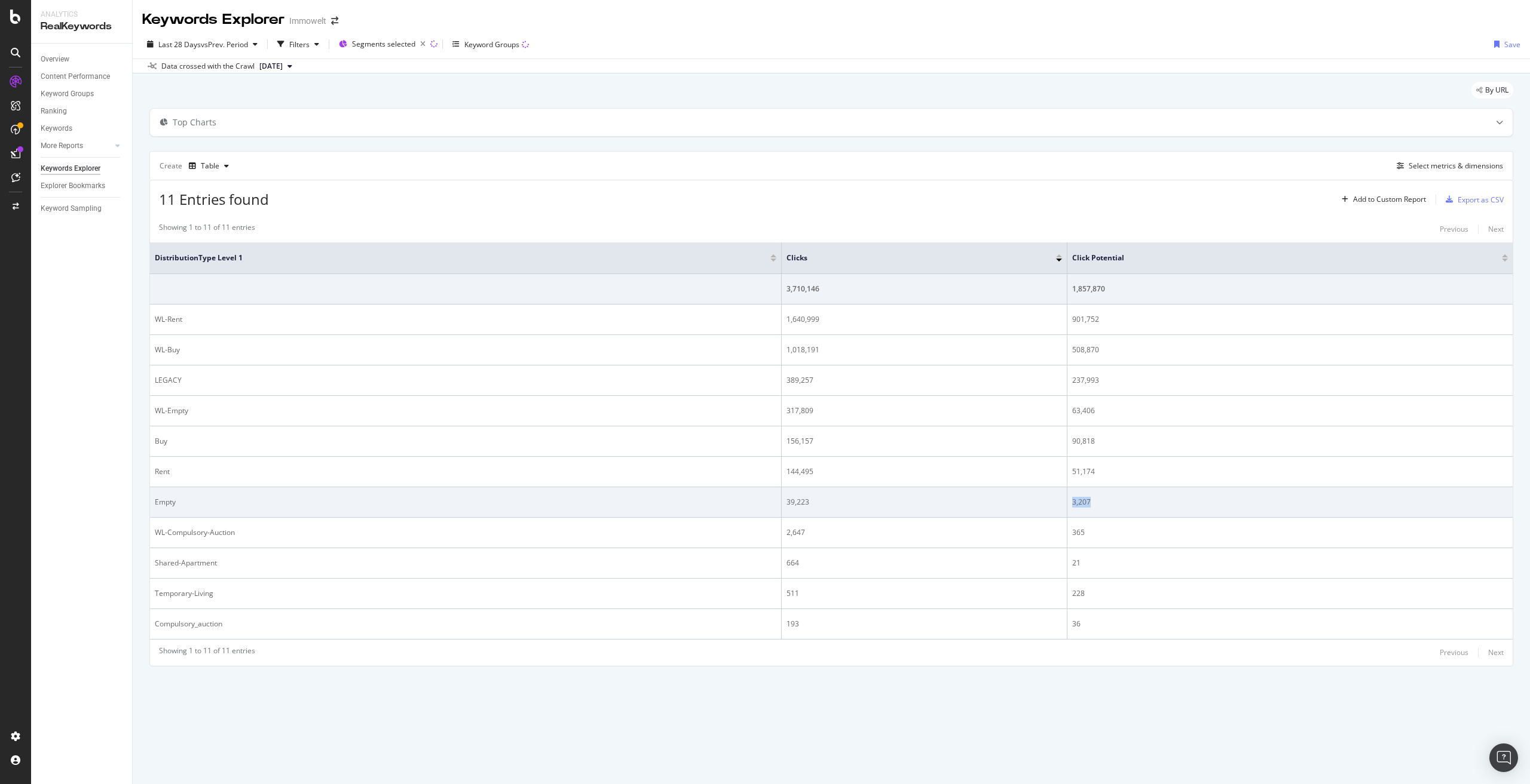
copy div "3,207"
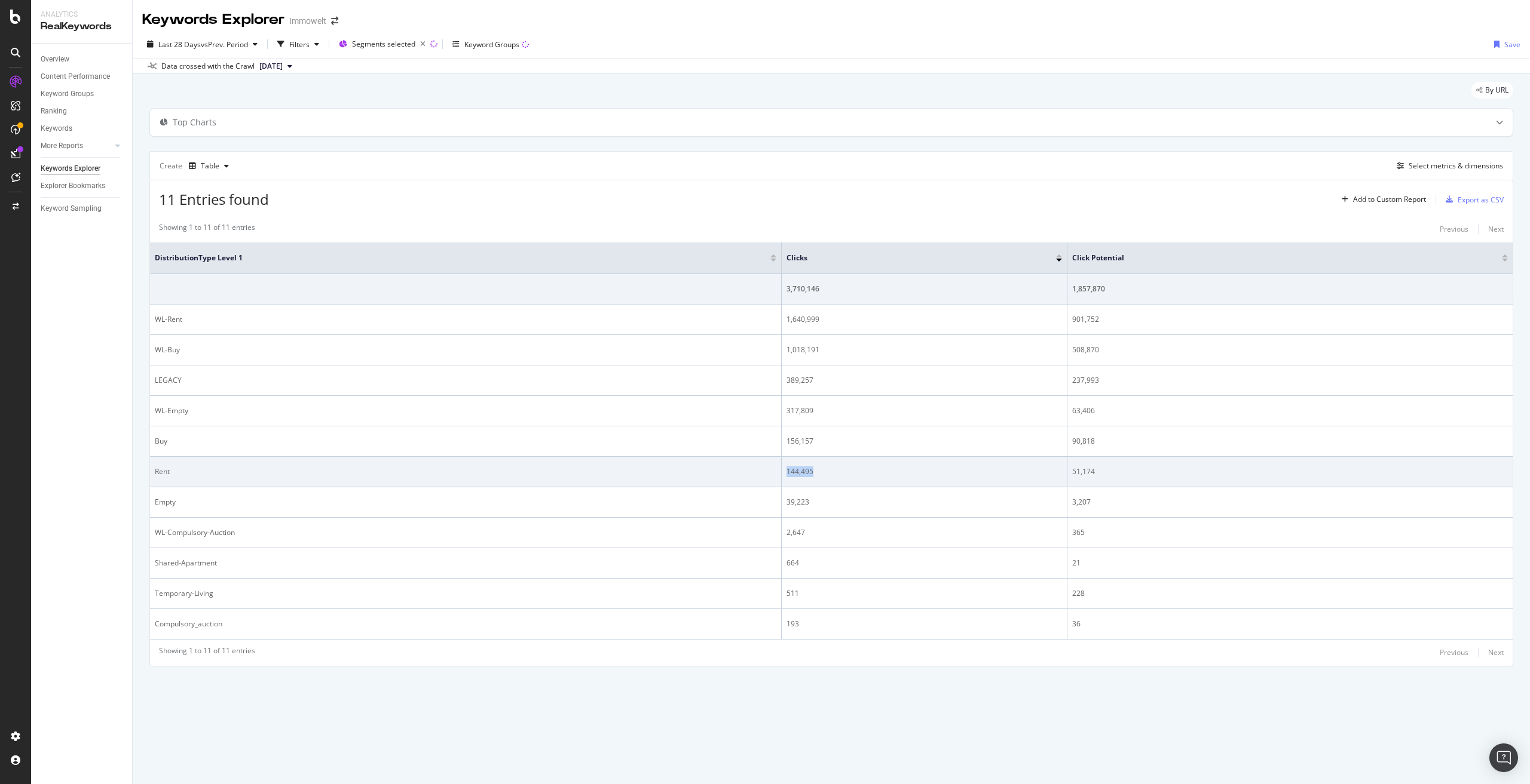
drag, startPoint x: 818, startPoint y: 467, endPoint x: 787, endPoint y: 468, distance: 31.0
click at [787, 468] on div "144,495" at bounding box center [924, 471] width 276 height 11
drag, startPoint x: 1130, startPoint y: 467, endPoint x: 1072, endPoint y: 470, distance: 58.1
click at [1072, 470] on td "51,174" at bounding box center [1290, 471] width 445 height 30
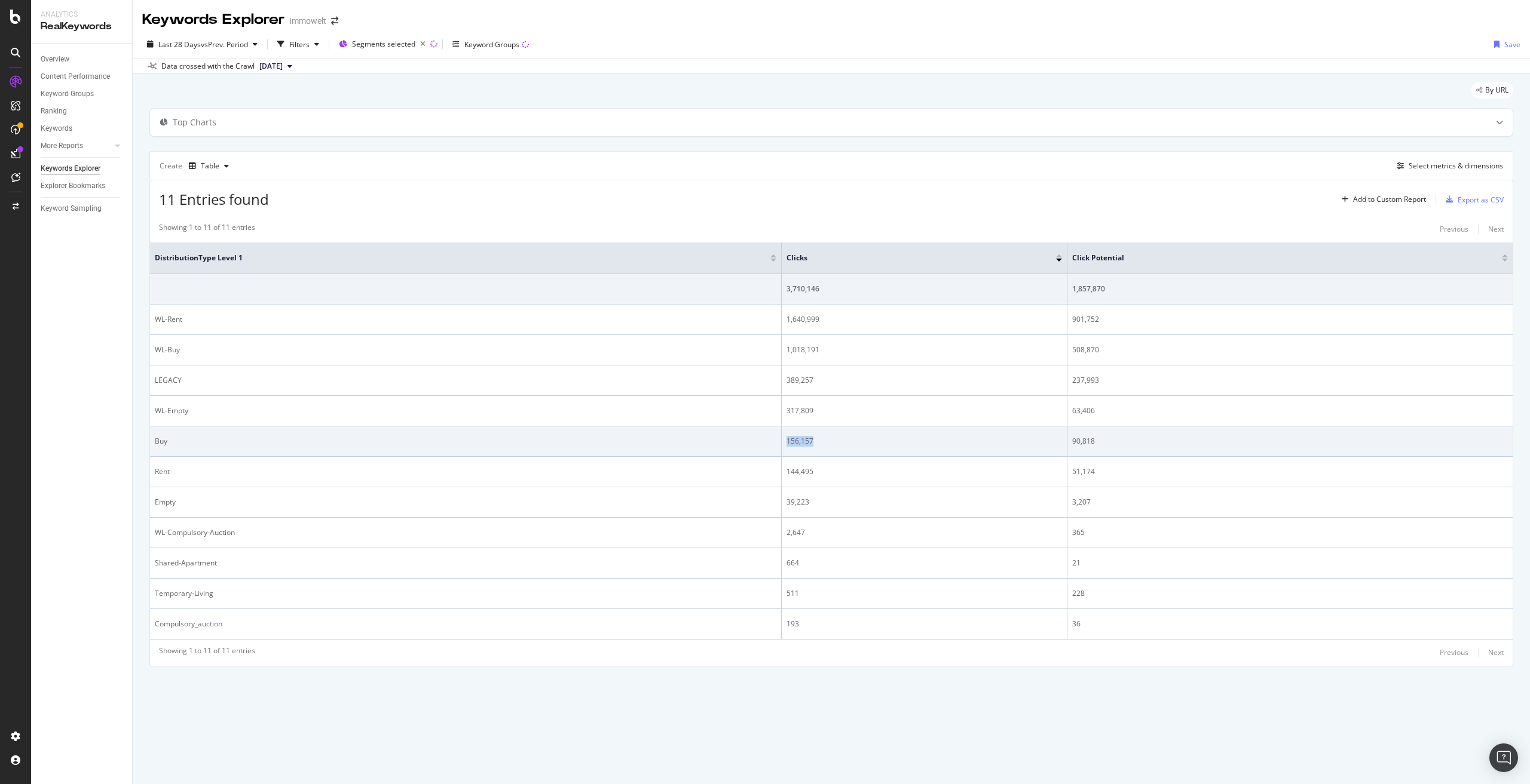
drag, startPoint x: 814, startPoint y: 441, endPoint x: 788, endPoint y: 442, distance: 26.0
click at [788, 442] on div "156,157" at bounding box center [924, 441] width 276 height 11
drag, startPoint x: 1072, startPoint y: 441, endPoint x: 1100, endPoint y: 439, distance: 28.1
click at [1100, 439] on td "90,818" at bounding box center [1290, 441] width 445 height 30
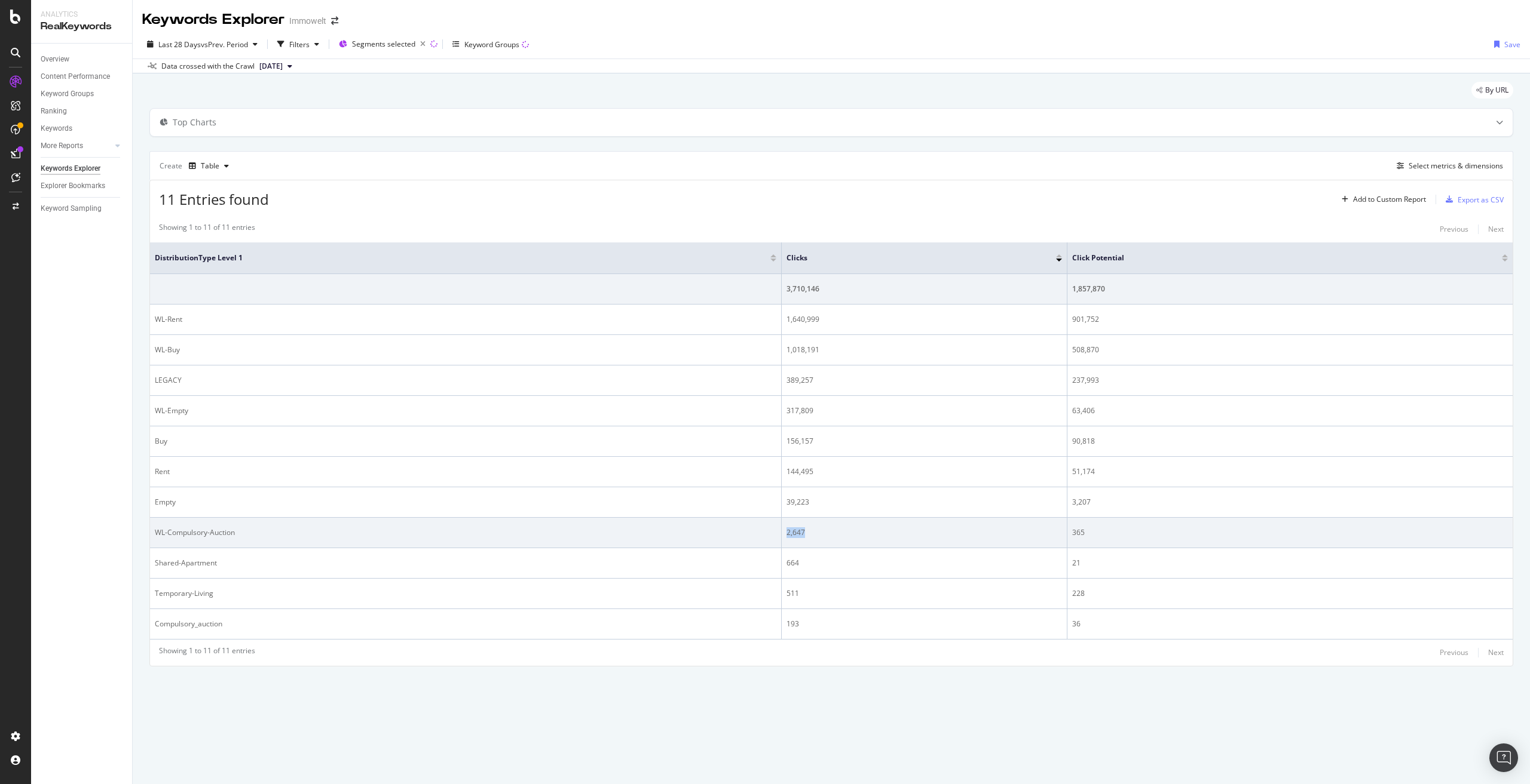
drag, startPoint x: 786, startPoint y: 536, endPoint x: 807, endPoint y: 533, distance: 21.2
click at [807, 533] on div "2,647" at bounding box center [924, 532] width 276 height 11
drag, startPoint x: 1090, startPoint y: 536, endPoint x: 1074, endPoint y: 533, distance: 16.3
click at [1074, 533] on div "365" at bounding box center [1290, 532] width 436 height 11
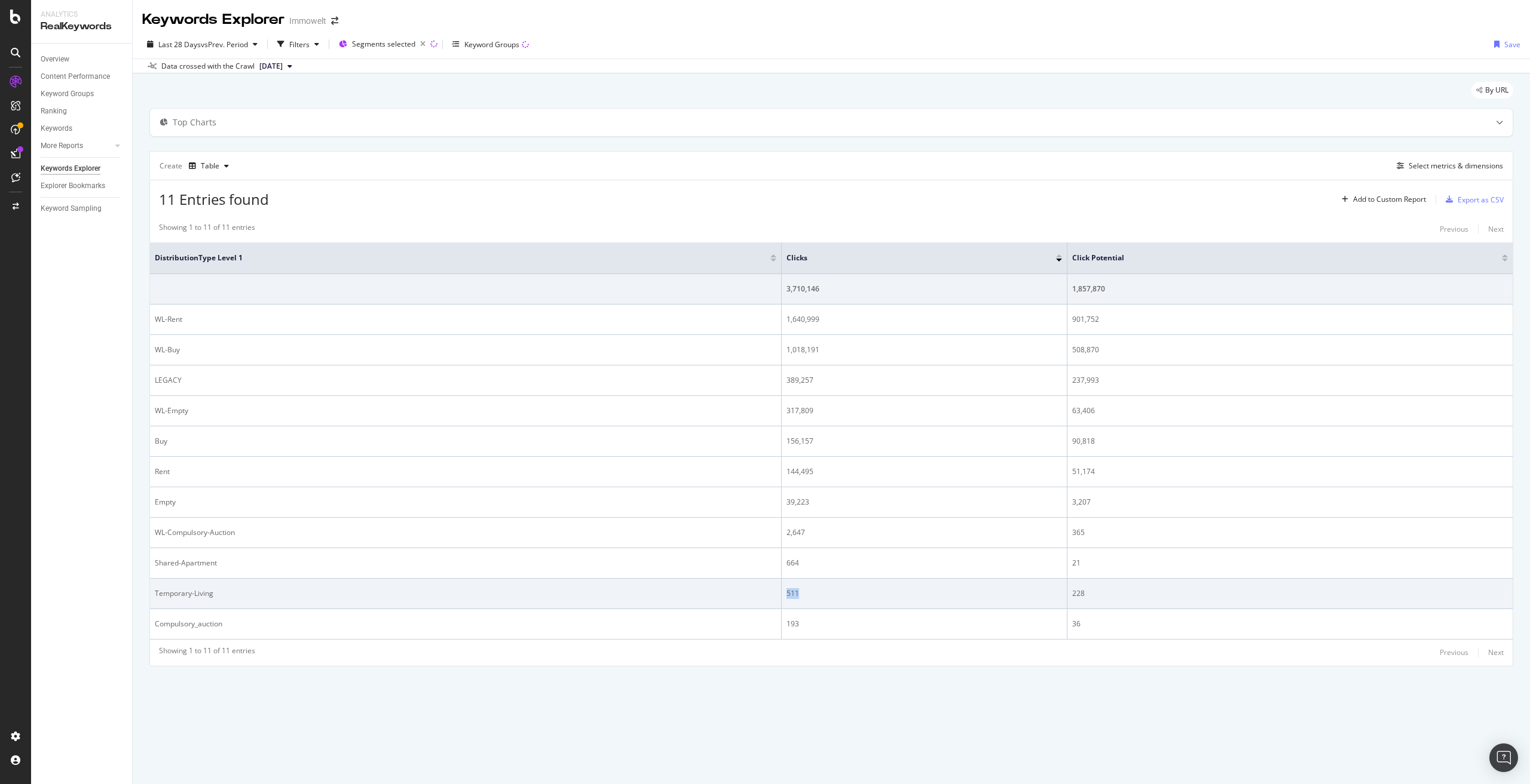
drag, startPoint x: 813, startPoint y: 595, endPoint x: 782, endPoint y: 593, distance: 31.1
click at [782, 593] on td "511" at bounding box center [924, 593] width 286 height 30
drag, startPoint x: 1093, startPoint y: 598, endPoint x: 1072, endPoint y: 595, distance: 21.2
click at [1072, 595] on div "228" at bounding box center [1290, 593] width 436 height 11
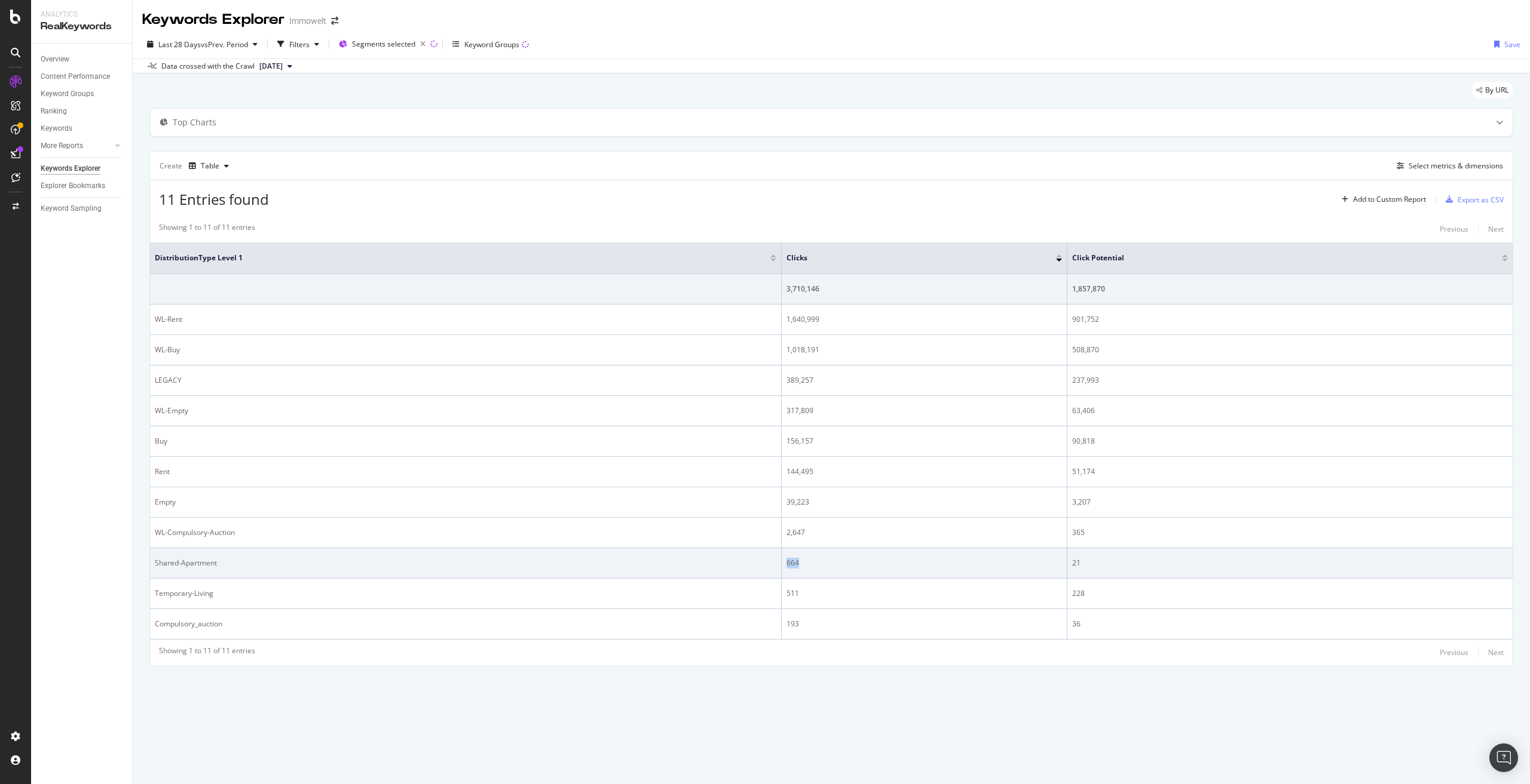
drag, startPoint x: 817, startPoint y: 567, endPoint x: 783, endPoint y: 561, distance: 34.5
click at [783, 561] on td "664" at bounding box center [924, 563] width 286 height 30
drag, startPoint x: 1093, startPoint y: 568, endPoint x: 1082, endPoint y: 561, distance: 13.0
click at [1067, 561] on td "21" at bounding box center [1290, 563] width 445 height 30
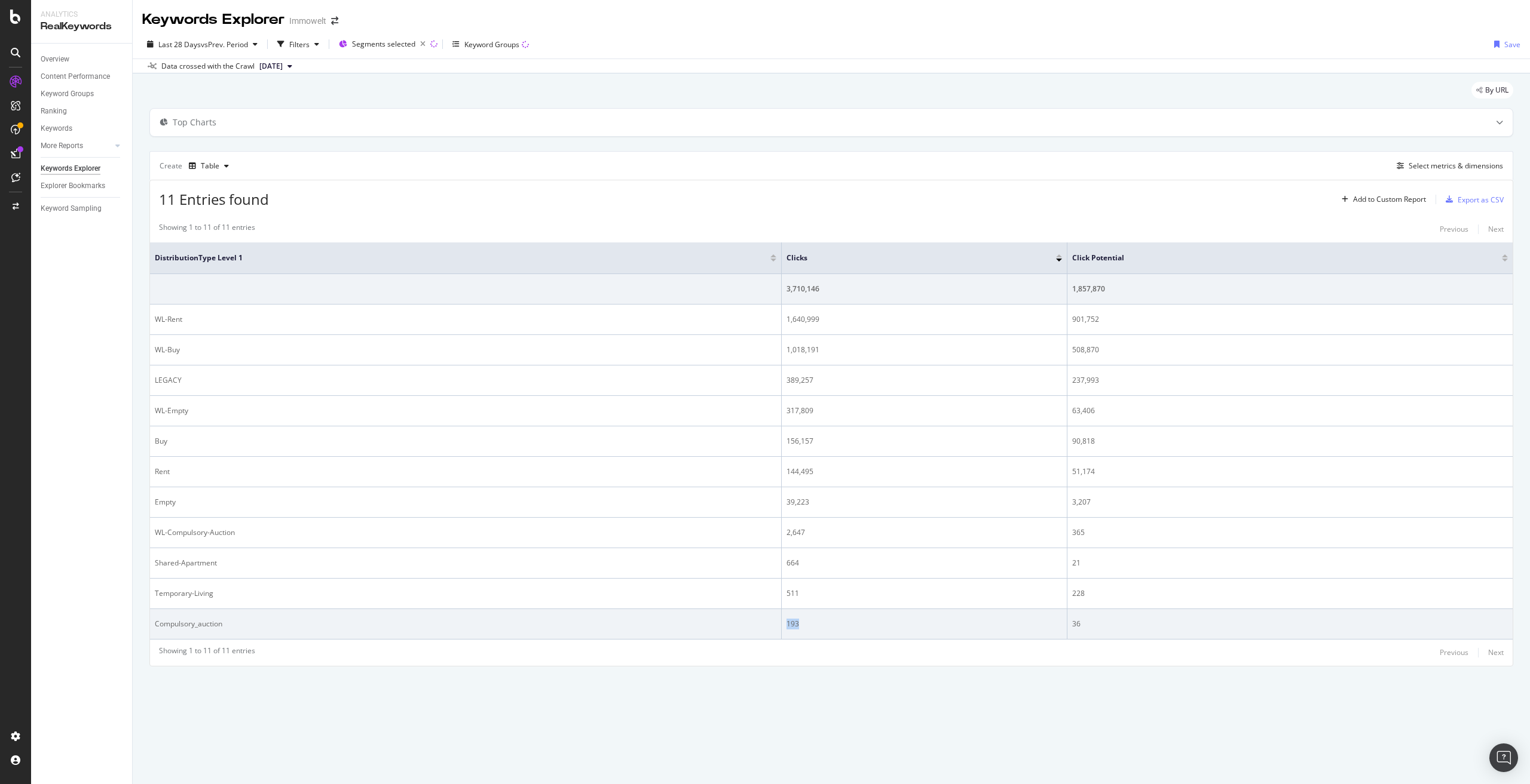
drag, startPoint x: 803, startPoint y: 625, endPoint x: 784, endPoint y: 620, distance: 19.6
click at [784, 620] on td "193" at bounding box center [924, 624] width 286 height 30
drag, startPoint x: 1115, startPoint y: 618, endPoint x: 1061, endPoint y: 627, distance: 54.7
click at [1061, 627] on tr "Compulsory_auction 193 36" at bounding box center [831, 624] width 1362 height 30
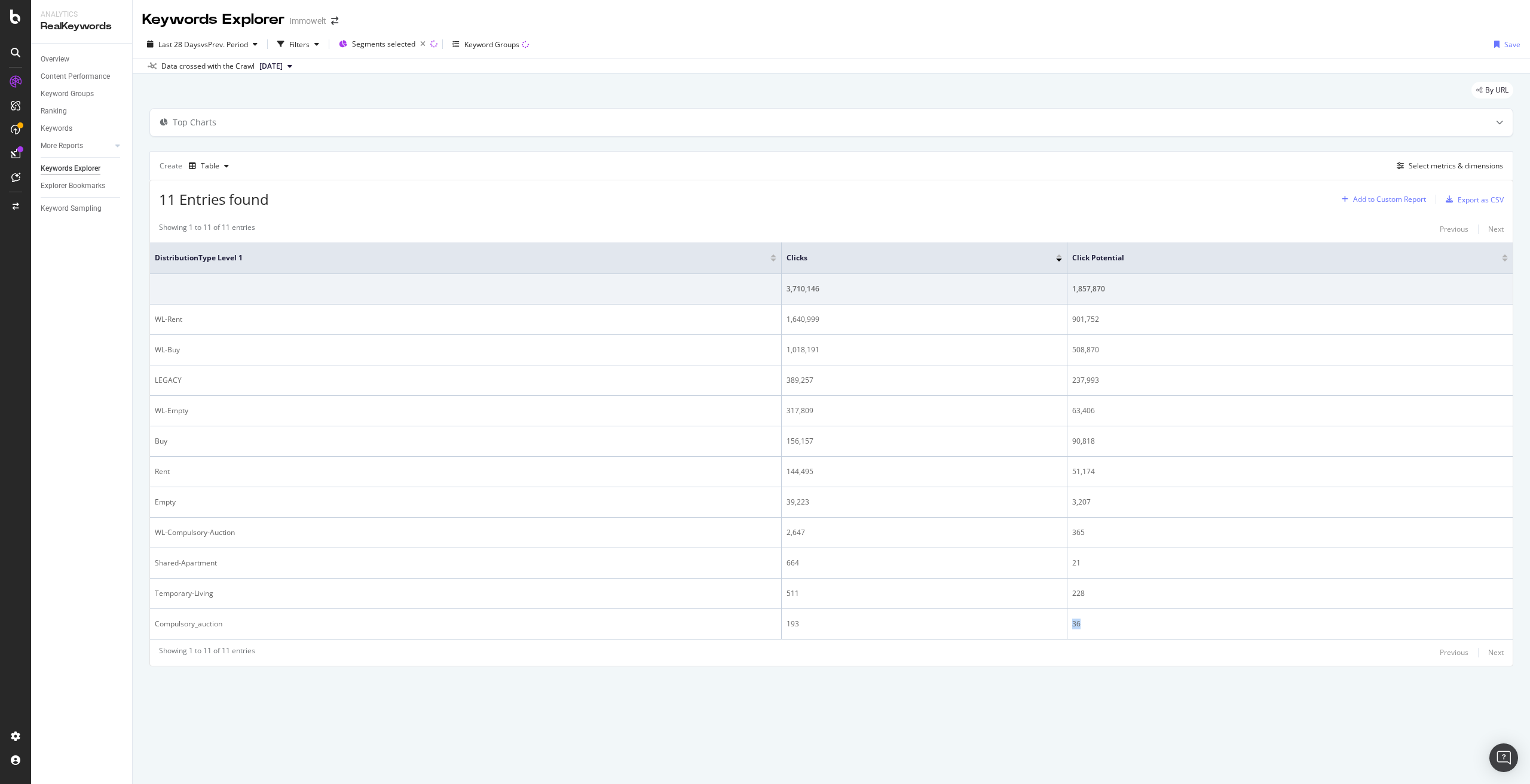
click at [1377, 199] on div "Add to Custom Report" at bounding box center [1389, 198] width 73 height 7
click at [1214, 226] on div "Showing 1 to 11 of 11 entries Previous Next" at bounding box center [831, 229] width 1362 height 15
click at [1439, 167] on div "Select metrics & dimensions" at bounding box center [1456, 166] width 95 height 10
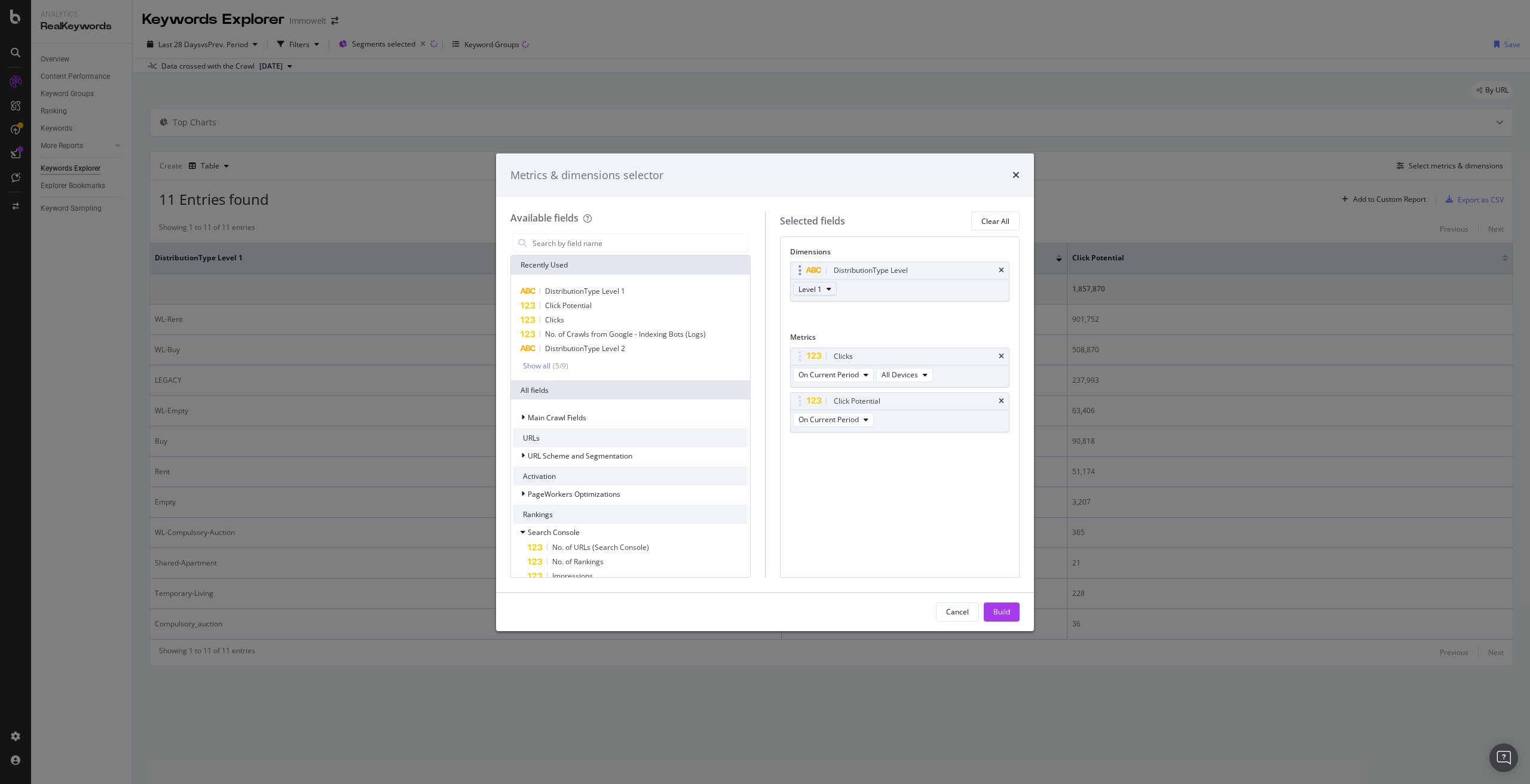
click at [830, 288] on icon "modal" at bounding box center [829, 288] width 5 height 7
click at [822, 335] on span "Level 2" at bounding box center [815, 332] width 24 height 11
click at [998, 613] on div "Build" at bounding box center [1001, 612] width 16 height 10
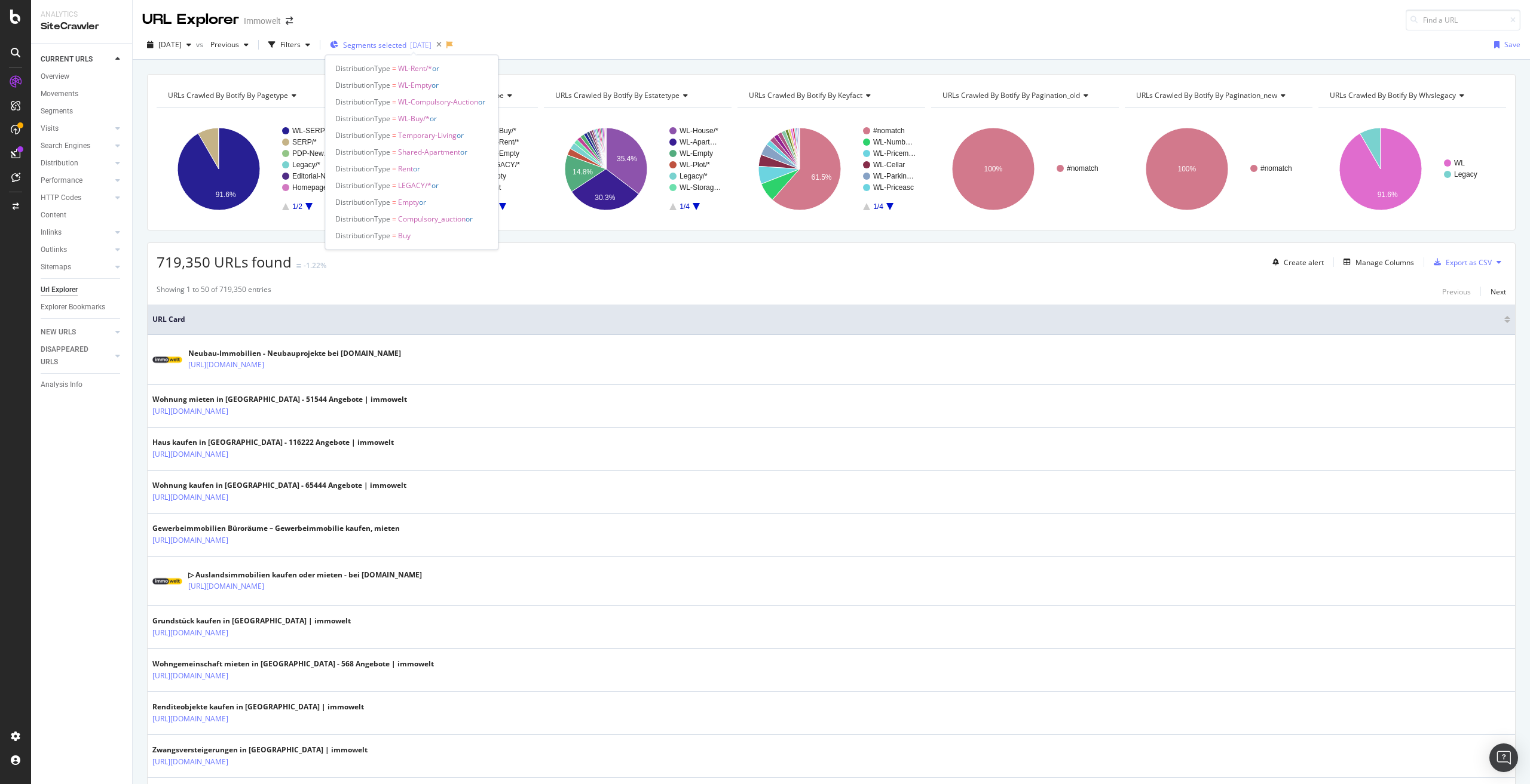
click at [386, 45] on span "Segments selected" at bounding box center [374, 45] width 63 height 10
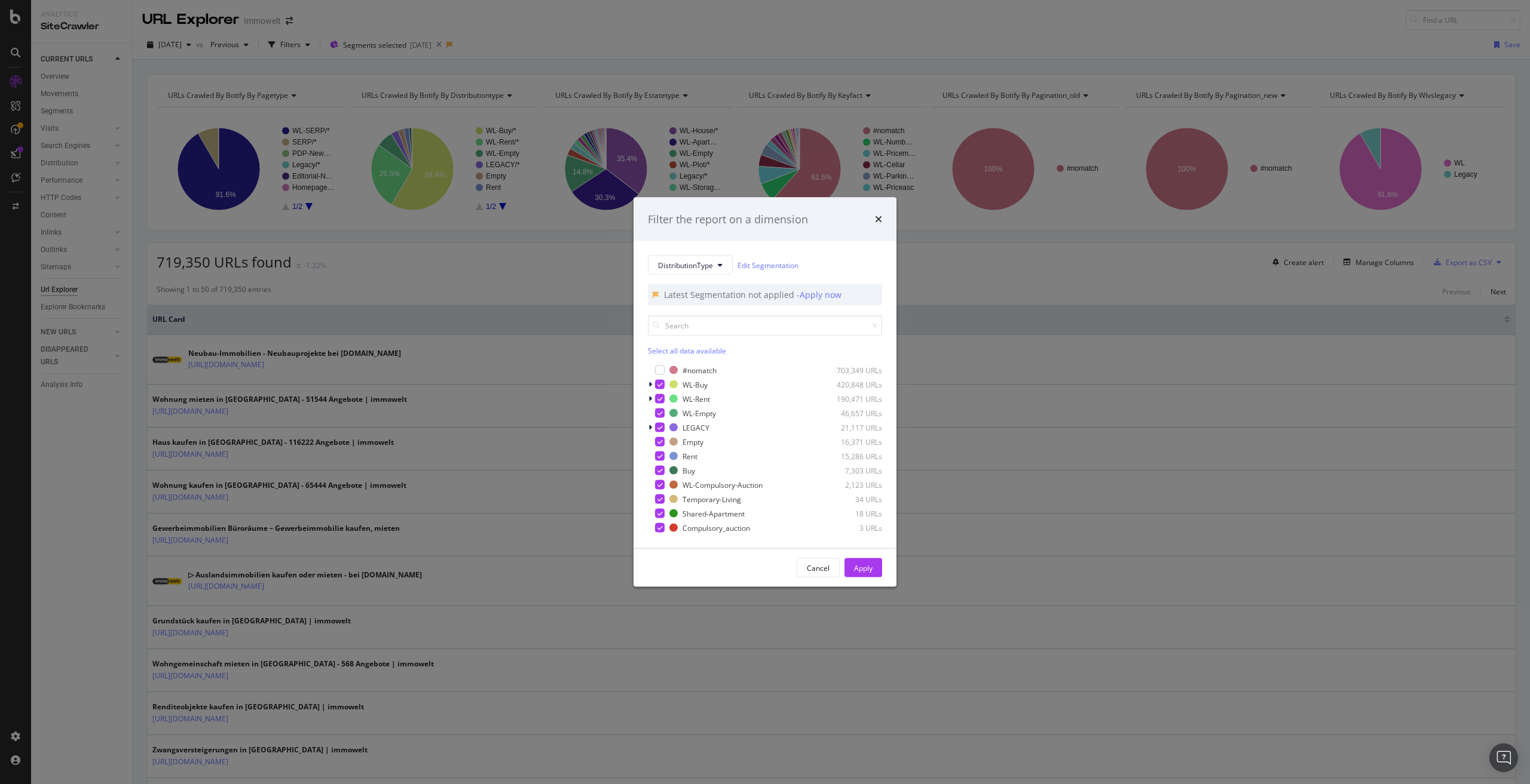
click at [691, 351] on div "Select all data available" at bounding box center [765, 350] width 234 height 10
click at [691, 351] on div "Unselect all data available" at bounding box center [765, 350] width 234 height 10
click at [659, 426] on div "modal" at bounding box center [660, 428] width 10 height 10
click at [651, 429] on icon "modal" at bounding box center [651, 427] width 4 height 7
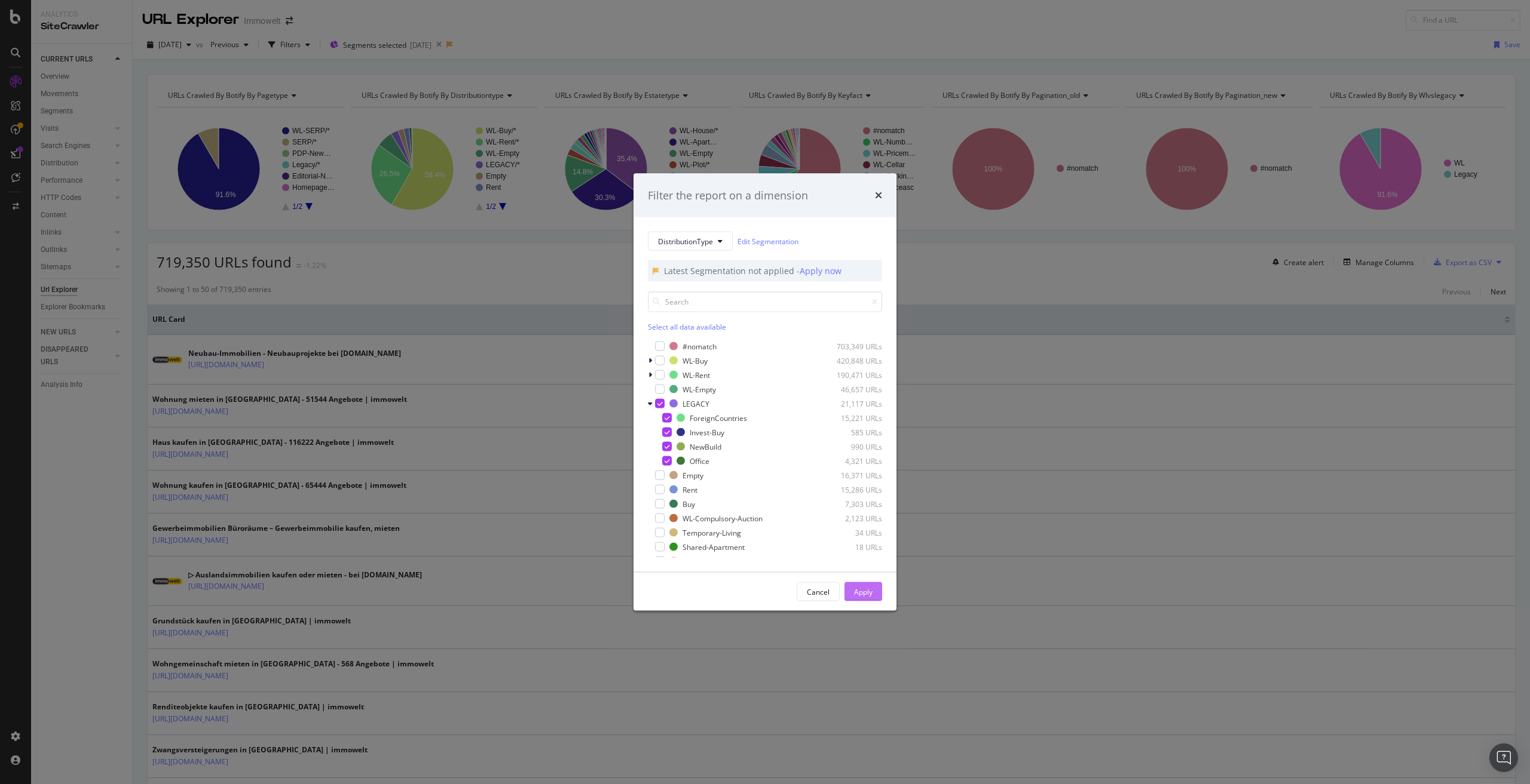
click at [864, 590] on div "Apply" at bounding box center [863, 591] width 18 height 10
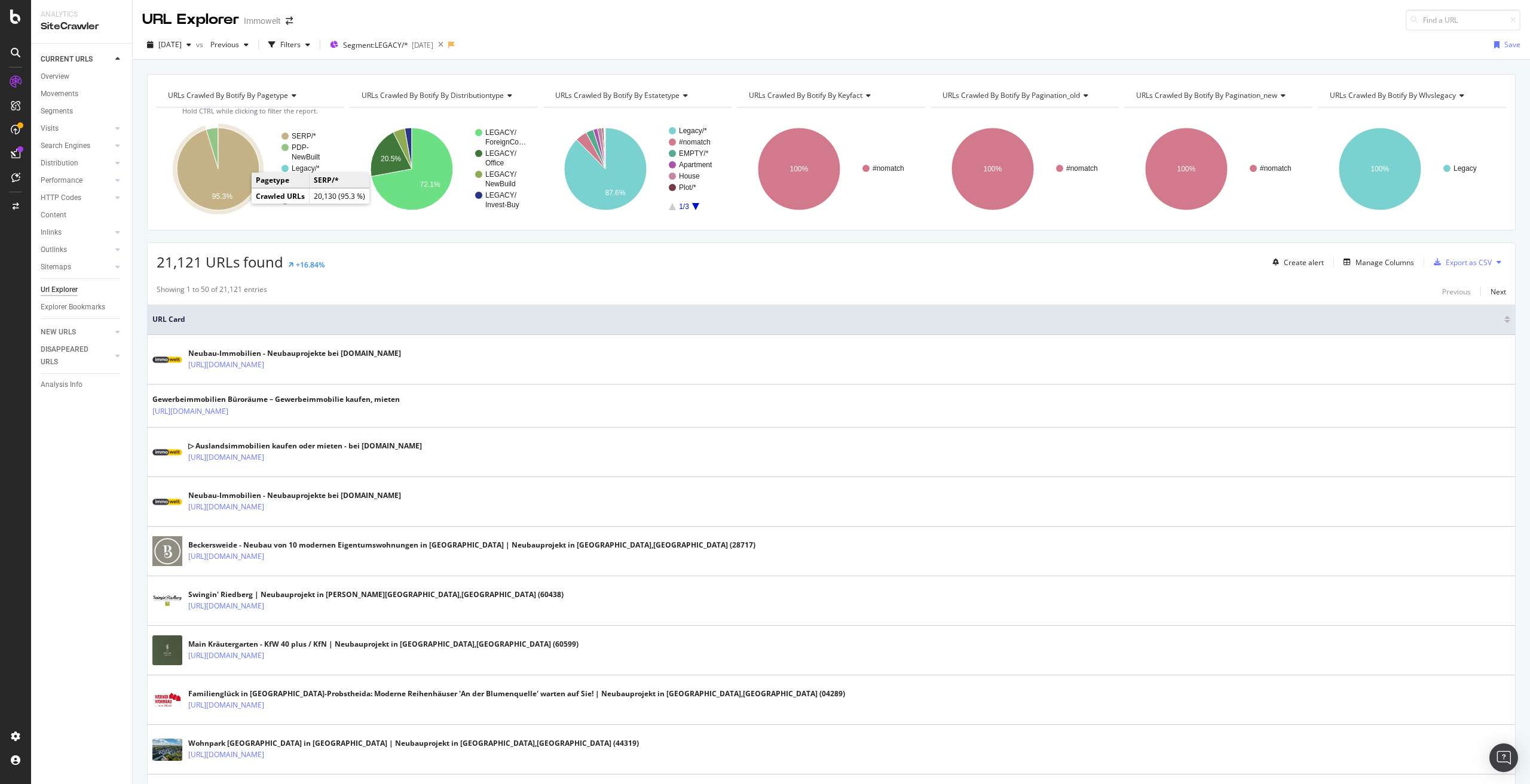
click at [238, 182] on icon "A chart." at bounding box center [218, 168] width 82 height 82
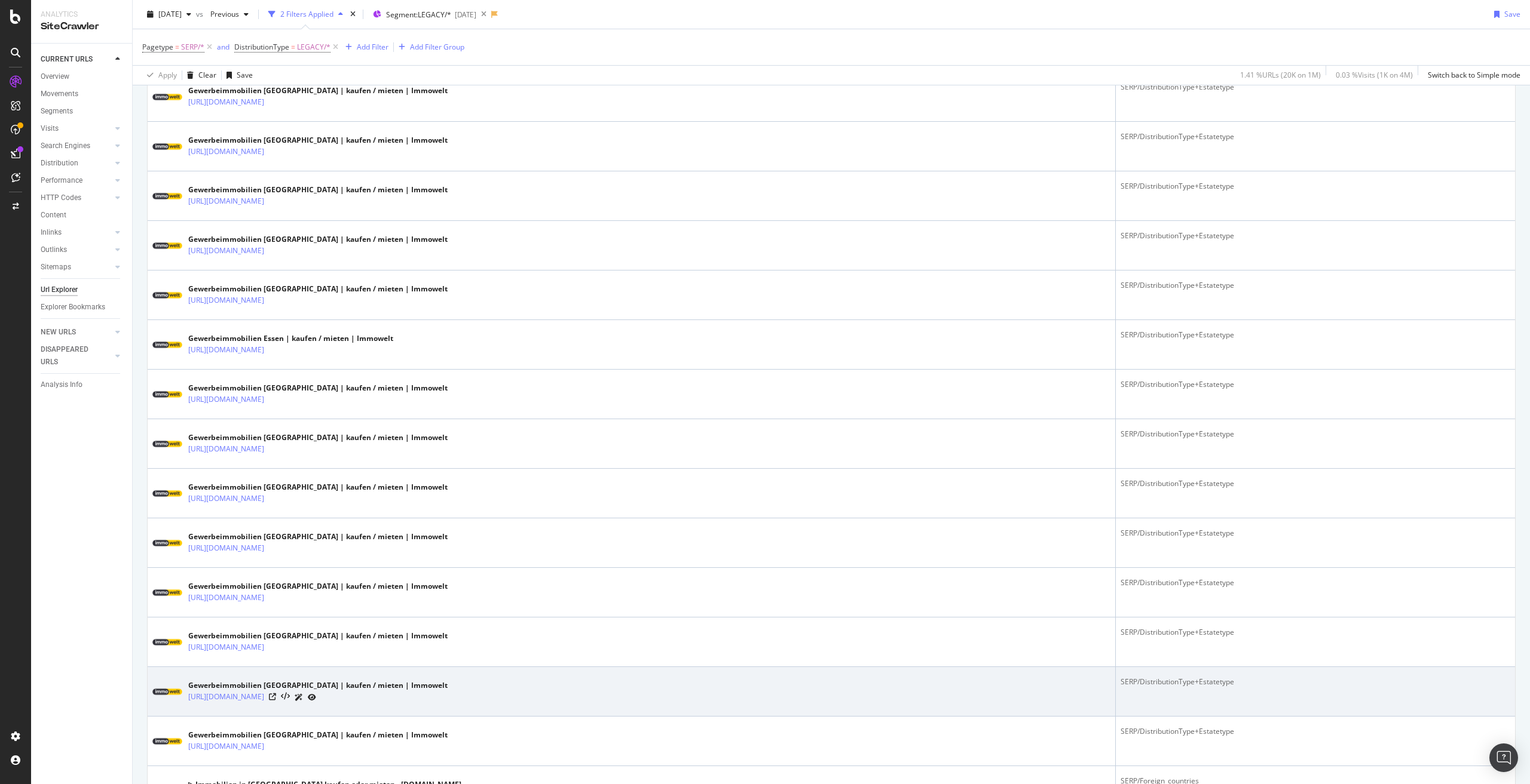
scroll to position [1194, 0]
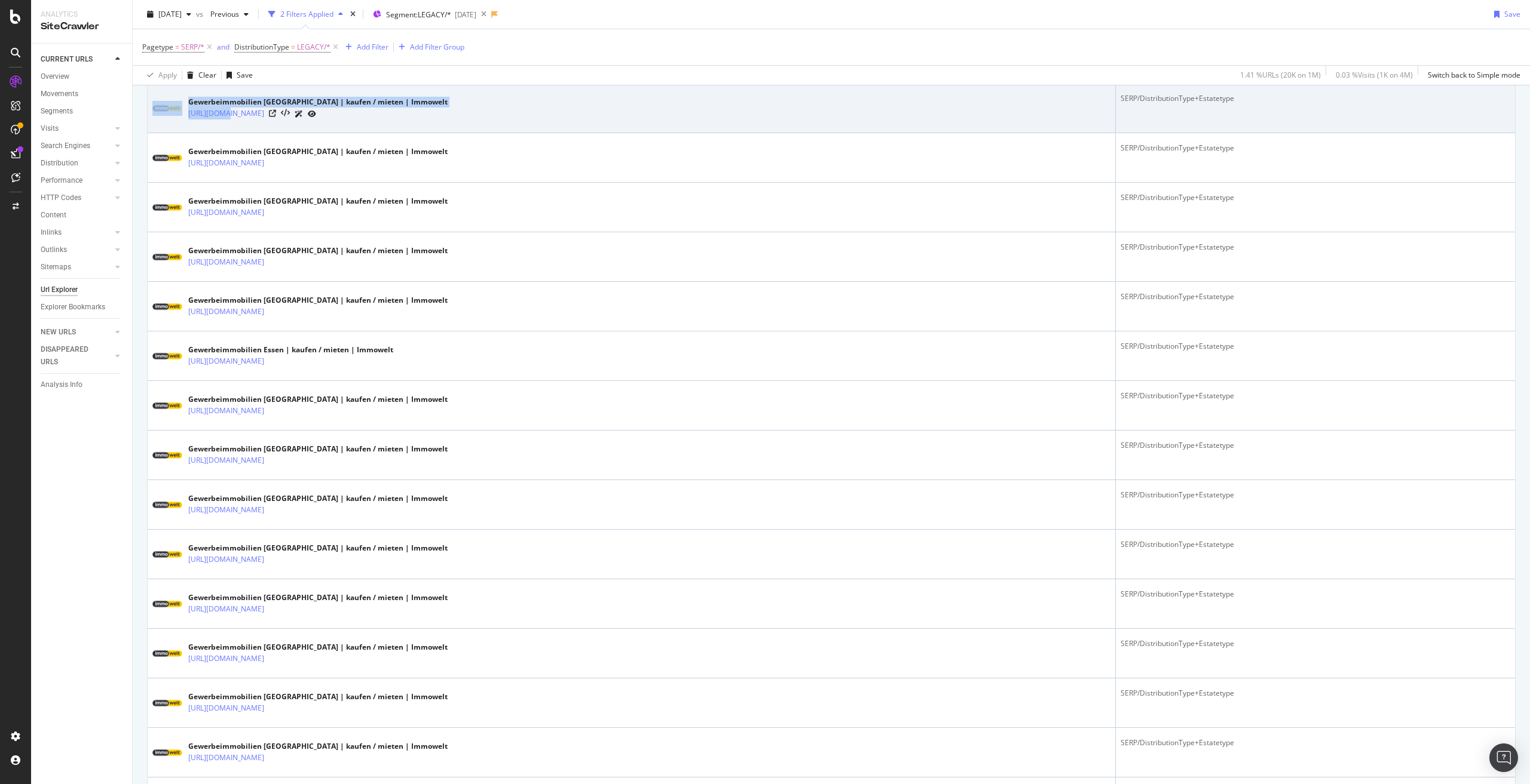
drag, startPoint x: 185, startPoint y: 122, endPoint x: 225, endPoint y: 123, distance: 40.0
click at [225, 123] on div "Gewerbeimmobilien [GEOGRAPHIC_DATA] | kaufen / mieten | Immowelt [URL][DOMAIN_N…" at bounding box center [630, 107] width 958 height 30
click at [395, 126] on td "Gewerbeimmobilien [GEOGRAPHIC_DATA] | kaufen / mieten | Immowelt [URL][DOMAIN_N…" at bounding box center [631, 107] width 968 height 49
drag, startPoint x: 401, startPoint y: 121, endPoint x: 190, endPoint y: 118, distance: 211.0
click at [190, 118] on div "Gewerbeimmobilien [GEOGRAPHIC_DATA] | kaufen / mieten | Immowelt [URL][DOMAIN_N…" at bounding box center [630, 107] width 958 height 30
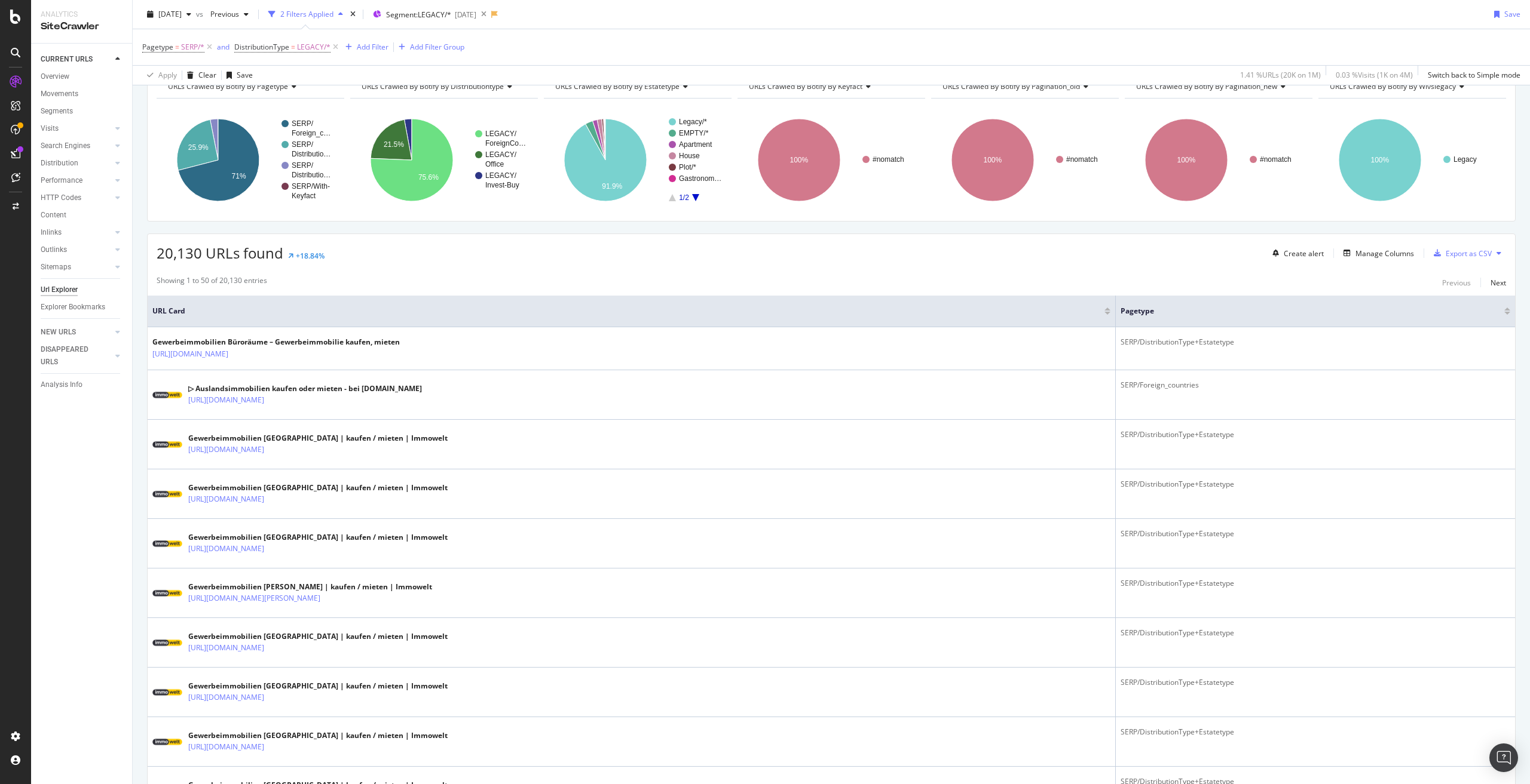
scroll to position [0, 0]
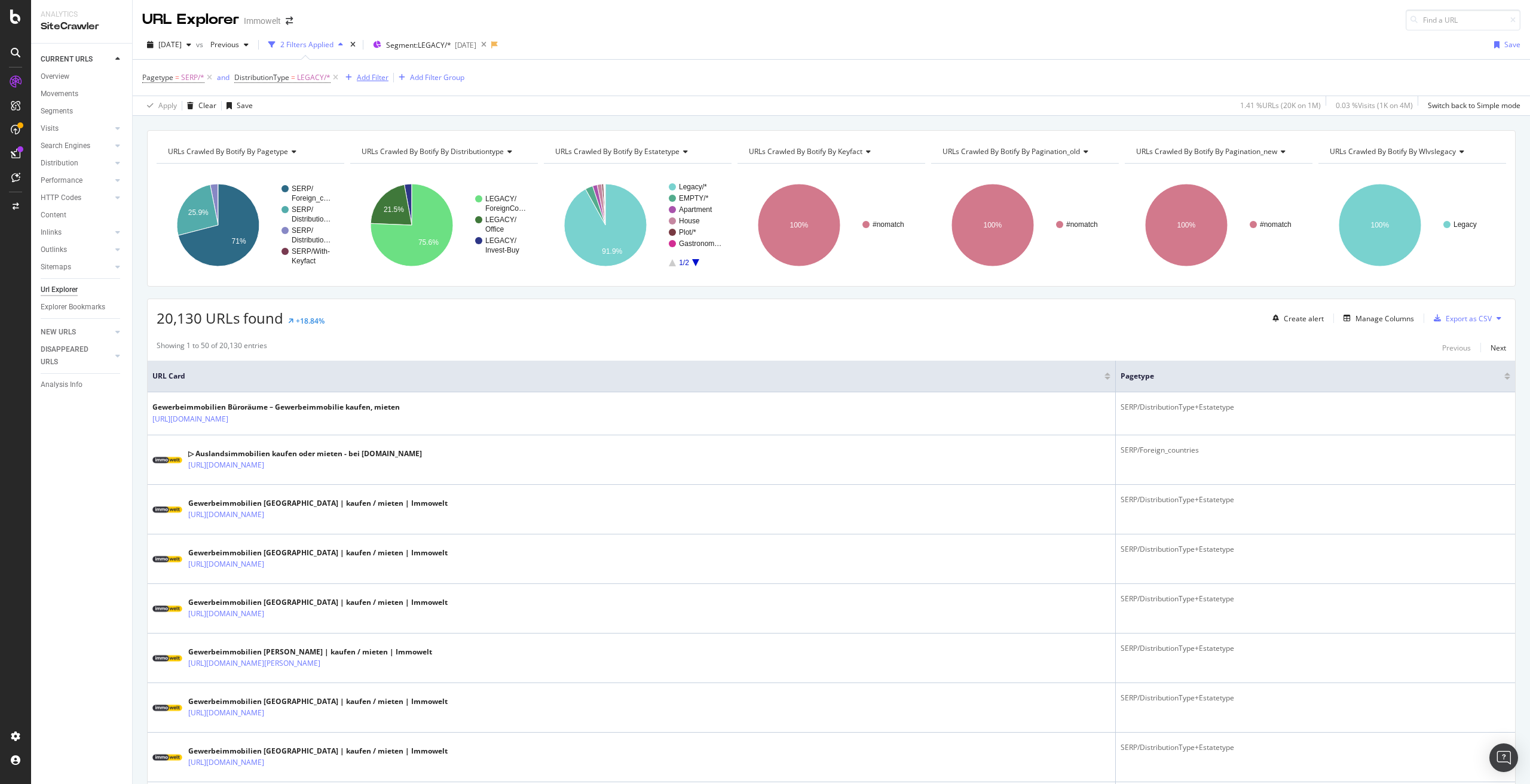
click at [361, 77] on div "Add Filter" at bounding box center [372, 77] width 32 height 10
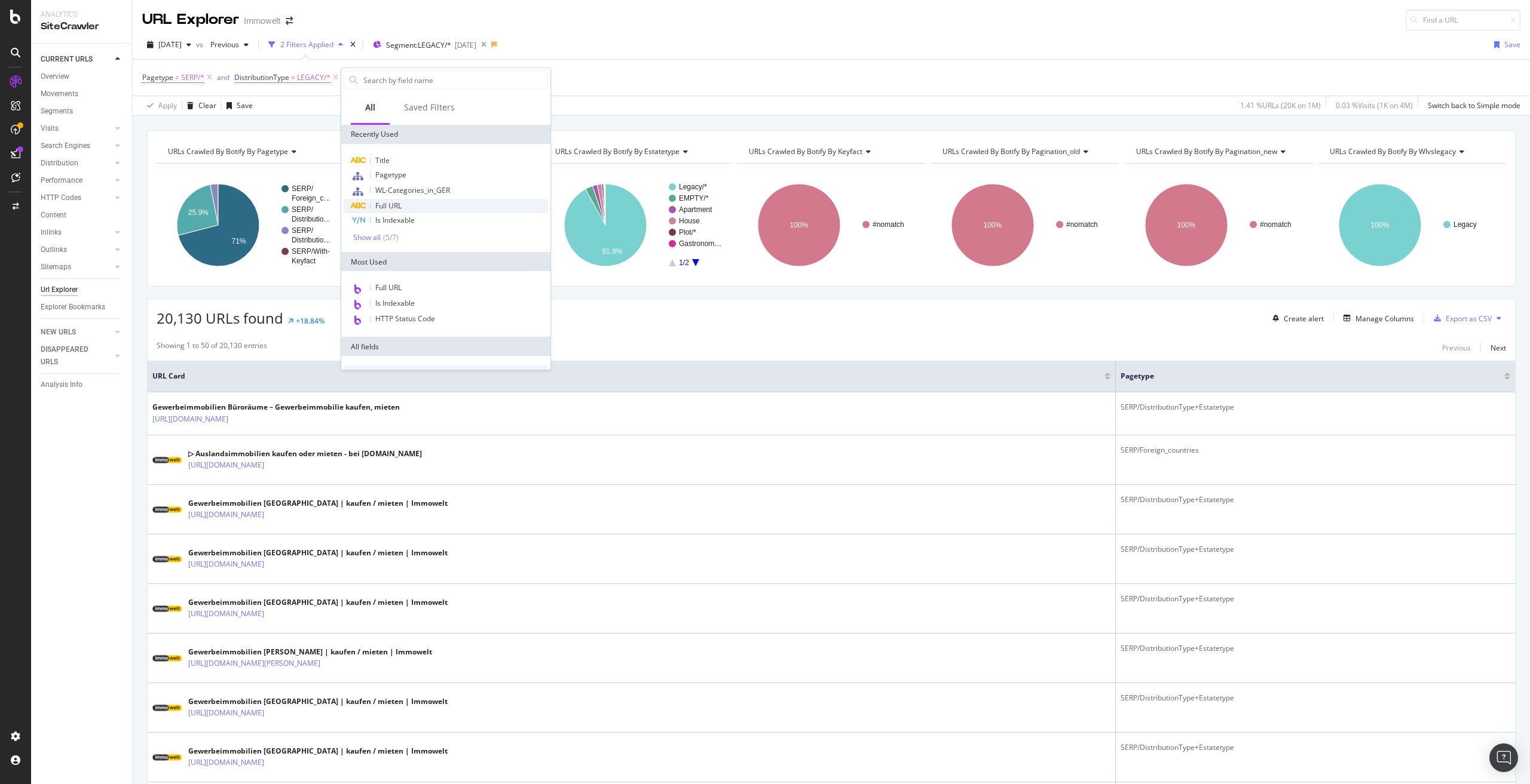
click at [405, 207] on div "Full URL" at bounding box center [445, 206] width 204 height 15
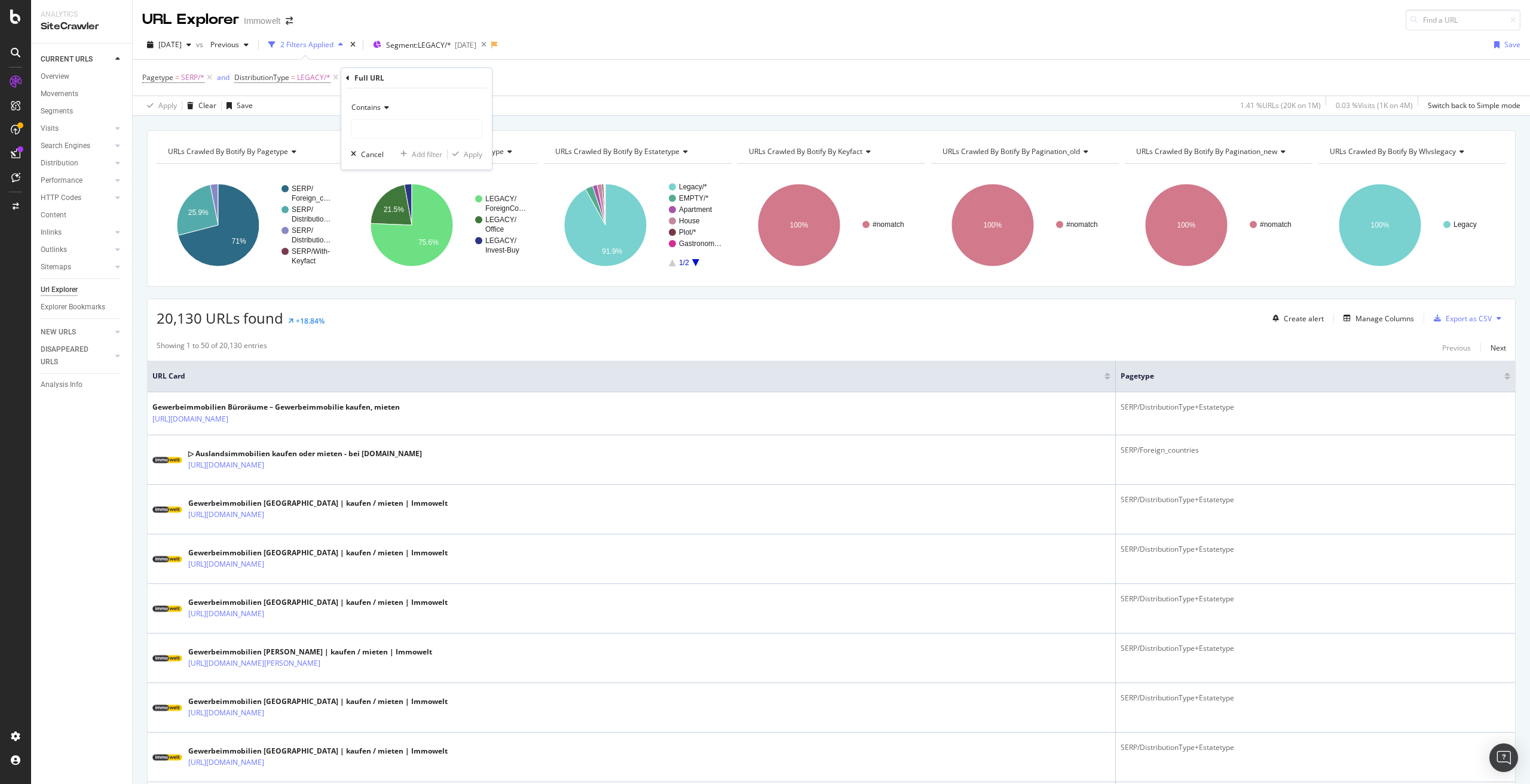
click at [377, 106] on span "Contains" at bounding box center [366, 107] width 29 height 10
click at [404, 246] on span "Doesn't contain" at bounding box center [382, 241] width 52 height 10
click at [412, 127] on input "text" at bounding box center [416, 129] width 131 height 19
click at [427, 126] on input "text" at bounding box center [416, 129] width 131 height 19
paste input "/gewerbeimmobilien/"
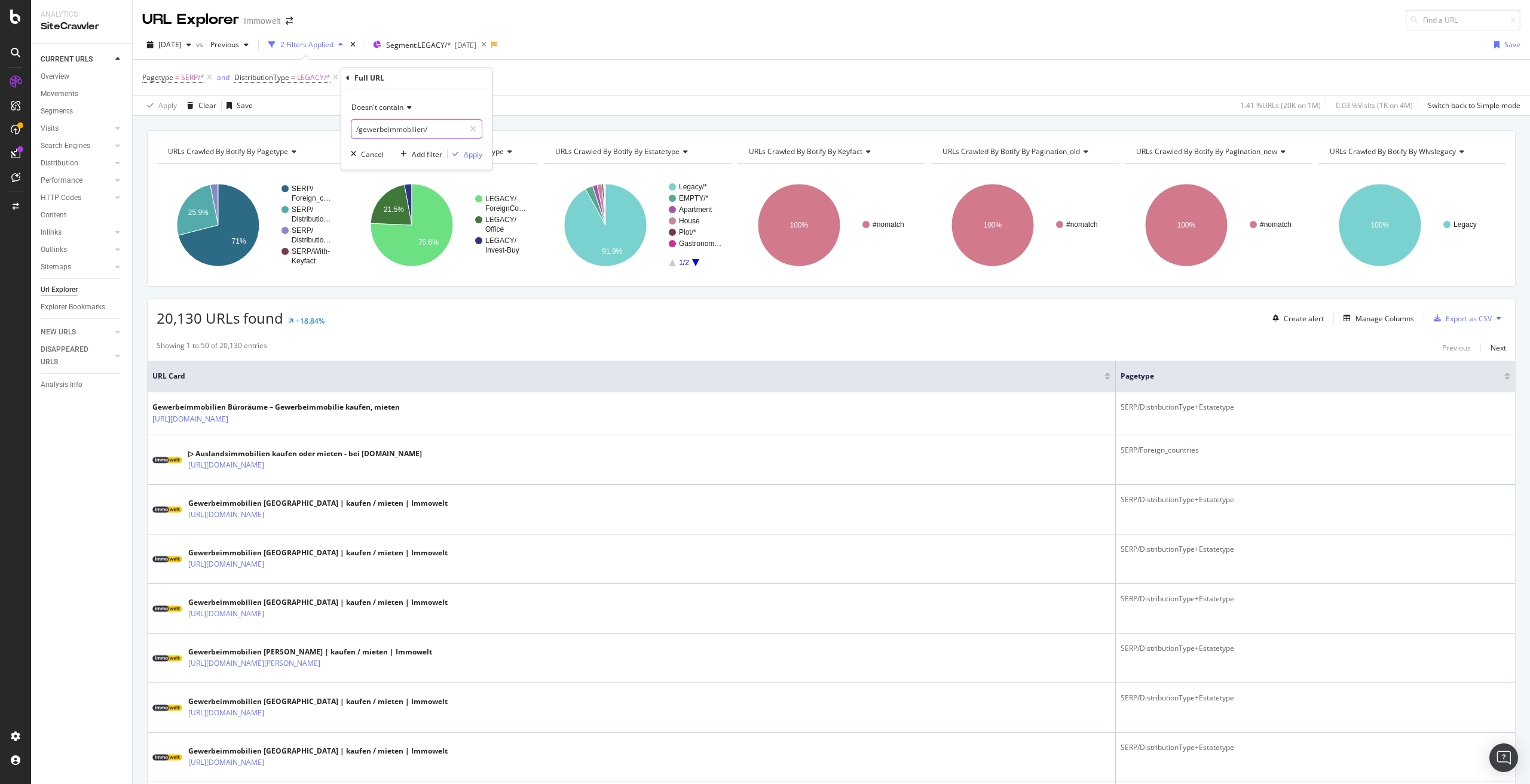
type input "/gewerbeimmobilien/"
click at [474, 153] on div "Apply" at bounding box center [473, 154] width 18 height 10
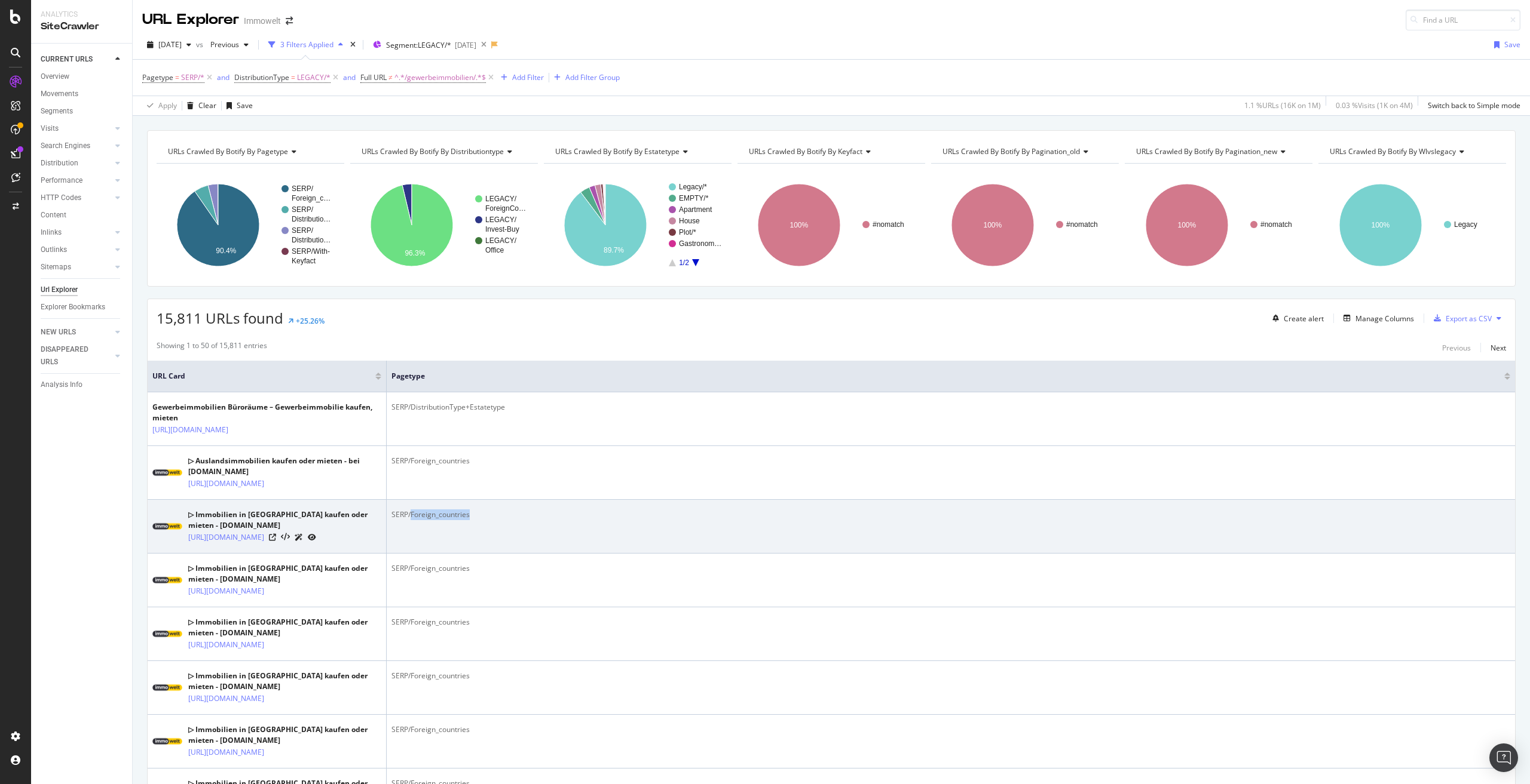
drag, startPoint x: 480, startPoint y: 530, endPoint x: 412, endPoint y: 528, distance: 68.0
click at [412, 521] on div "SERP/Foreign_countries" at bounding box center [950, 515] width 1118 height 11
click at [276, 541] on icon at bounding box center [272, 537] width 7 height 7
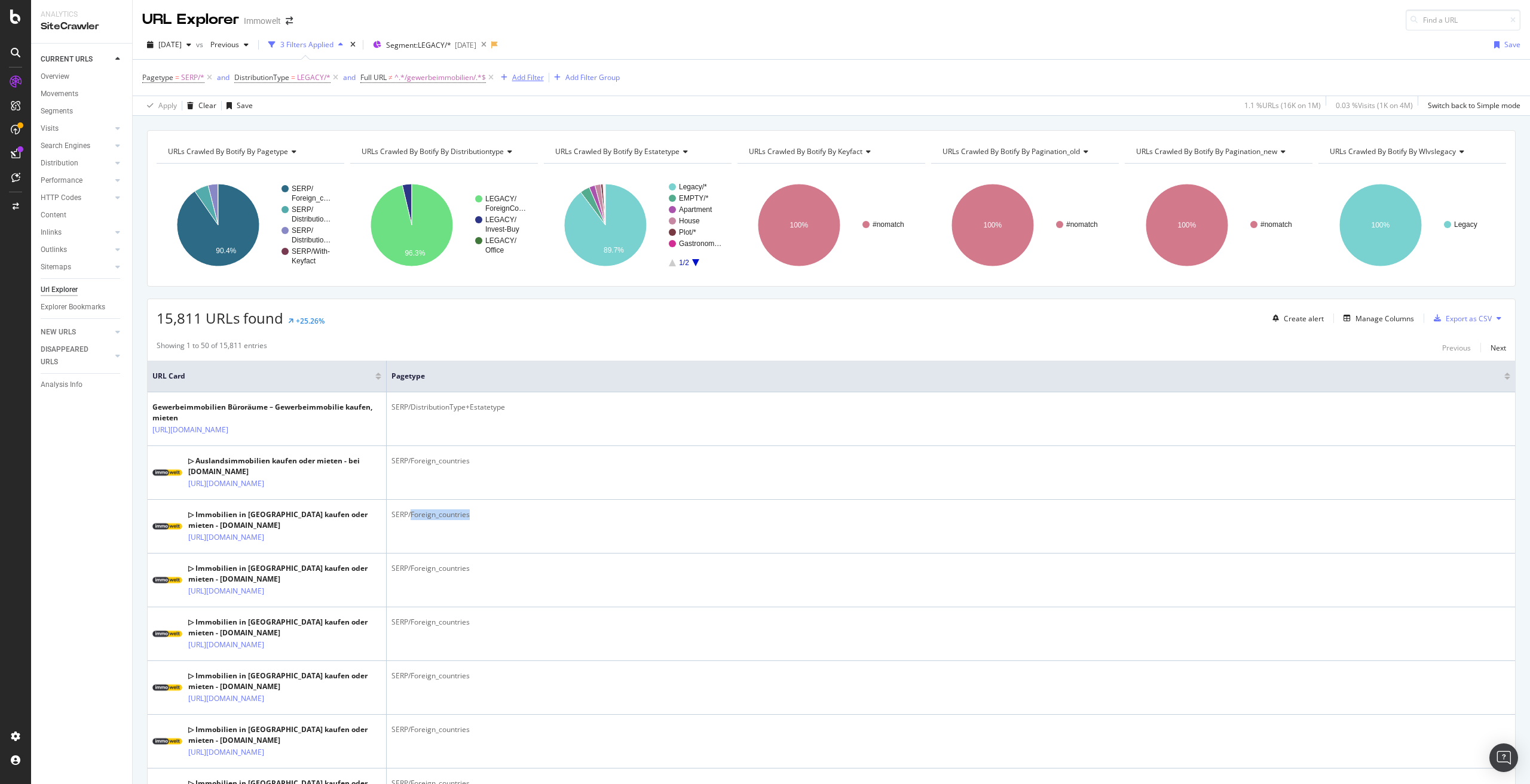
click at [535, 75] on div "Add Filter" at bounding box center [528, 77] width 32 height 10
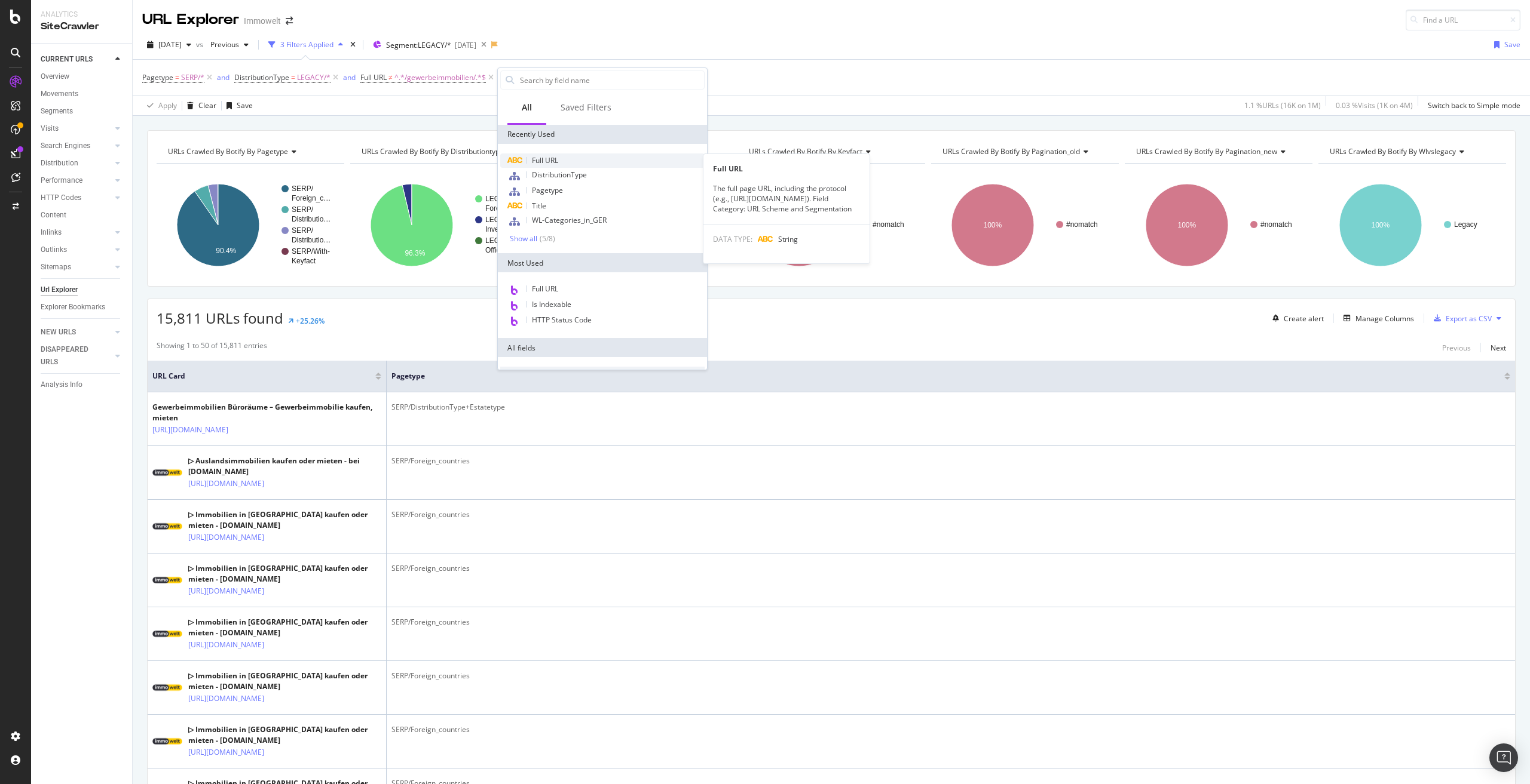
click at [551, 161] on span "Full URL" at bounding box center [544, 160] width 26 height 10
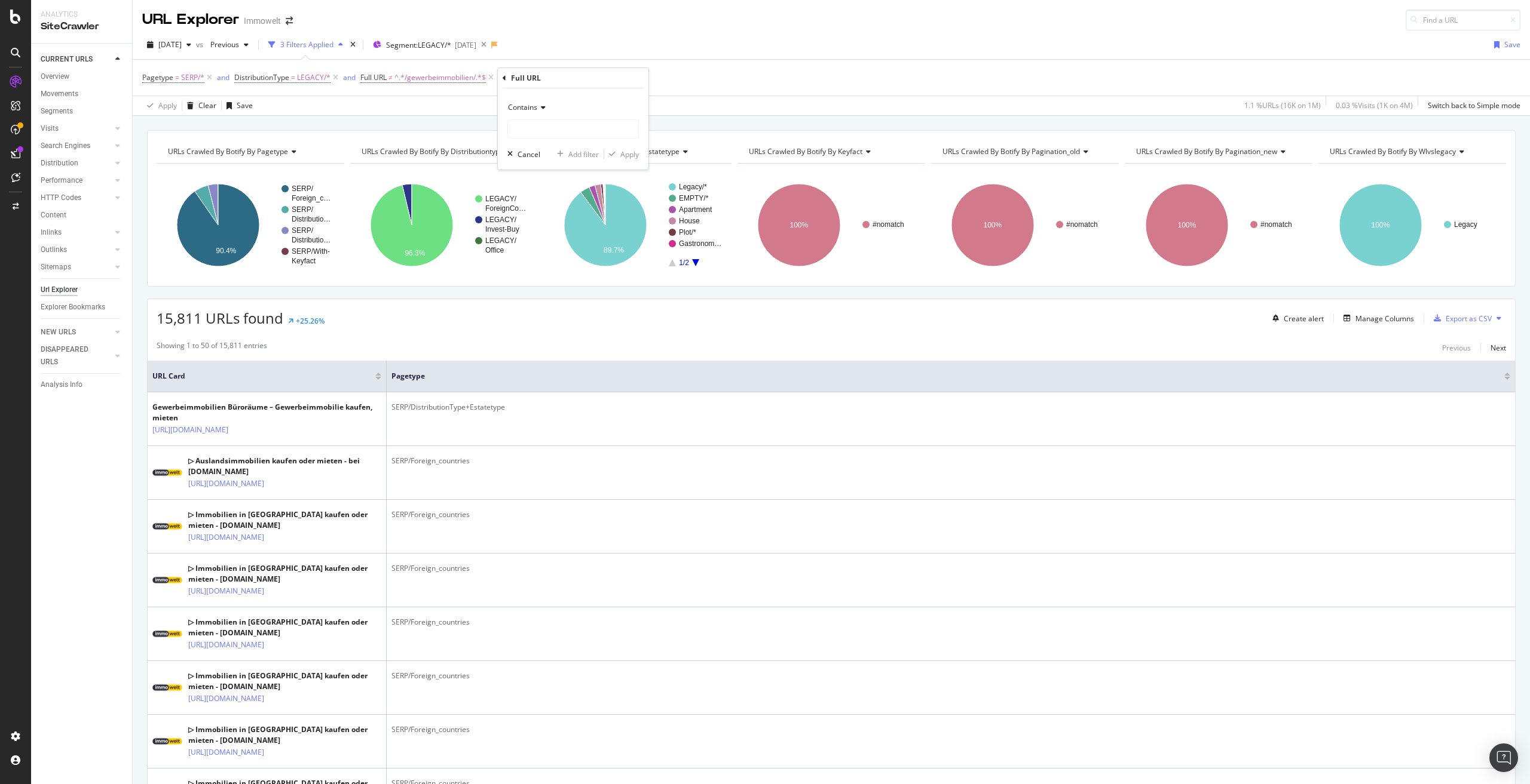
click at [538, 106] on icon at bounding box center [541, 106] width 9 height 7
click at [562, 242] on span "Doesn't contain" at bounding box center [539, 241] width 52 height 10
click at [555, 121] on input "text" at bounding box center [573, 129] width 131 height 19
paste input "[URL][DOMAIN_NAME]"
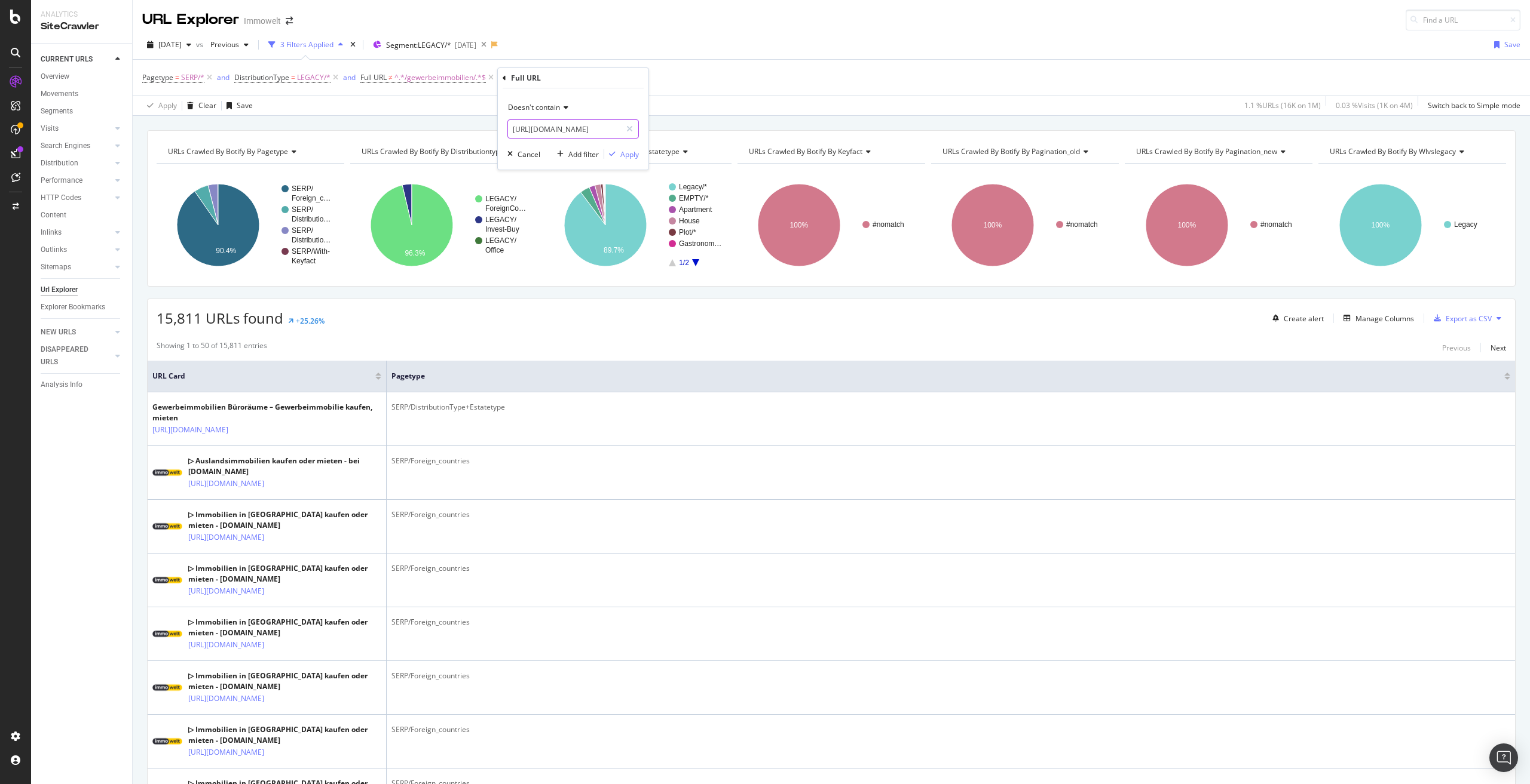
drag, startPoint x: 587, startPoint y: 133, endPoint x: 620, endPoint y: 129, distance: 33.2
click at [620, 129] on input "[URL][DOMAIN_NAME]" at bounding box center [565, 129] width 113 height 19
drag, startPoint x: 584, startPoint y: 129, endPoint x: 483, endPoint y: 127, distance: 101.0
click at [483, 127] on body "Analytics SiteCrawler CURRENT URLS Overview Movements Segments Visits Analysis …" at bounding box center [765, 392] width 1530 height 784
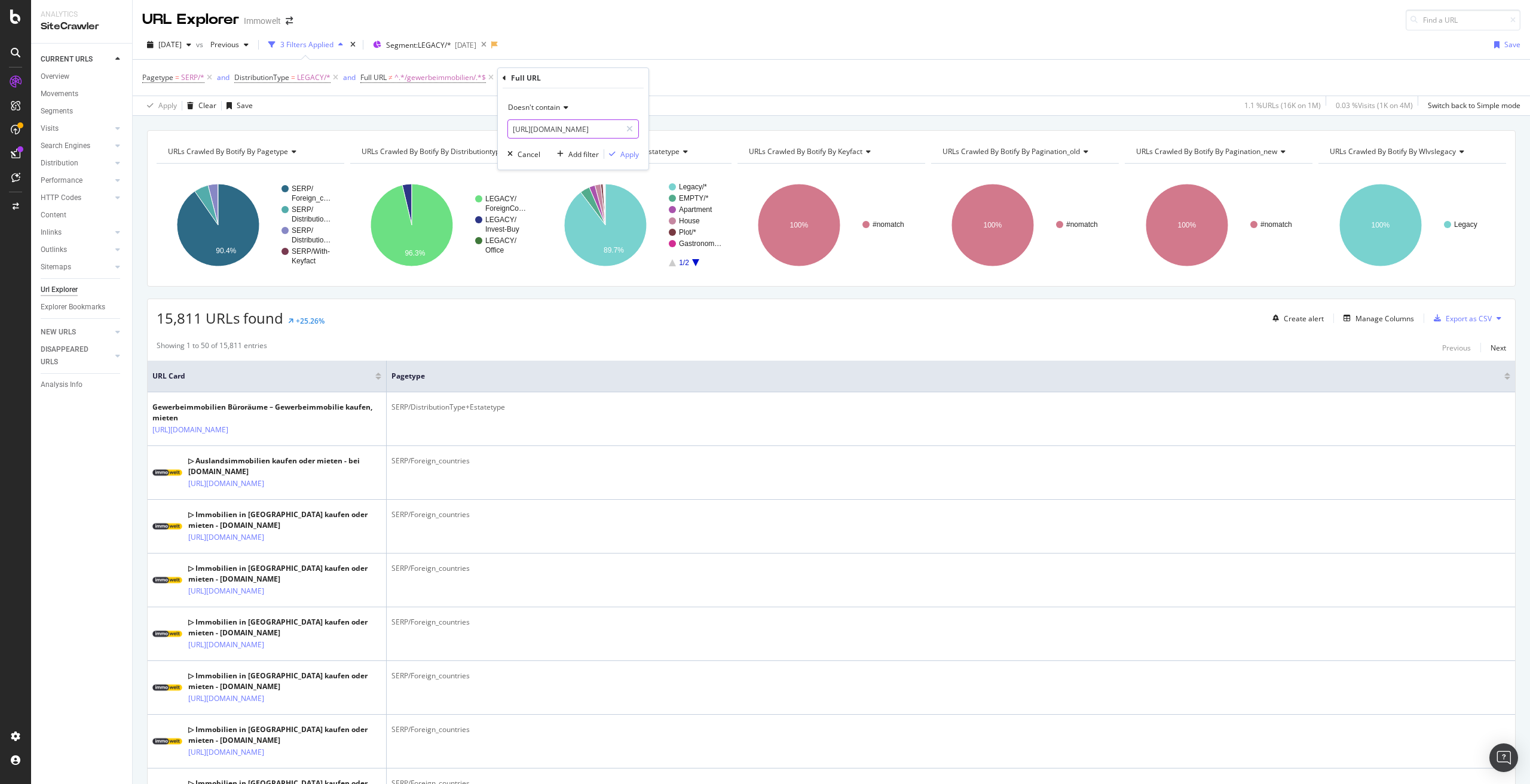
click at [587, 129] on input "[URL][DOMAIN_NAME]" at bounding box center [565, 129] width 113 height 19
drag, startPoint x: 600, startPoint y: 128, endPoint x: 501, endPoint y: 126, distance: 99.0
click at [501, 126] on div "Doesn't contain [URL][DOMAIN_NAME] Cancel Add filter Apply" at bounding box center [573, 129] width 151 height 81
type input "/ausland/"
click at [625, 155] on div "Apply" at bounding box center [629, 154] width 18 height 10
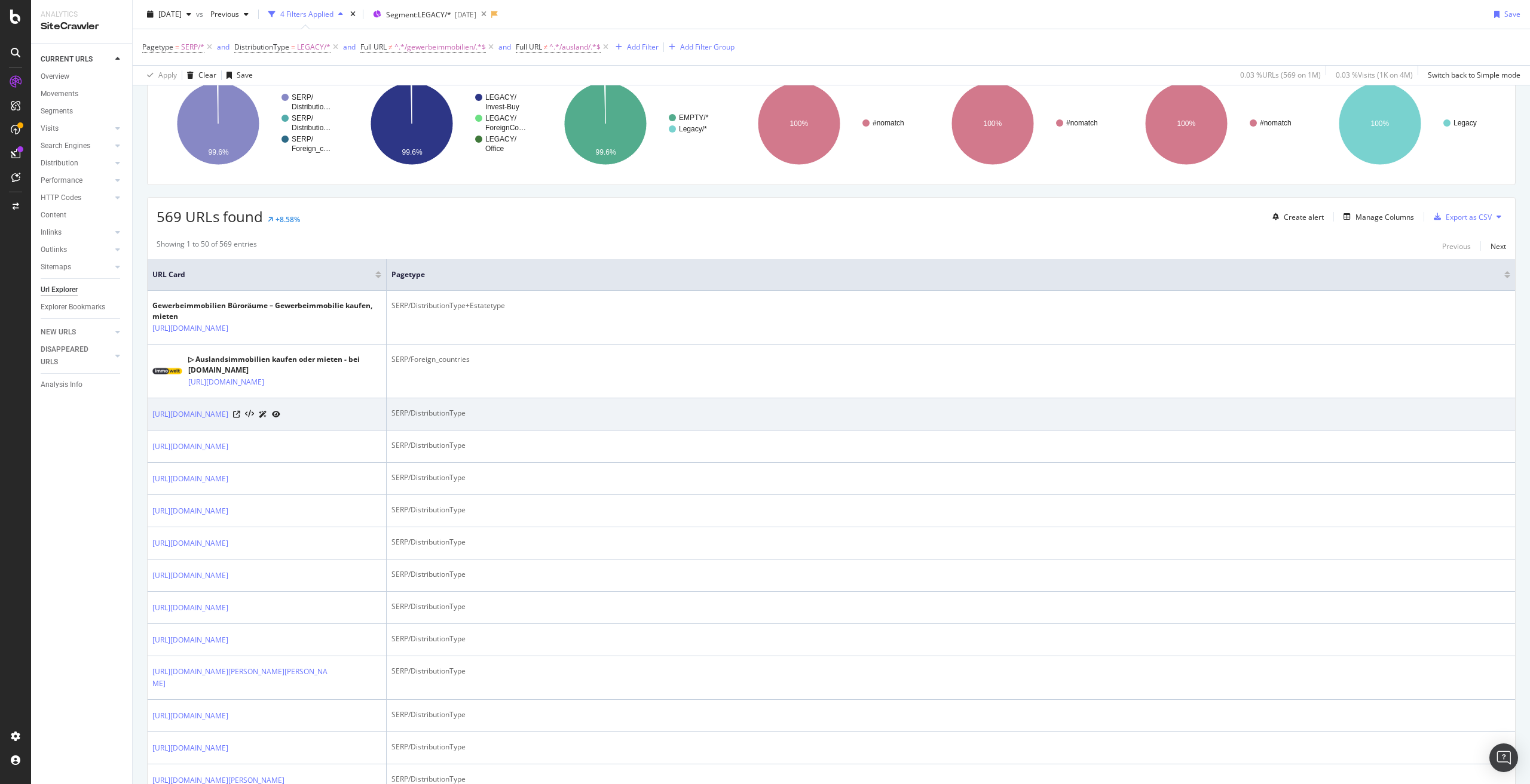
scroll to position [119, 0]
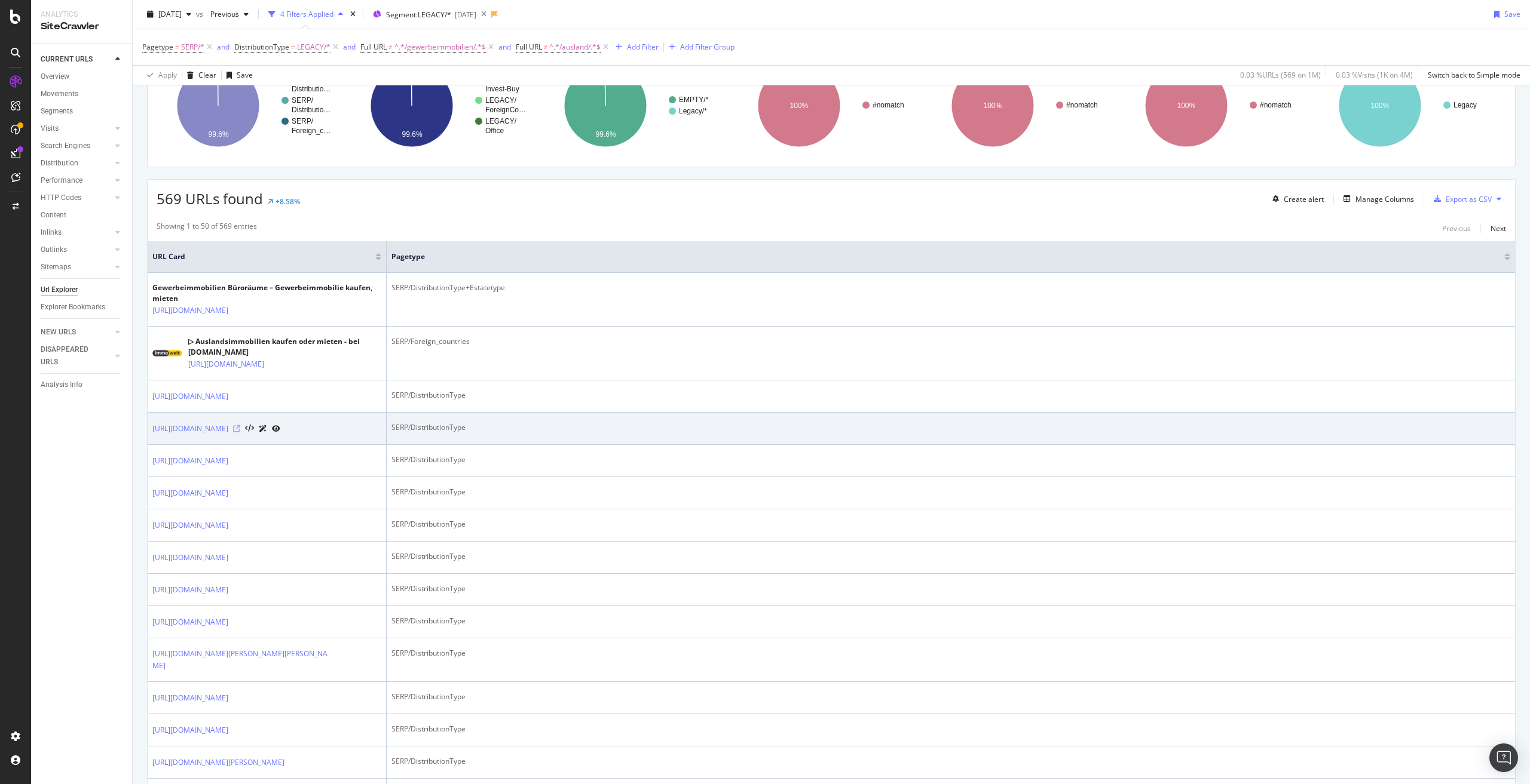
click at [240, 433] on icon at bounding box center [236, 428] width 7 height 7
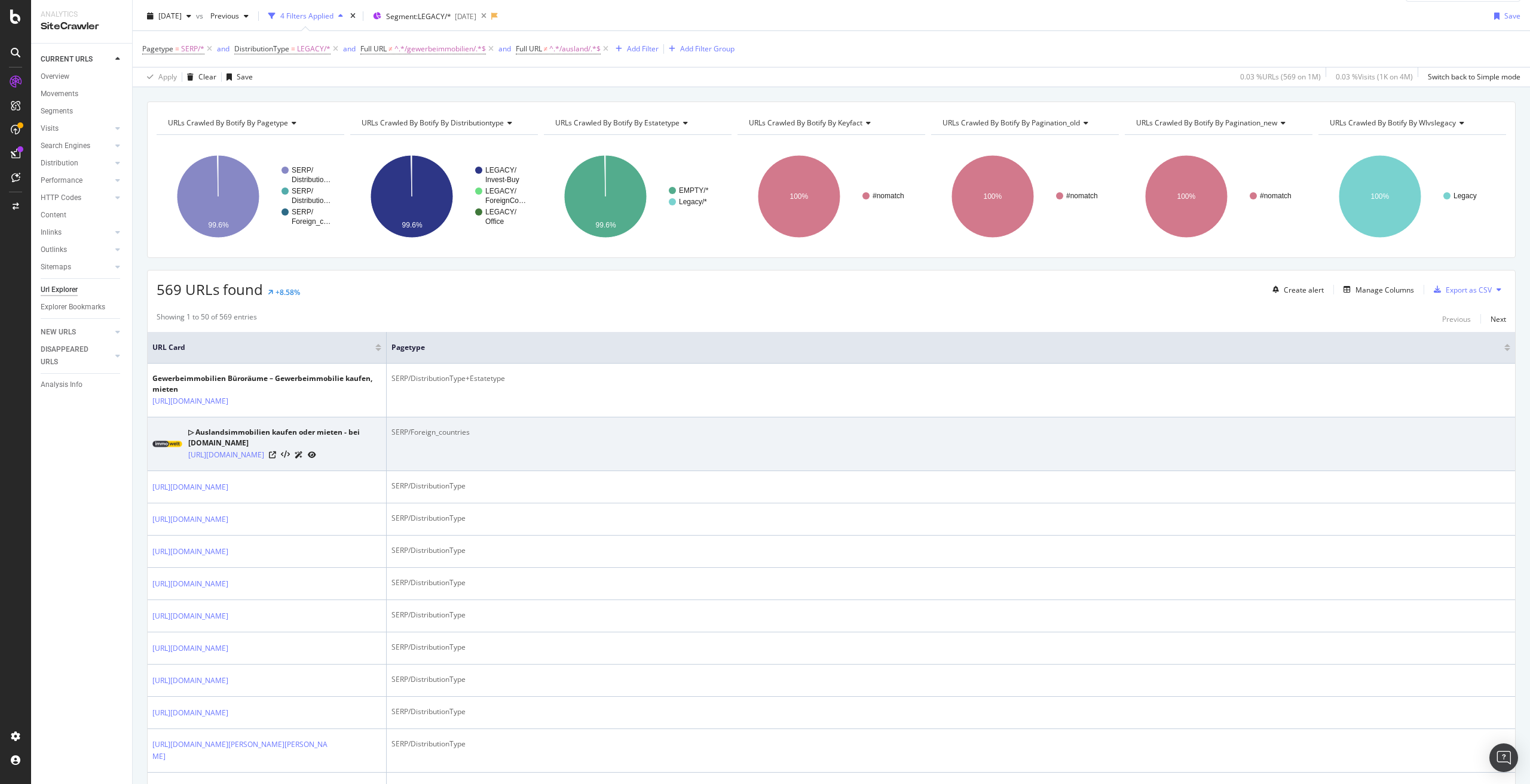
scroll to position [0, 0]
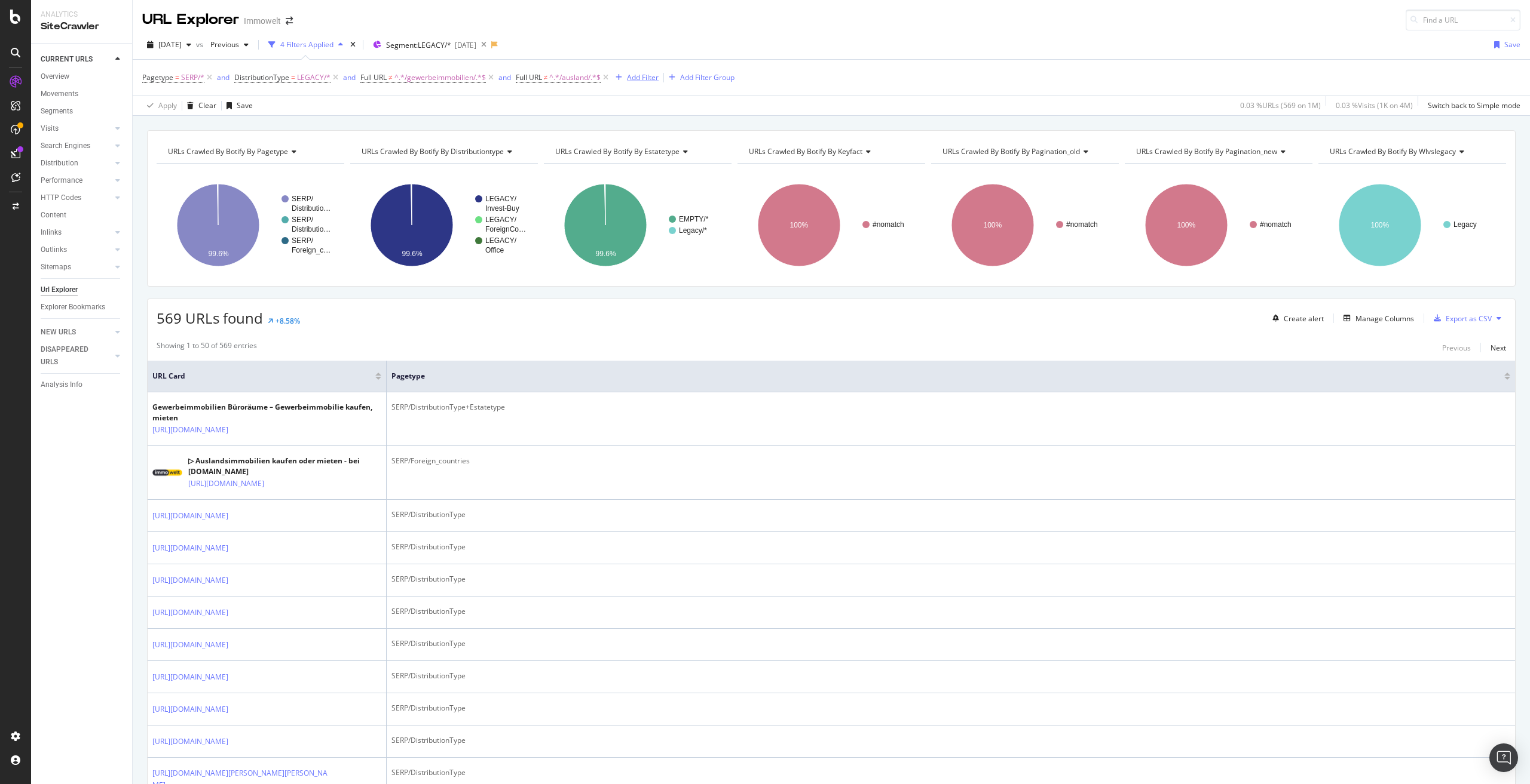
click at [644, 75] on div "Add Filter" at bounding box center [642, 77] width 32 height 10
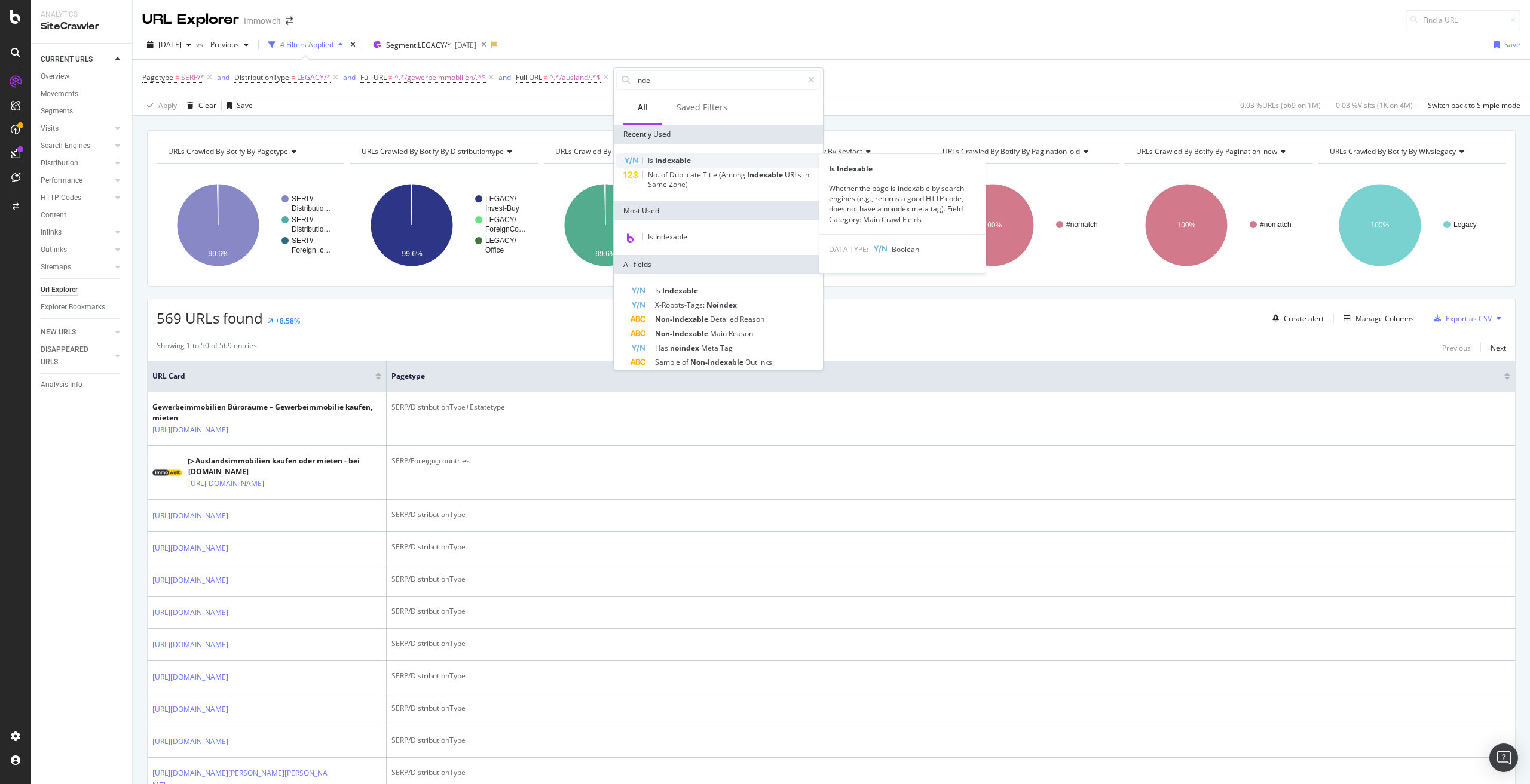
type input "inde"
click at [694, 159] on div "Is Indexable" at bounding box center [718, 161] width 204 height 15
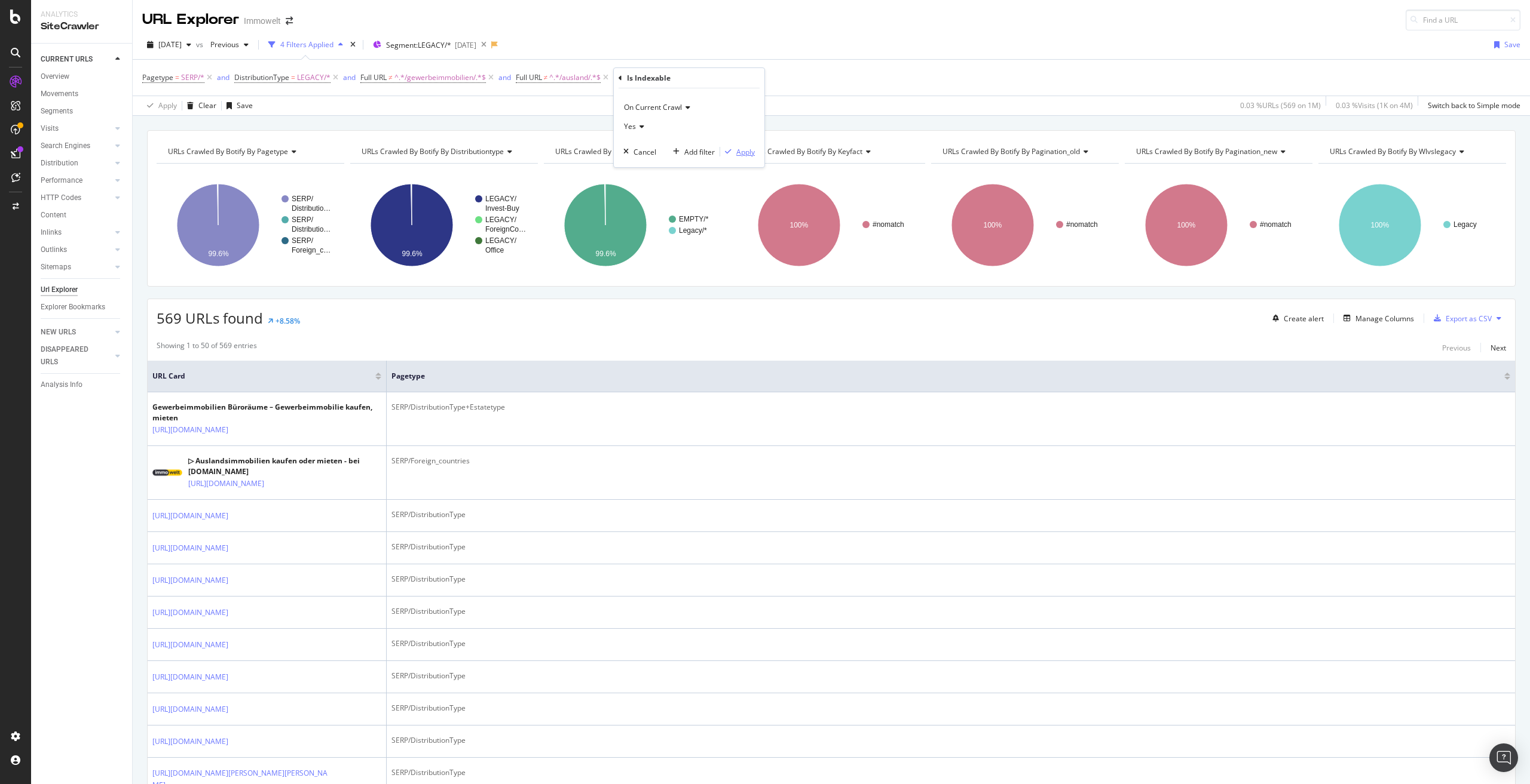
click at [744, 149] on div "Apply" at bounding box center [745, 152] width 18 height 10
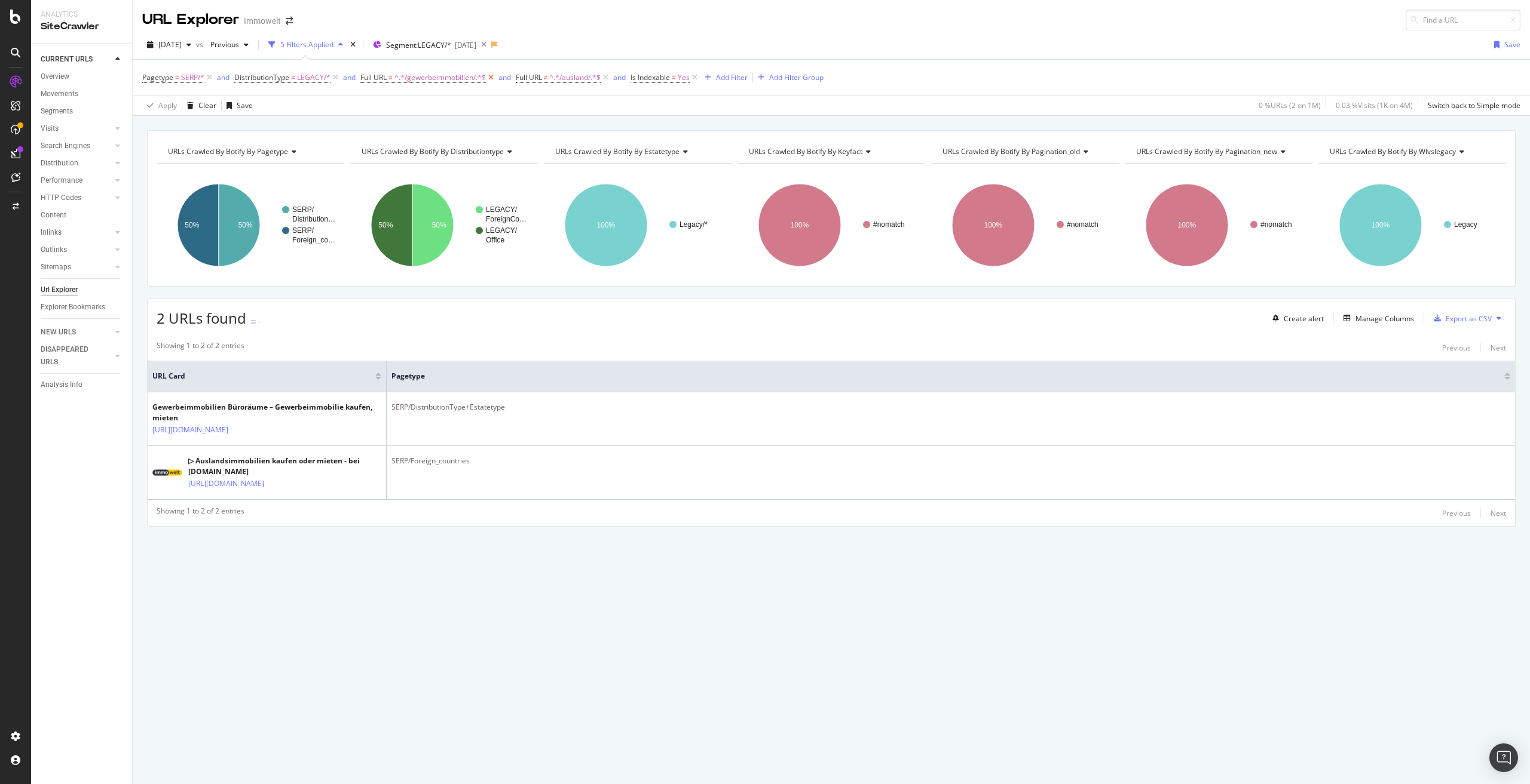
click at [490, 77] on icon at bounding box center [491, 77] width 10 height 12
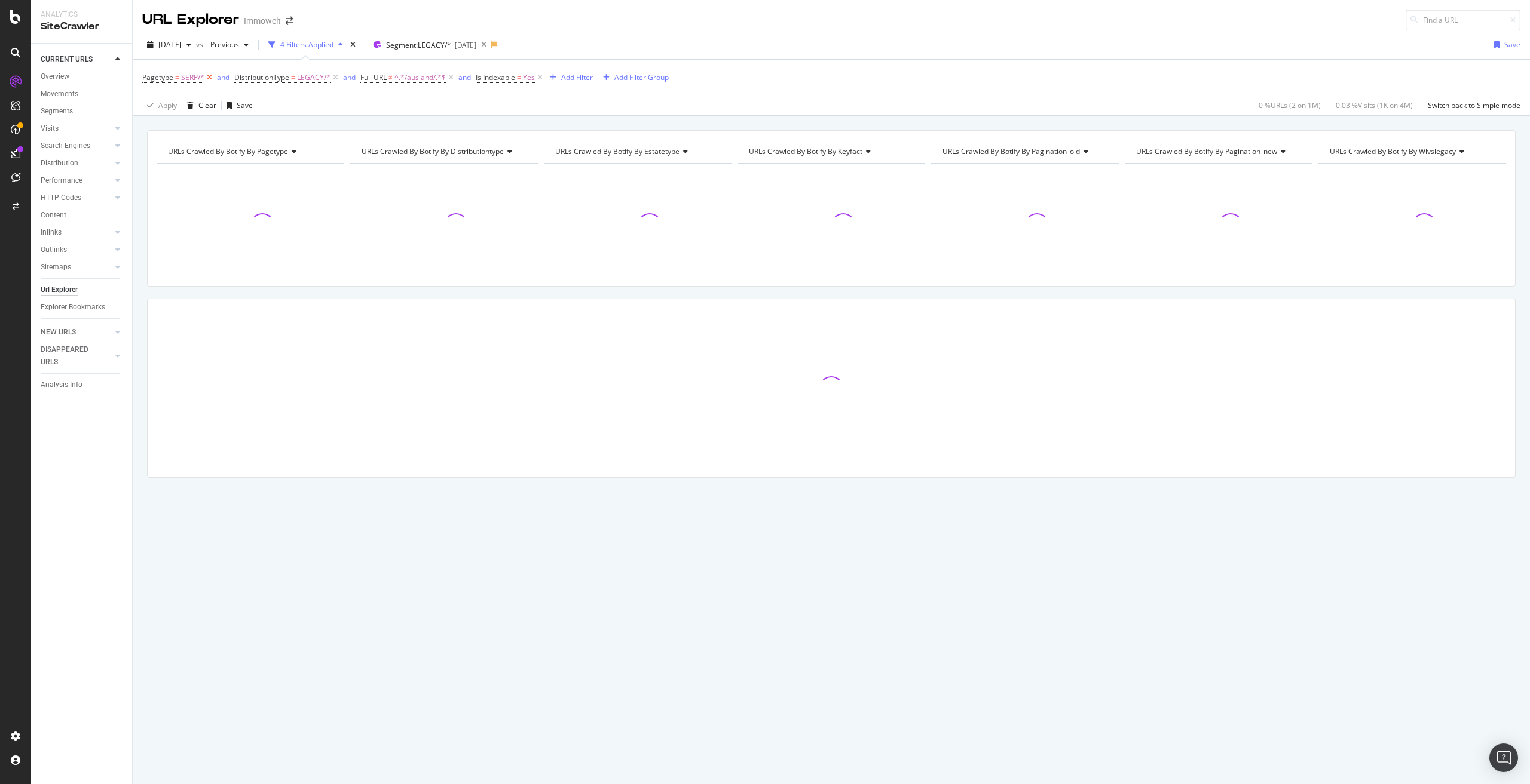
click at [208, 77] on icon at bounding box center [209, 77] width 10 height 12
click at [360, 76] on icon at bounding box center [358, 77] width 10 height 12
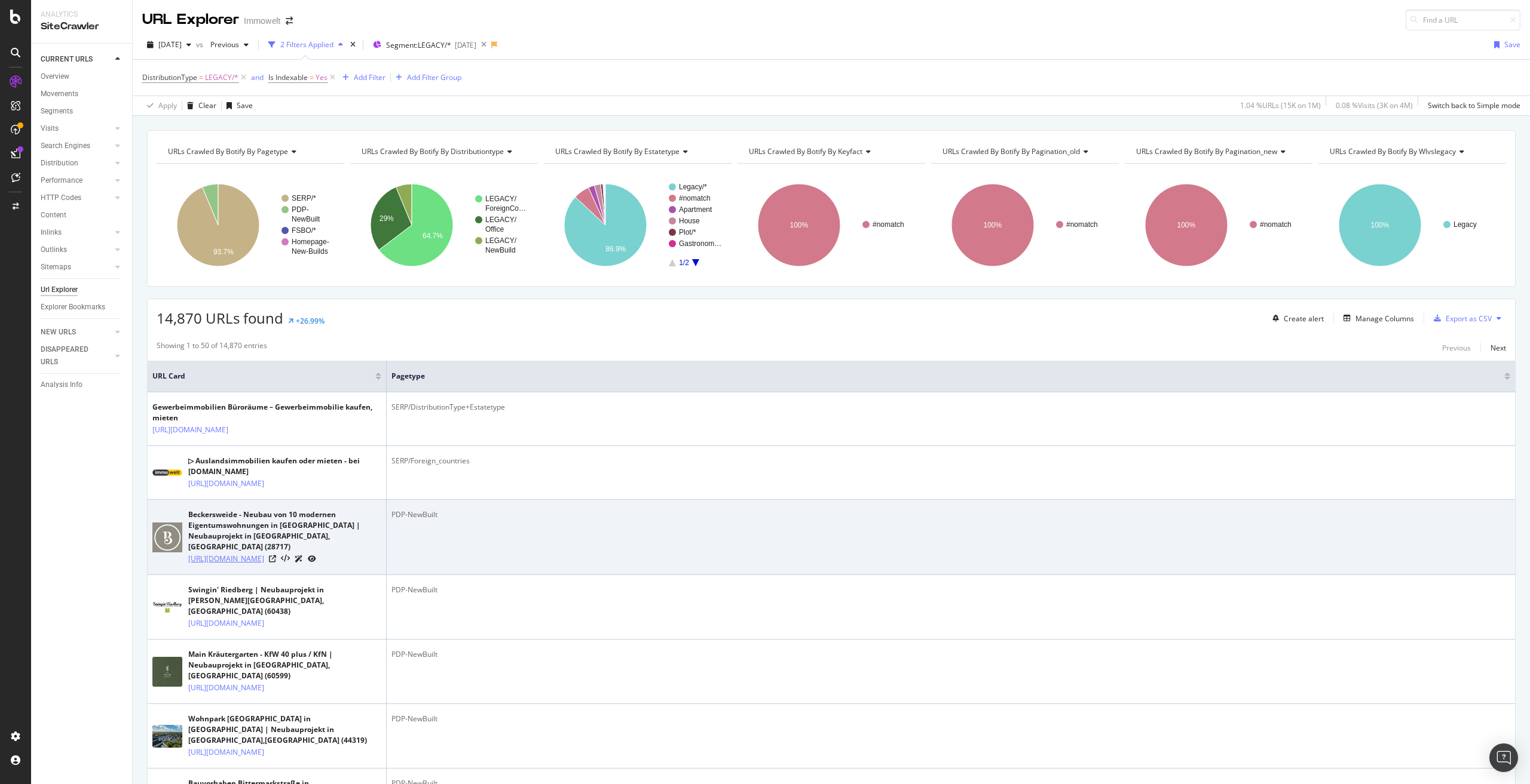
drag, startPoint x: 224, startPoint y: 583, endPoint x: 189, endPoint y: 558, distance: 43.0
click at [189, 558] on td "Beckersweide - Neubau von 10 modernen Eigentumswohnungen in [GEOGRAPHIC_DATA] |…" at bounding box center [266, 538] width 239 height 75
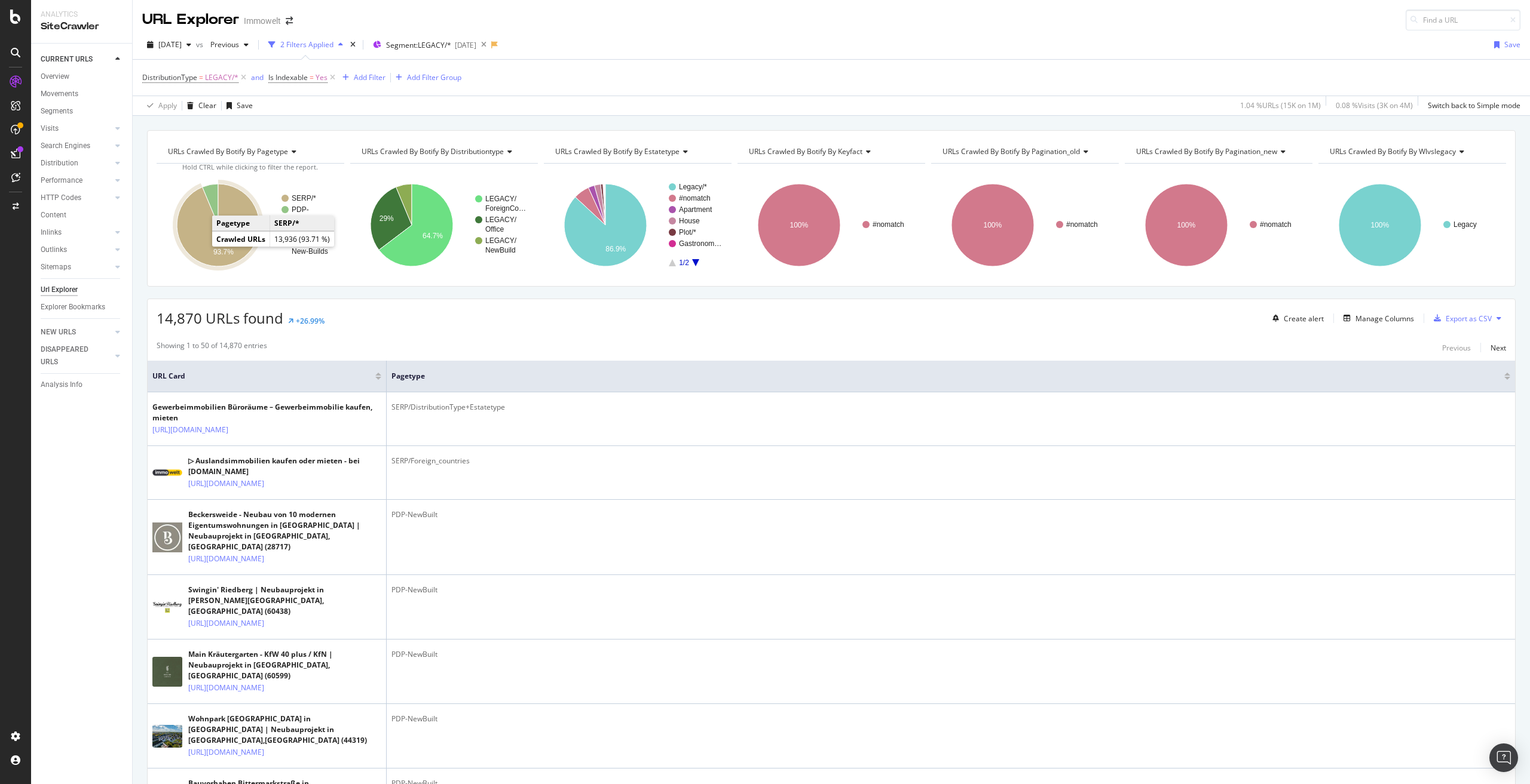
click at [208, 246] on icon "A chart." at bounding box center [218, 225] width 82 height 82
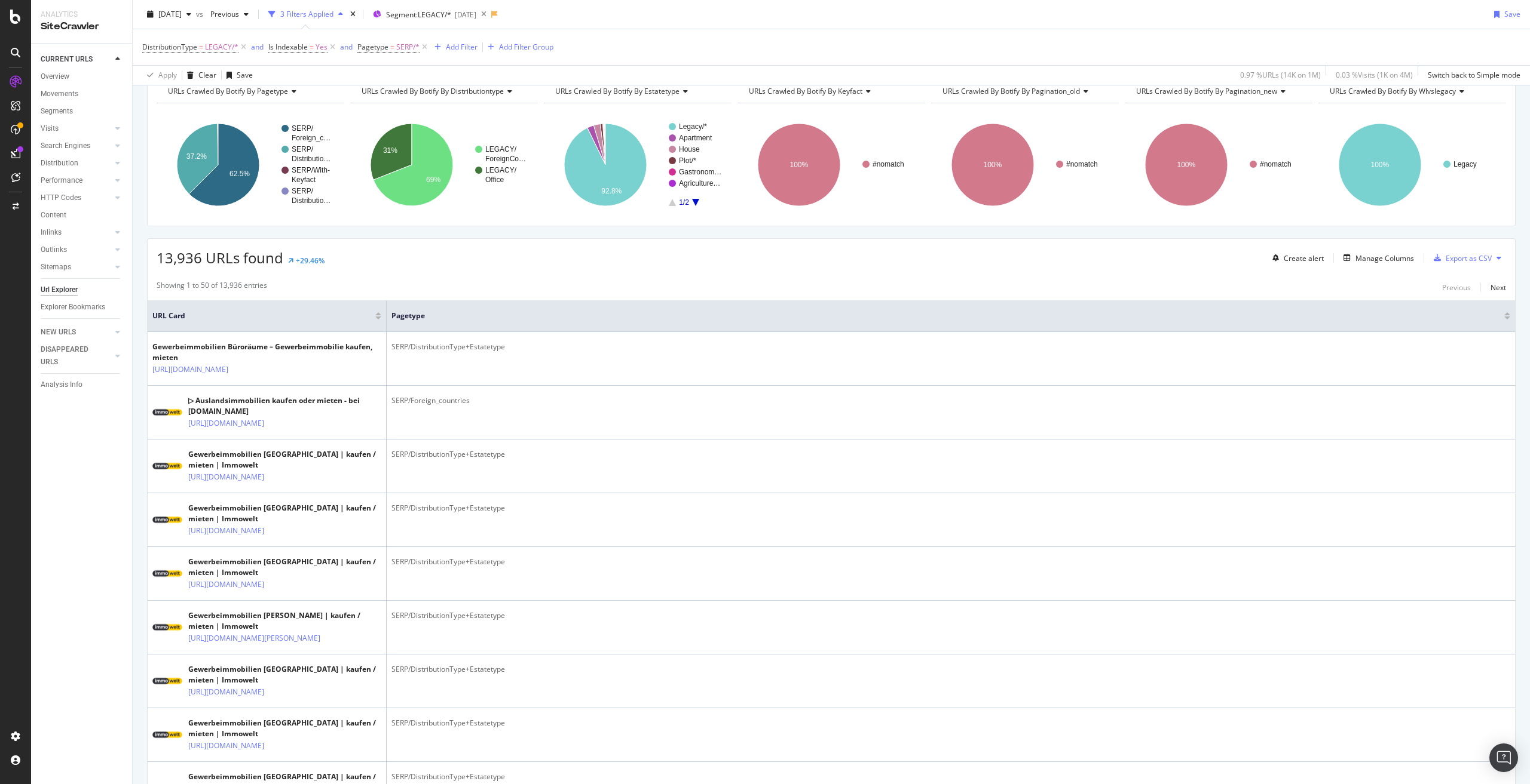
scroll to position [119, 0]
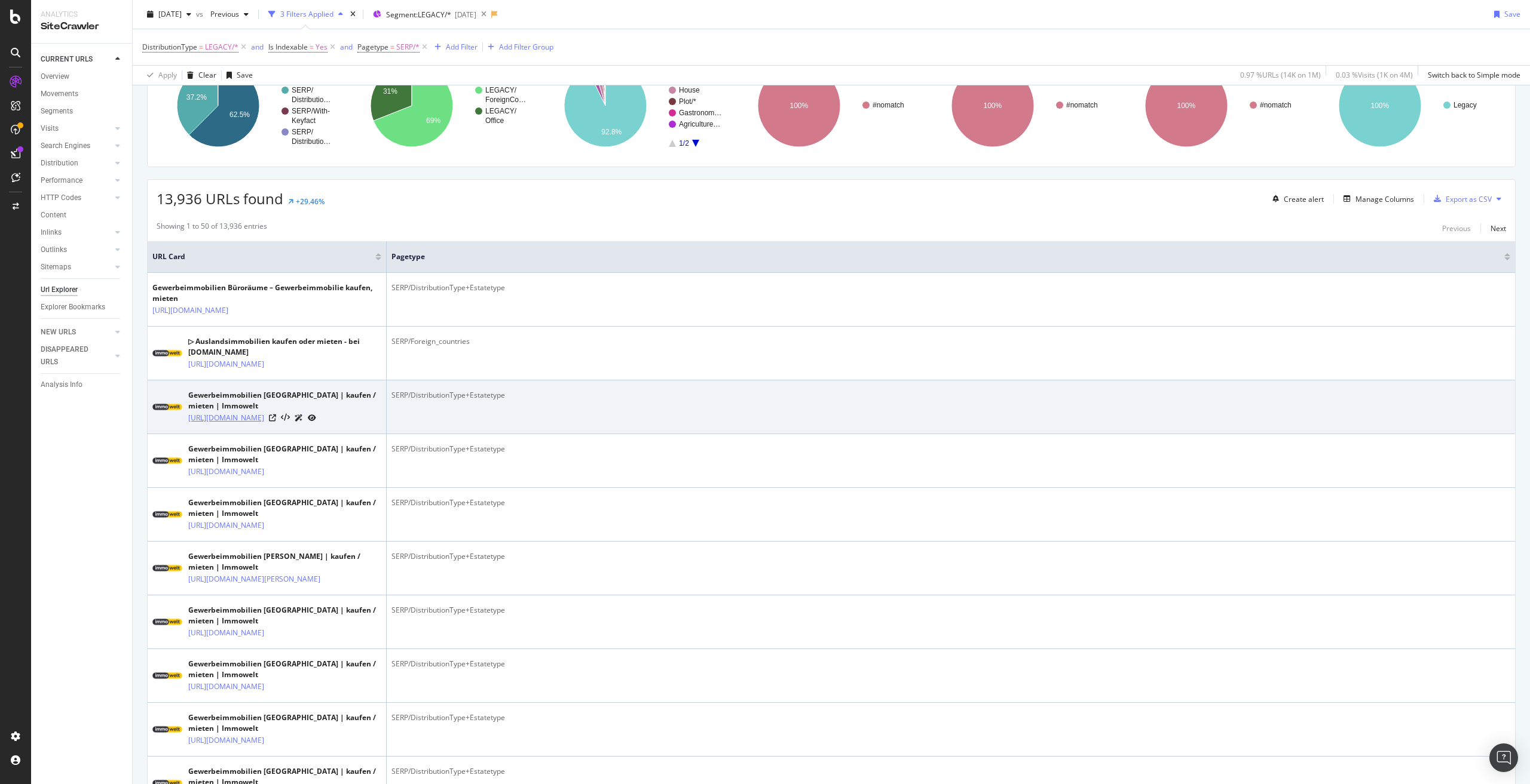
drag, startPoint x: 294, startPoint y: 452, endPoint x: 278, endPoint y: 429, distance: 28.0
click at [278, 429] on td "Gewerbeimmobilien [GEOGRAPHIC_DATA] | kaufen / mieten | Immowelt [URL][DOMAIN_N…" at bounding box center [266, 407] width 239 height 54
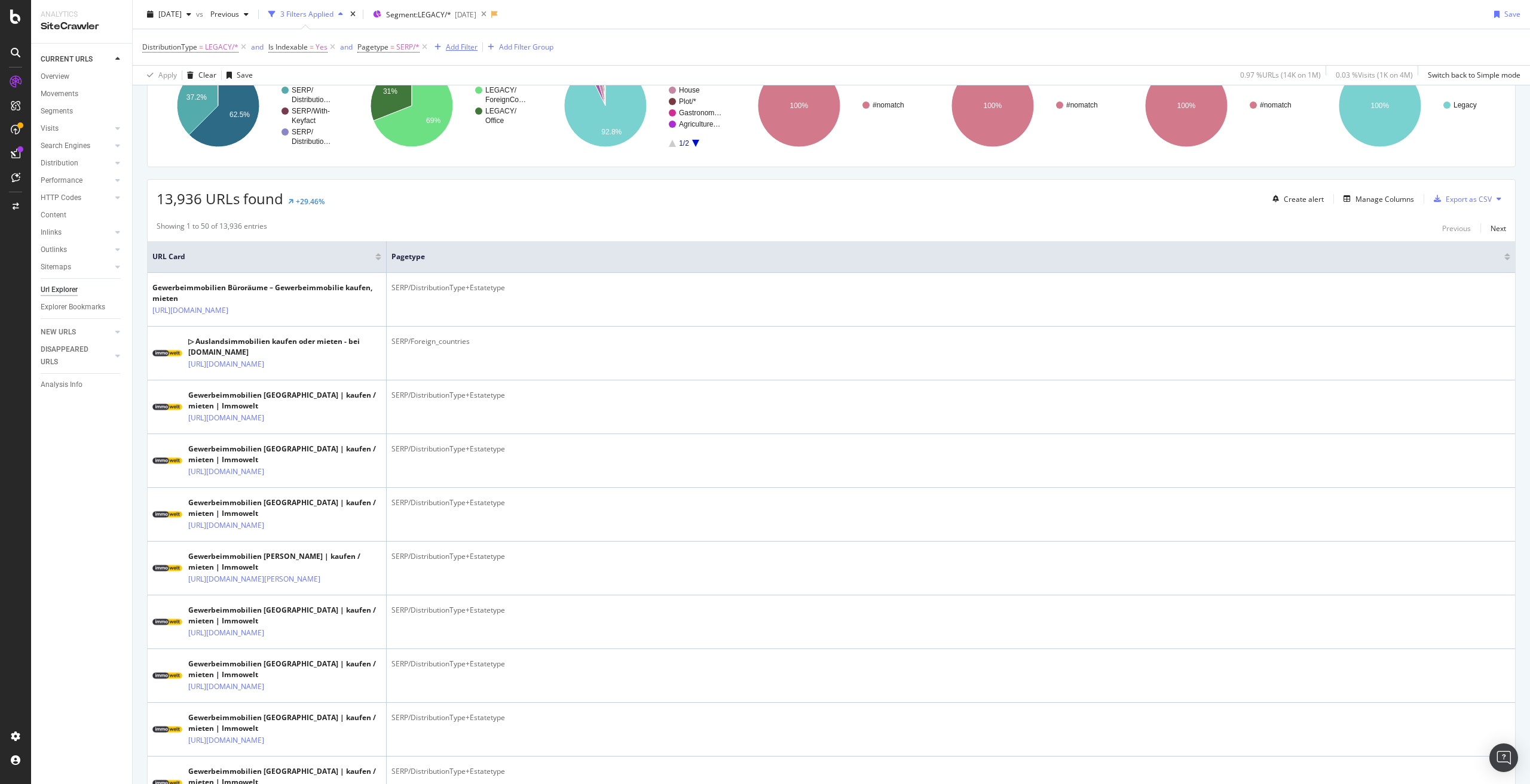
click at [457, 47] on div "Add Filter" at bounding box center [461, 46] width 32 height 10
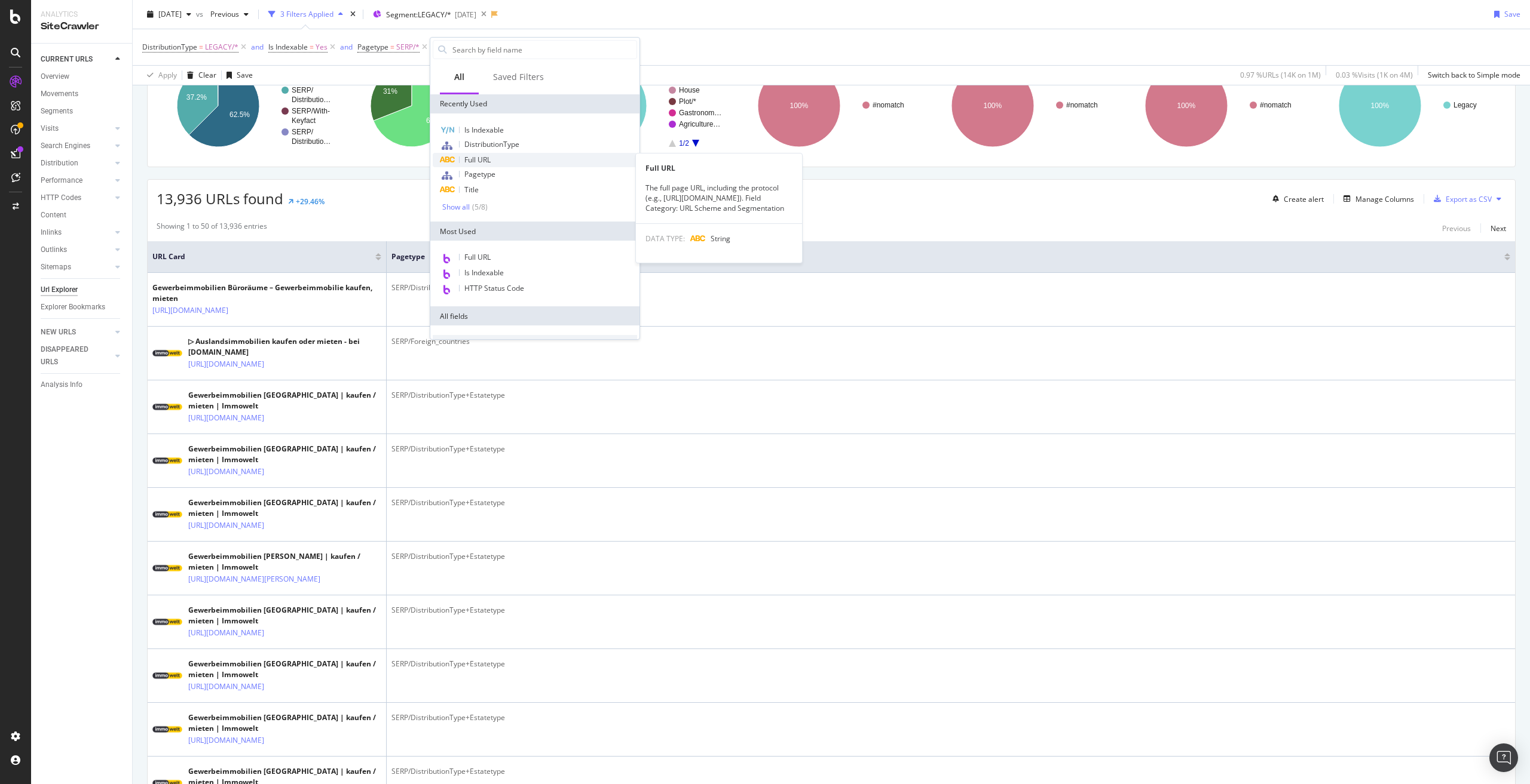
click at [490, 159] on span "Full URL" at bounding box center [477, 160] width 26 height 10
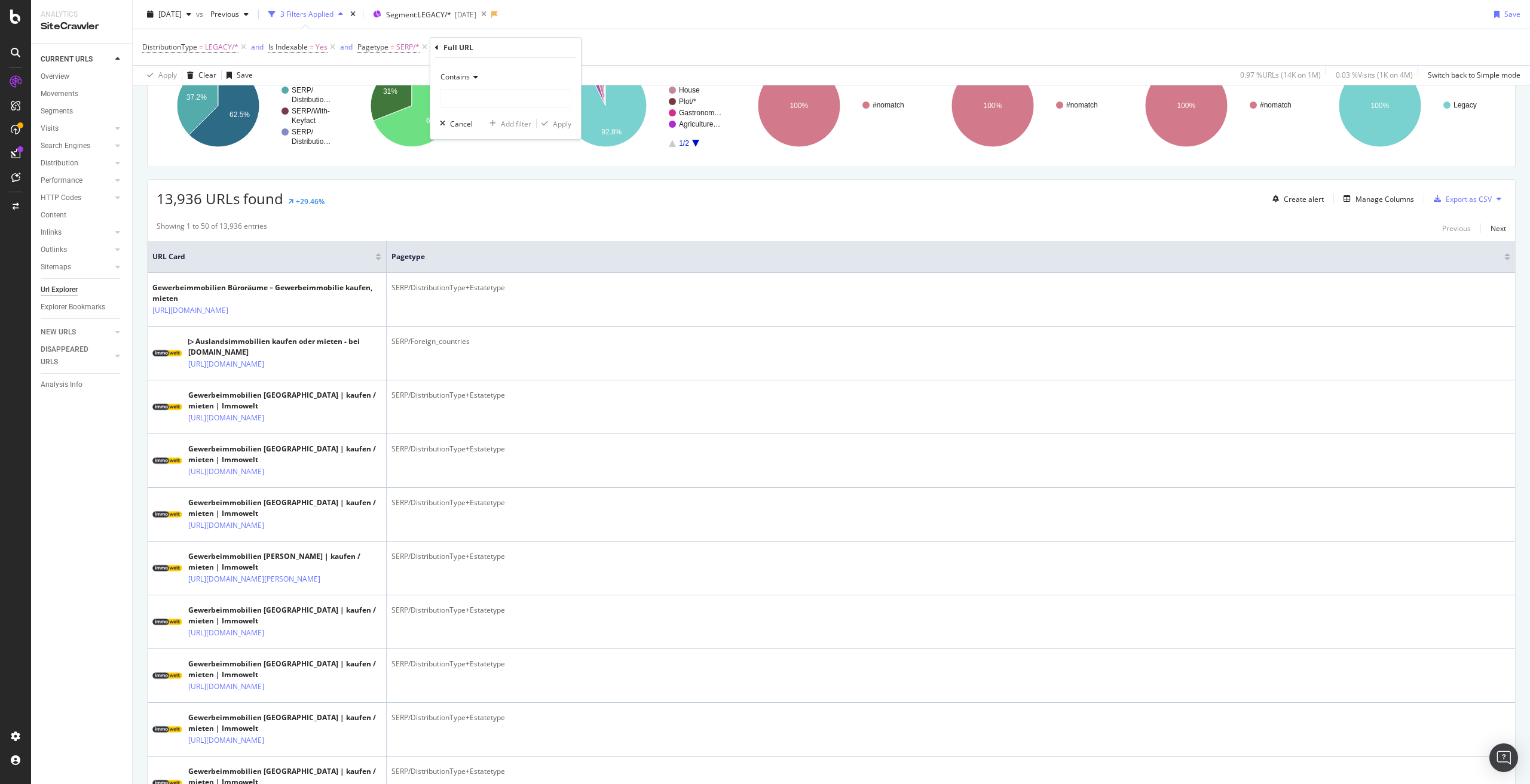
click at [470, 73] on span "Contains" at bounding box center [455, 76] width 29 height 10
click at [480, 214] on span "Doesn't contain" at bounding box center [472, 210] width 52 height 10
click at [462, 96] on input "text" at bounding box center [505, 99] width 131 height 19
paste input "gewerbeimmobilien/bl-[GEOGRAPHIC_DATA]"
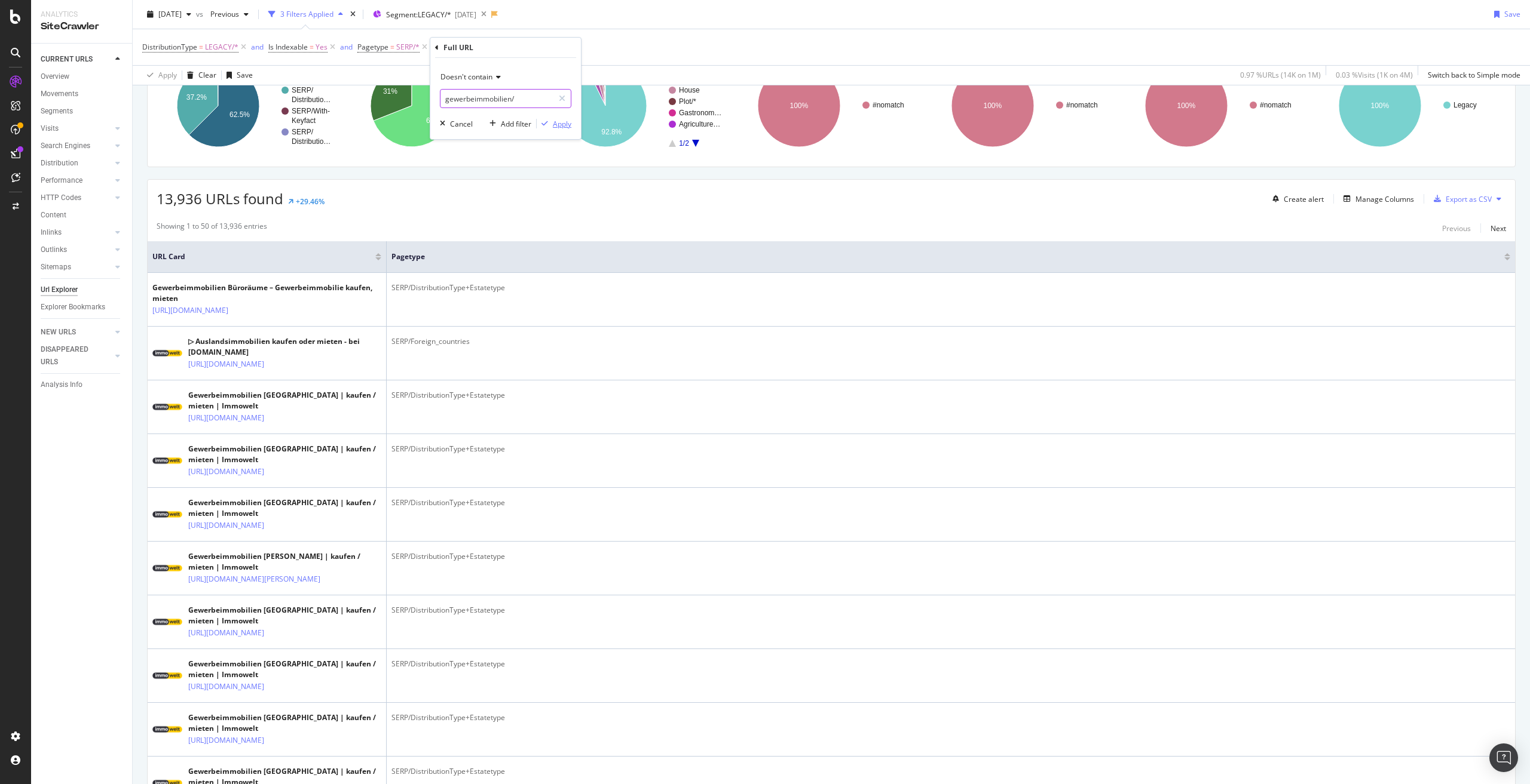
type input "gewerbeimmobilien/"
click at [564, 124] on div "Apply" at bounding box center [562, 124] width 18 height 10
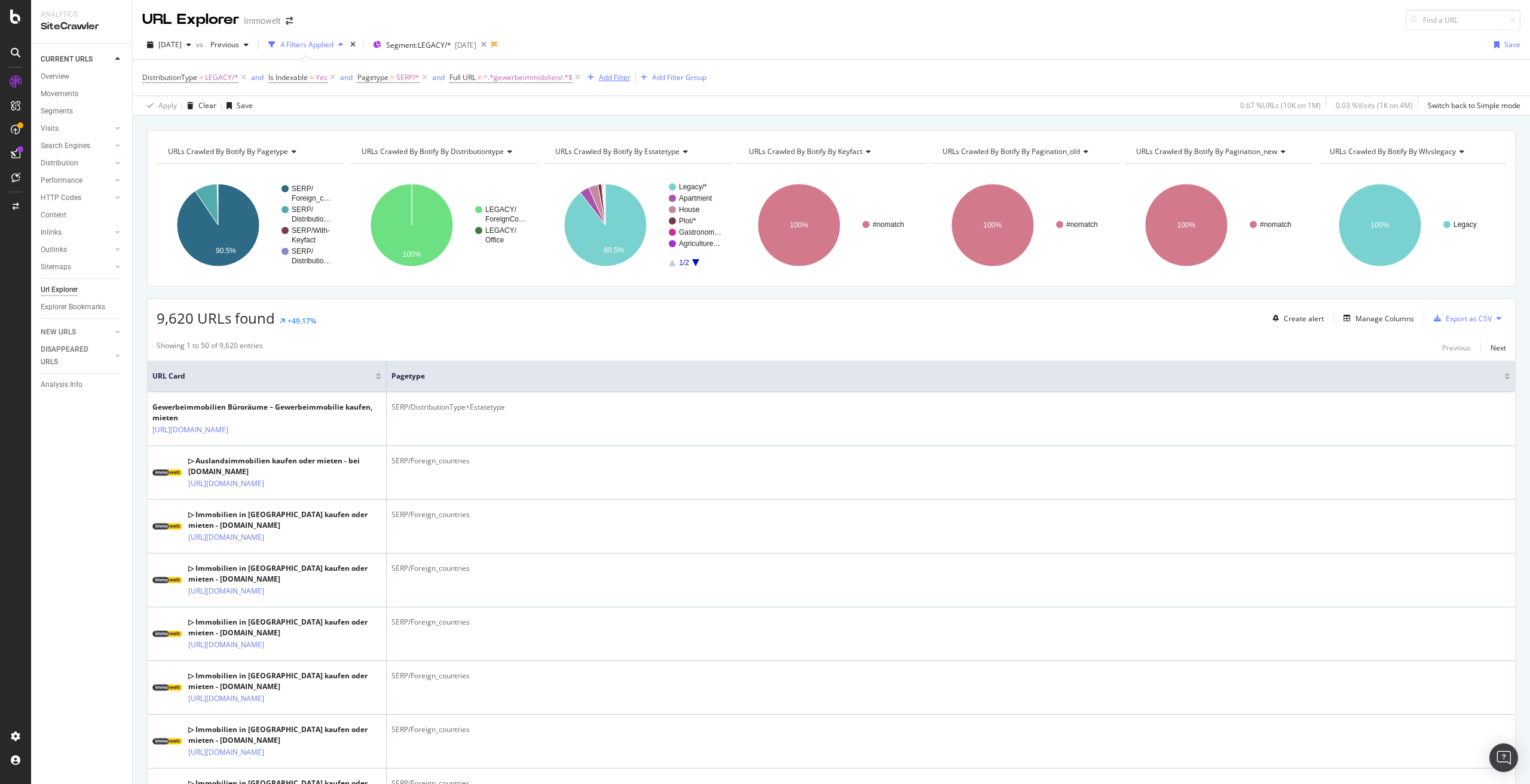
click at [612, 72] on div "Add Filter" at bounding box center [606, 77] width 47 height 14
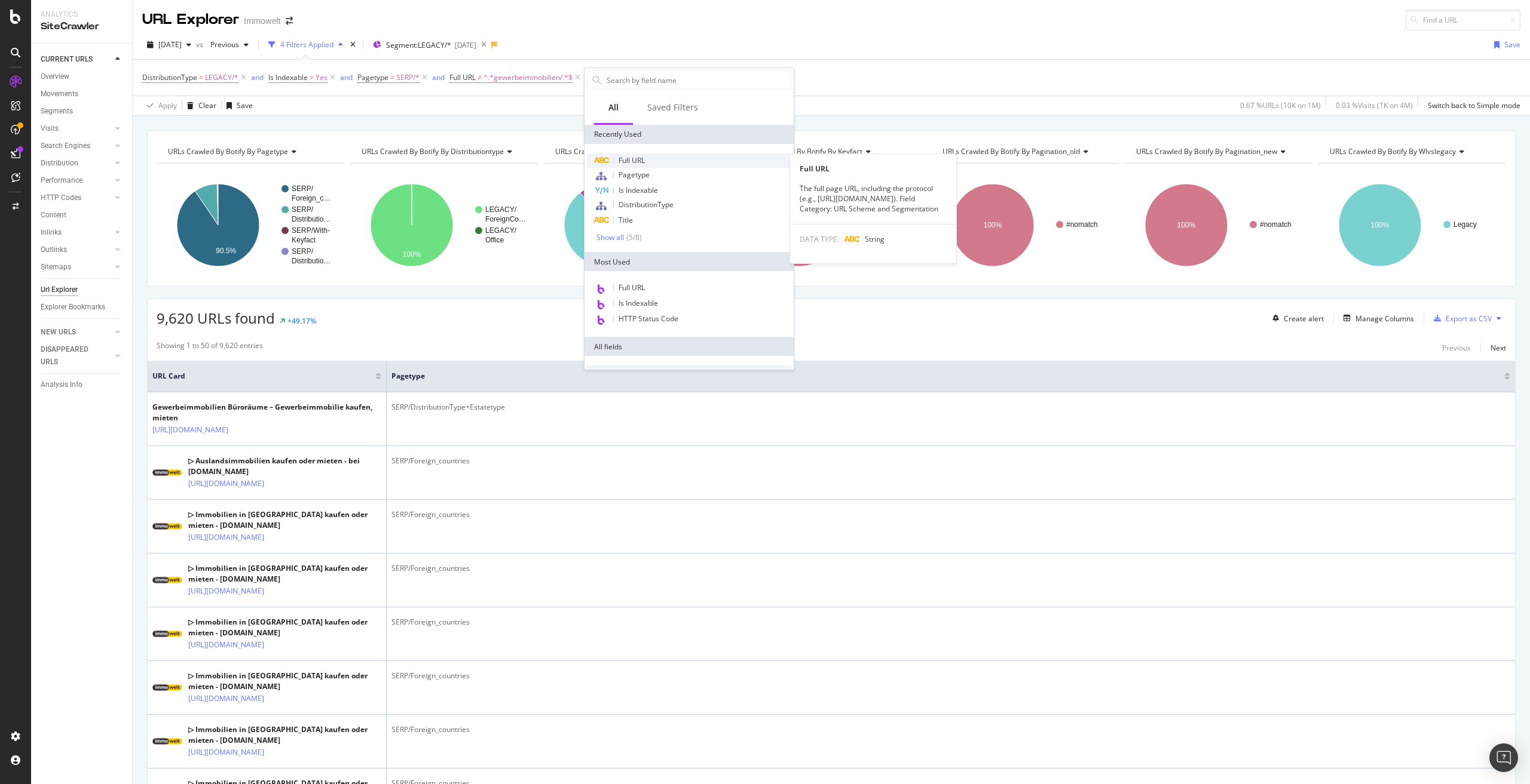
click at [655, 163] on div "Full URL" at bounding box center [688, 161] width 204 height 15
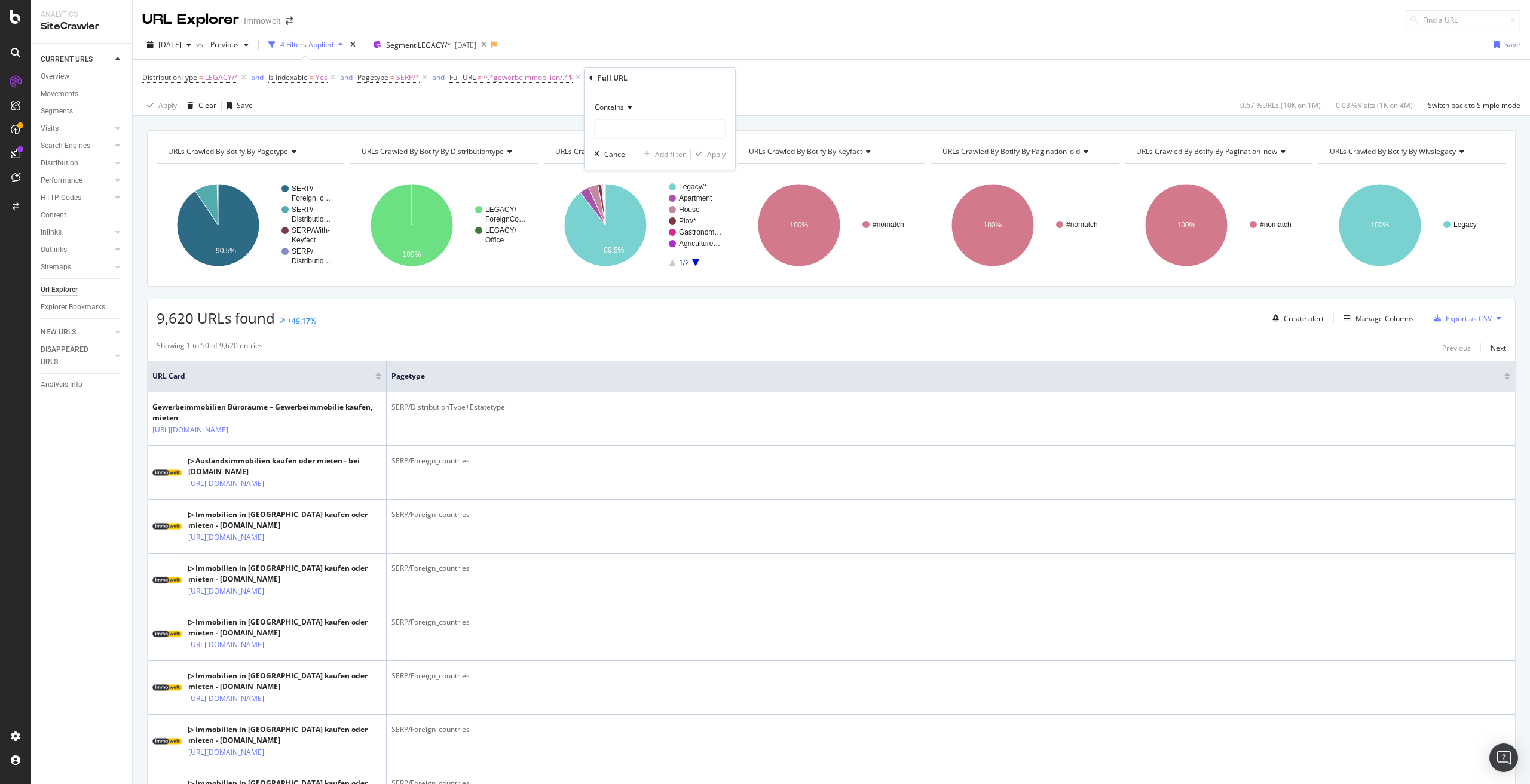
click at [626, 109] on icon at bounding box center [627, 106] width 9 height 7
click at [647, 238] on span "Doesn't contain" at bounding box center [627, 241] width 52 height 10
click at [635, 134] on input "text" at bounding box center [659, 129] width 131 height 19
type input "/ausland/"
click at [722, 155] on div "Apply" at bounding box center [716, 154] width 18 height 10
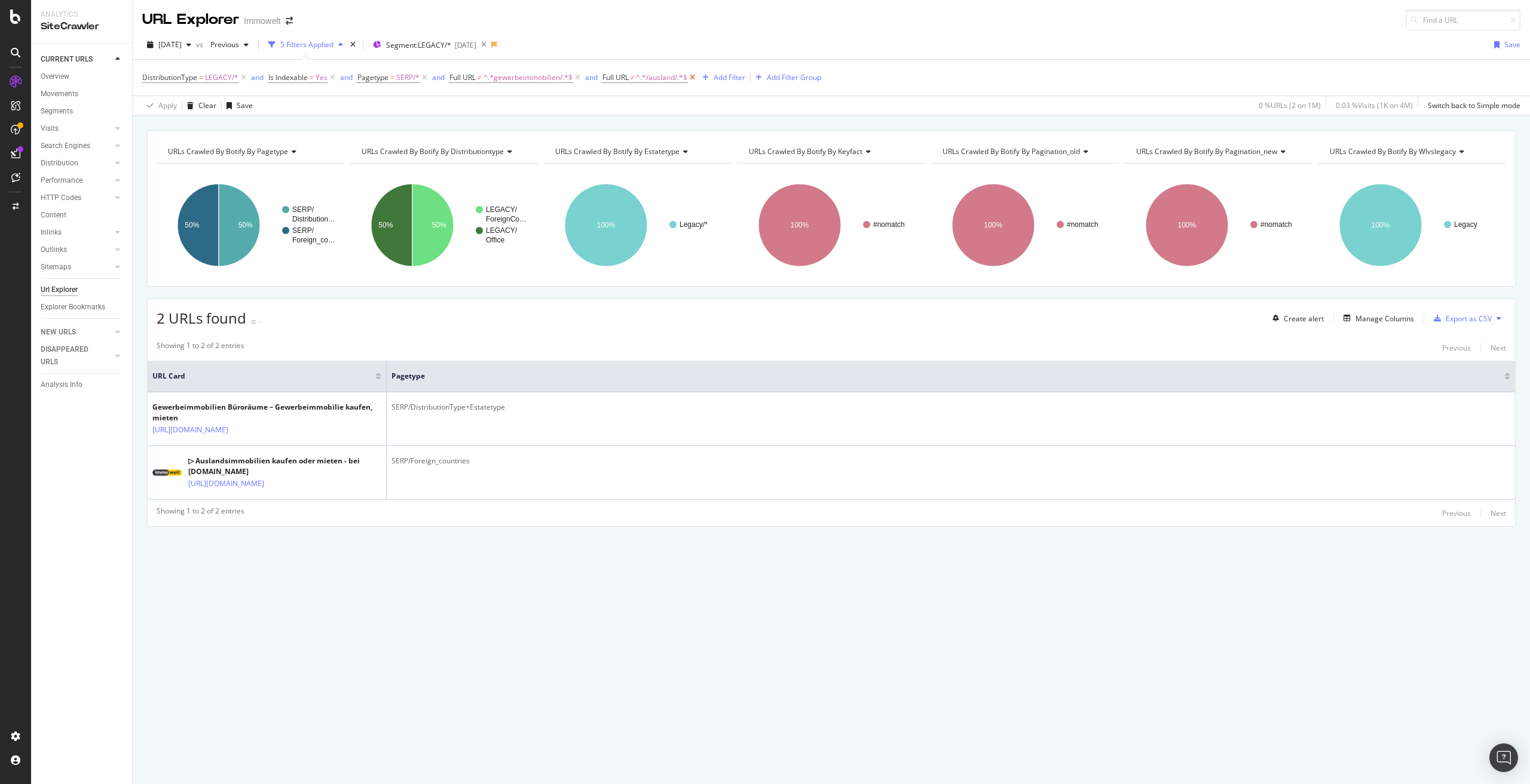
click at [692, 77] on icon at bounding box center [692, 77] width 10 height 12
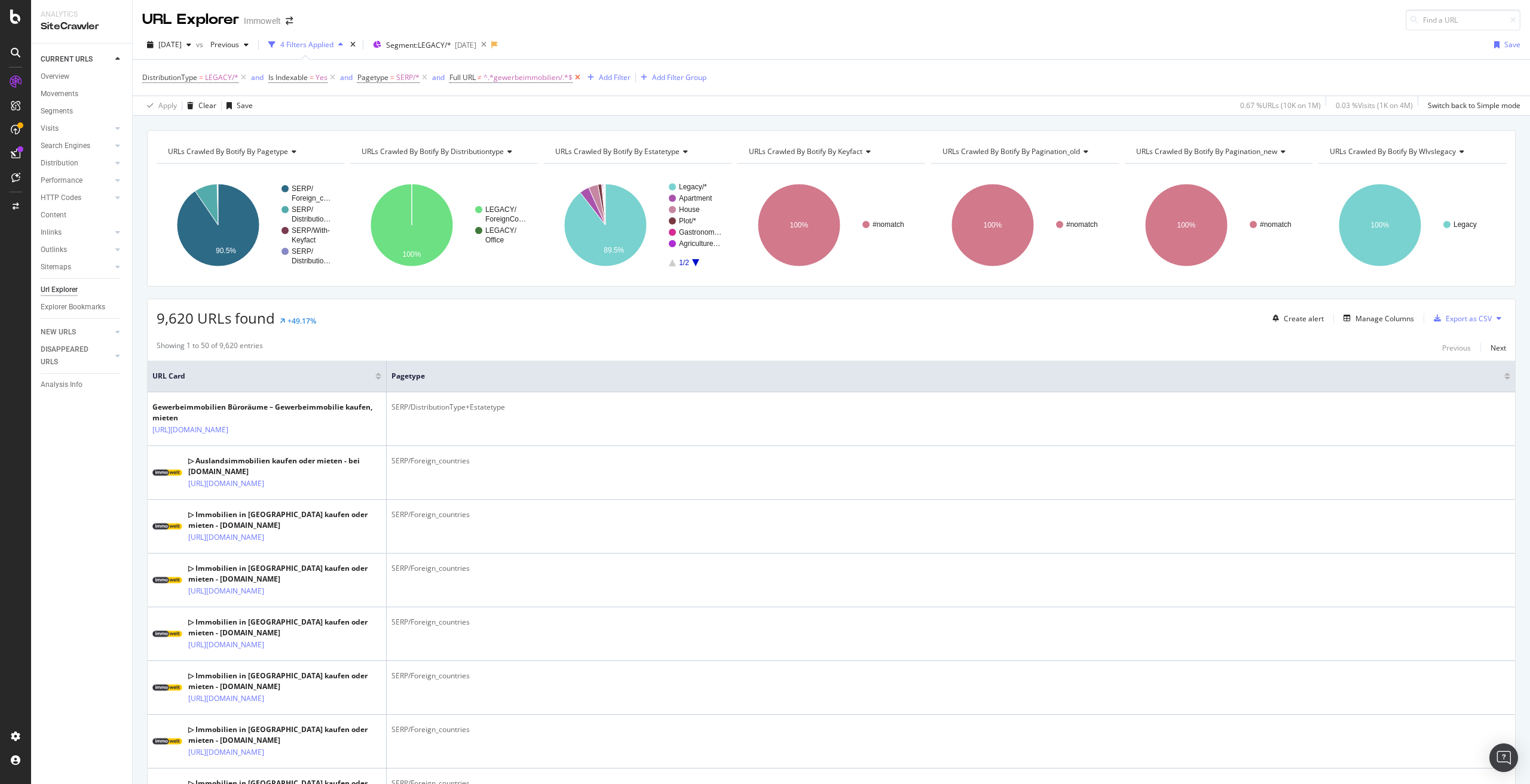
click at [580, 77] on icon at bounding box center [577, 77] width 10 height 12
click at [424, 78] on icon at bounding box center [424, 77] width 10 height 12
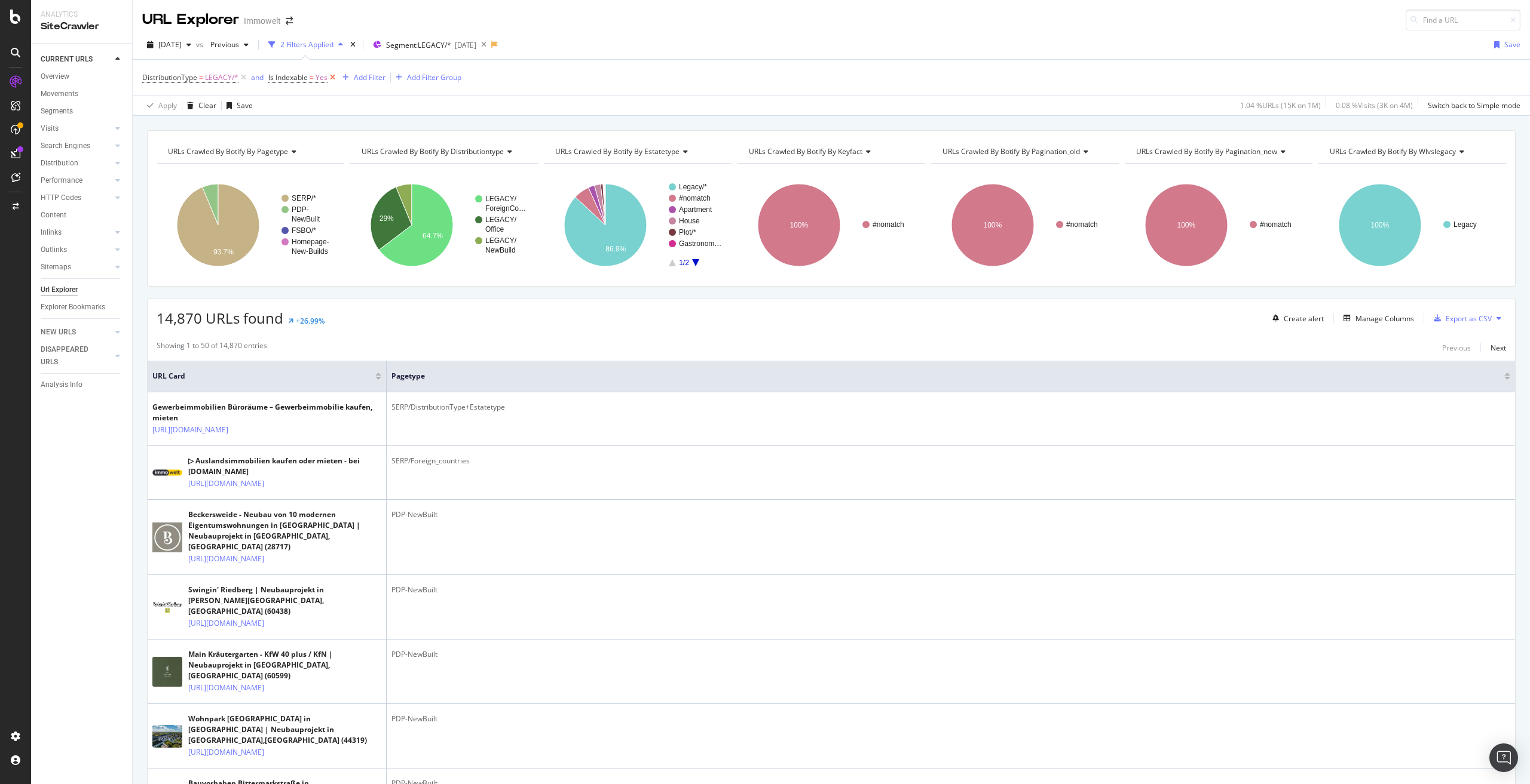
click at [331, 77] on icon at bounding box center [332, 77] width 10 height 12
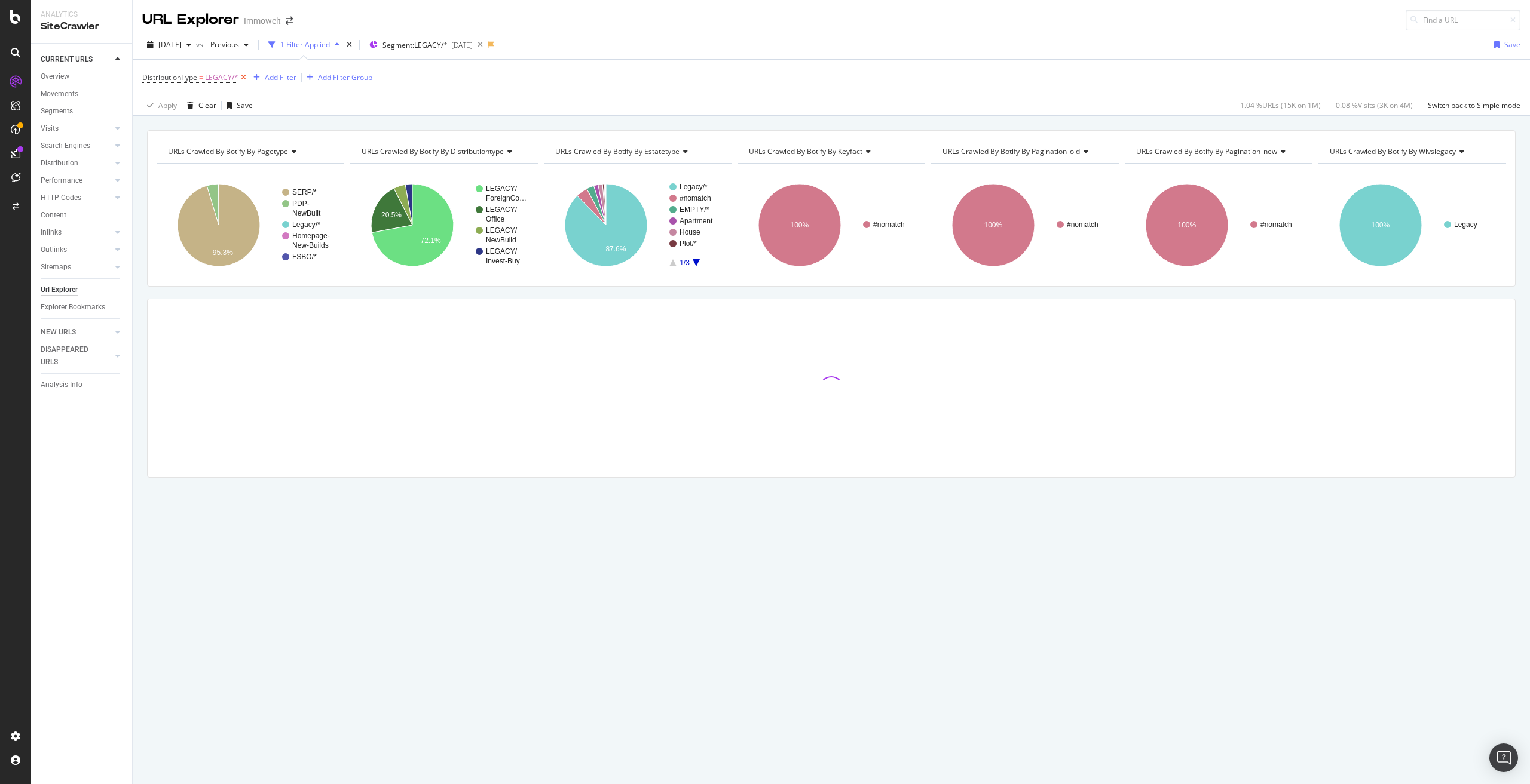
click at [243, 78] on icon at bounding box center [243, 77] width 10 height 12
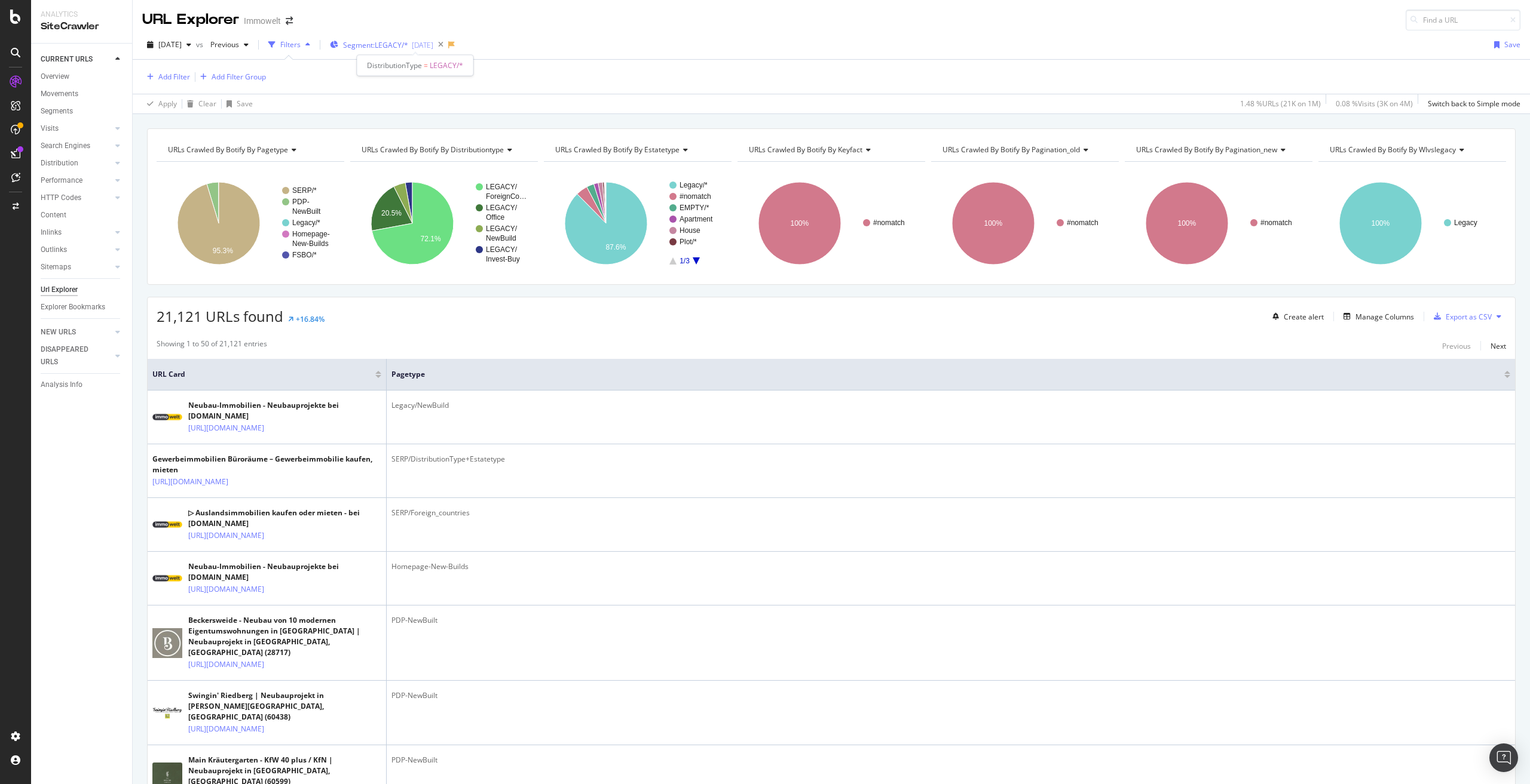
click at [409, 46] on span "Segment: LEGACY/*" at bounding box center [375, 45] width 65 height 10
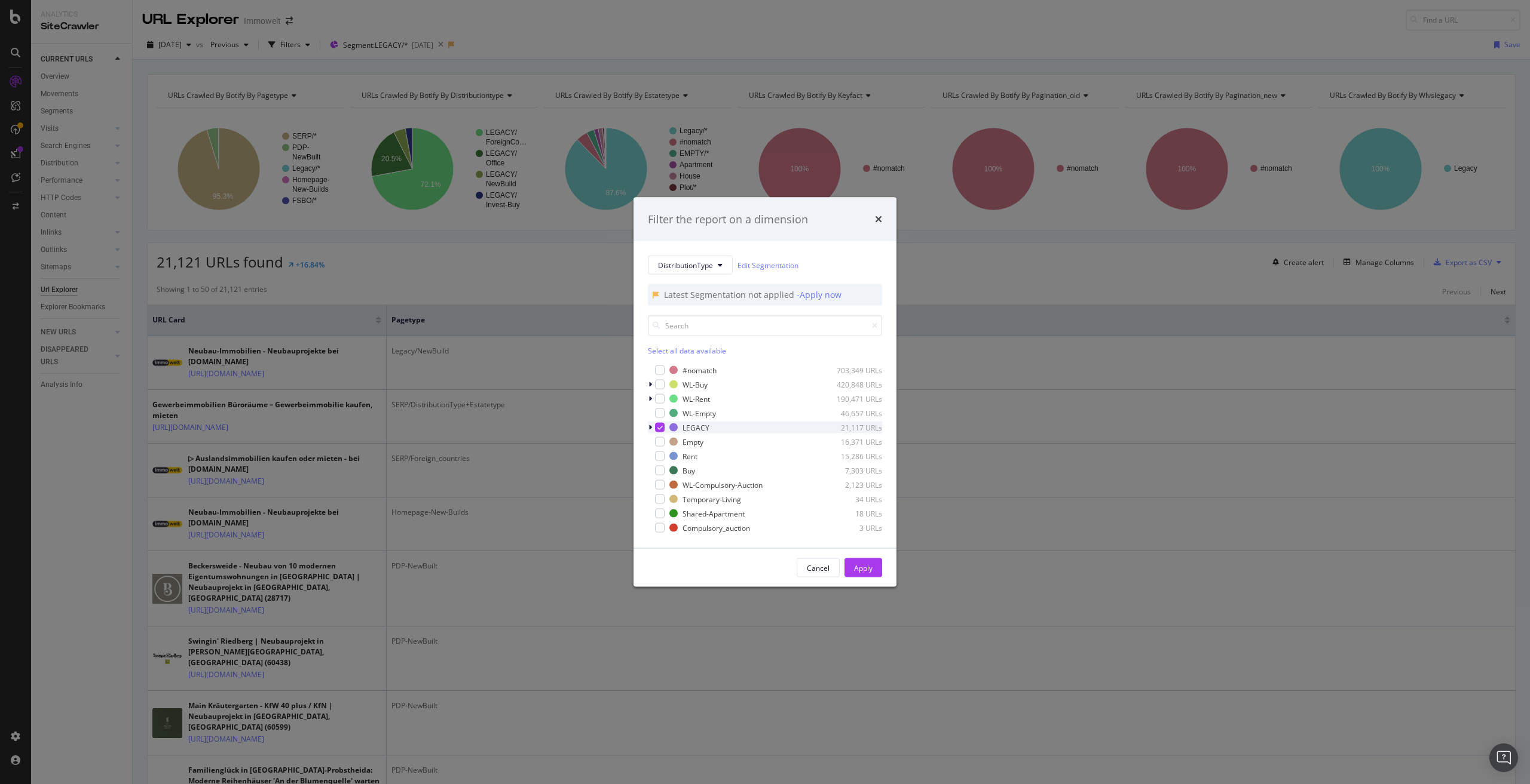
click at [663, 429] on div "modal" at bounding box center [660, 428] width 10 height 10
click at [691, 350] on div "Select all data available" at bounding box center [765, 350] width 234 height 10
click at [659, 369] on icon "modal" at bounding box center [660, 371] width 6 height 6
click at [675, 350] on div "Select all data available" at bounding box center [765, 350] width 234 height 10
click at [669, 349] on div "Unselect all data available" at bounding box center [765, 350] width 234 height 10
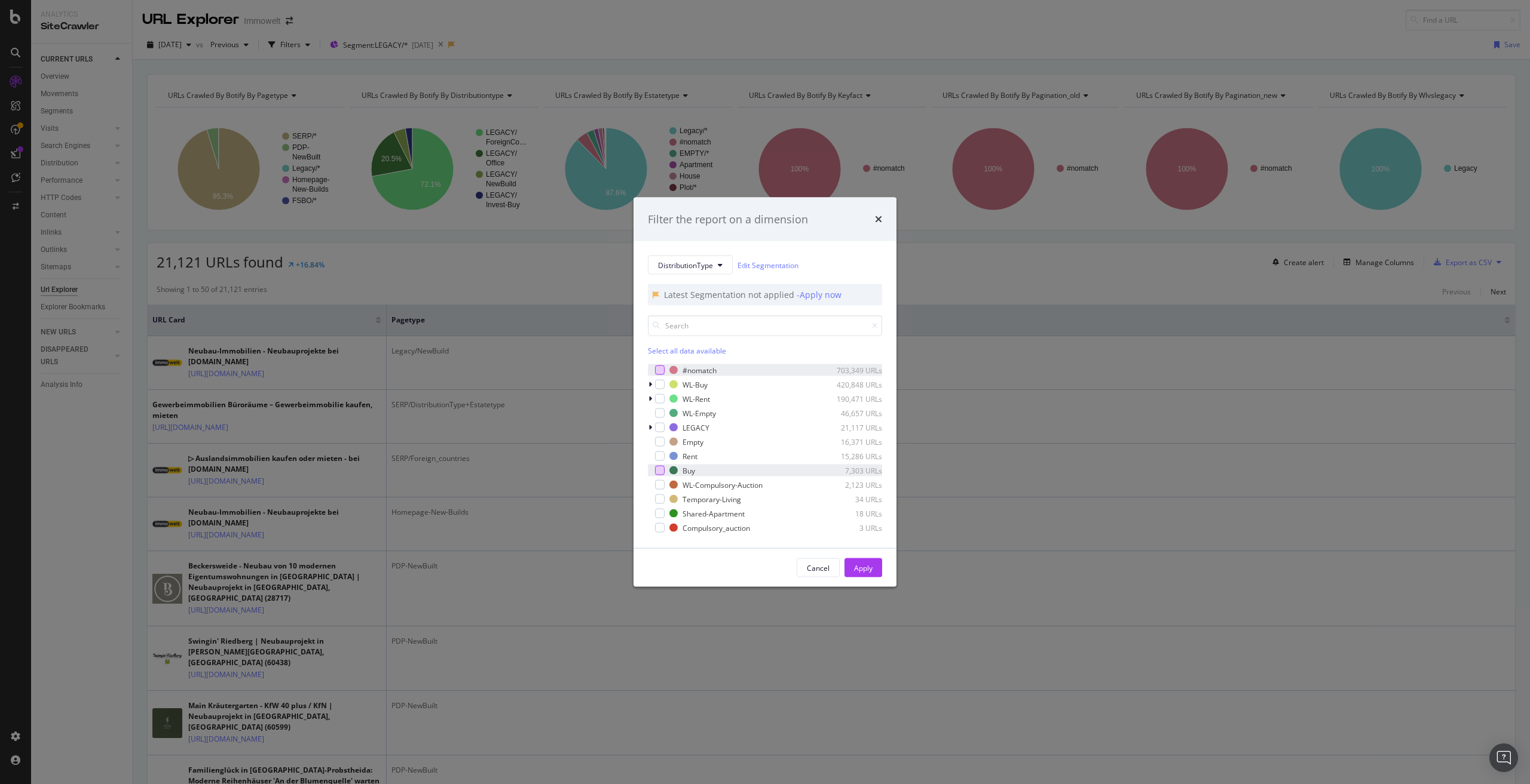
click at [658, 471] on div "modal" at bounding box center [660, 470] width 10 height 10
click at [867, 566] on div "Apply" at bounding box center [863, 567] width 18 height 10
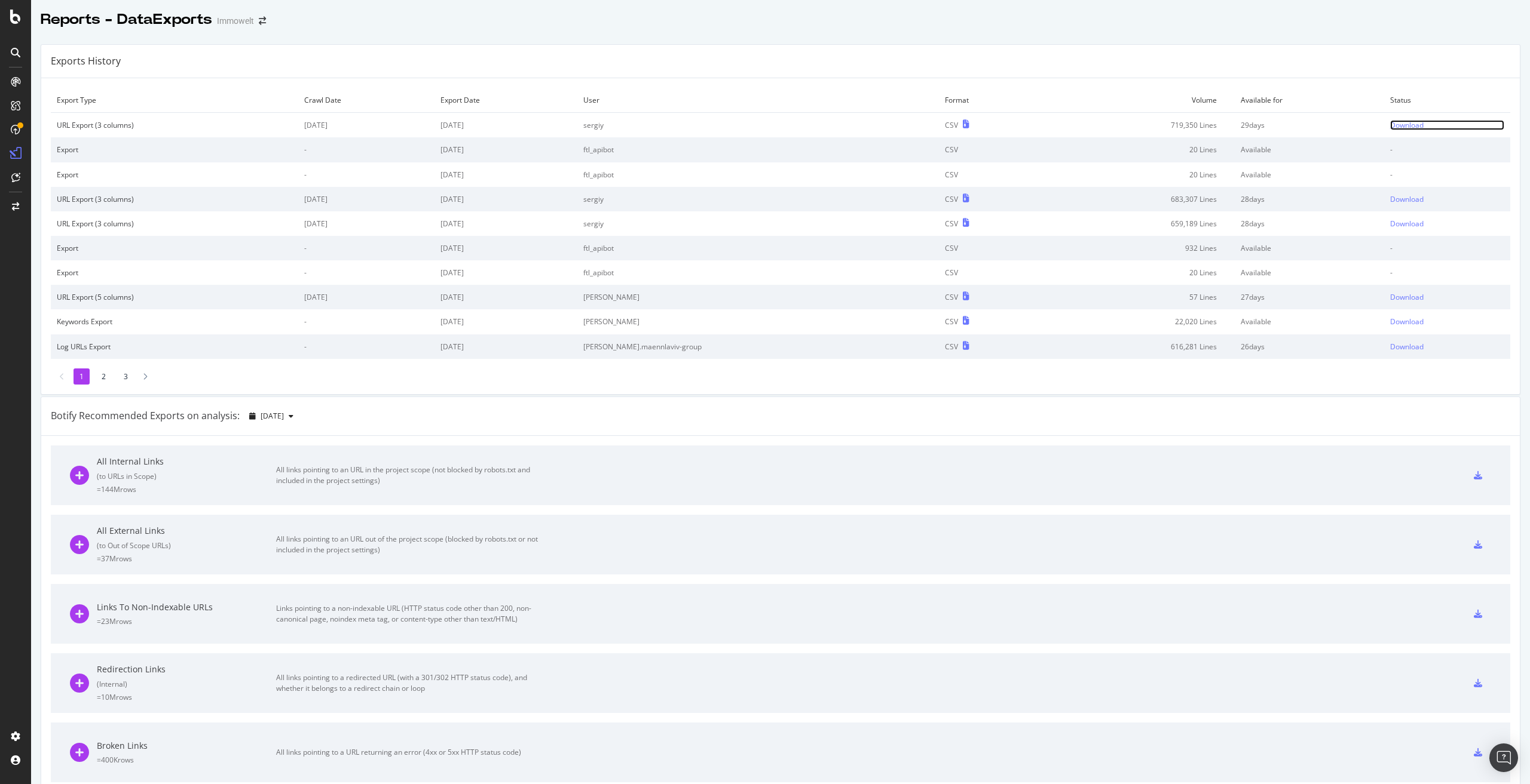
click at [1391, 121] on div "Download" at bounding box center [1407, 125] width 34 height 10
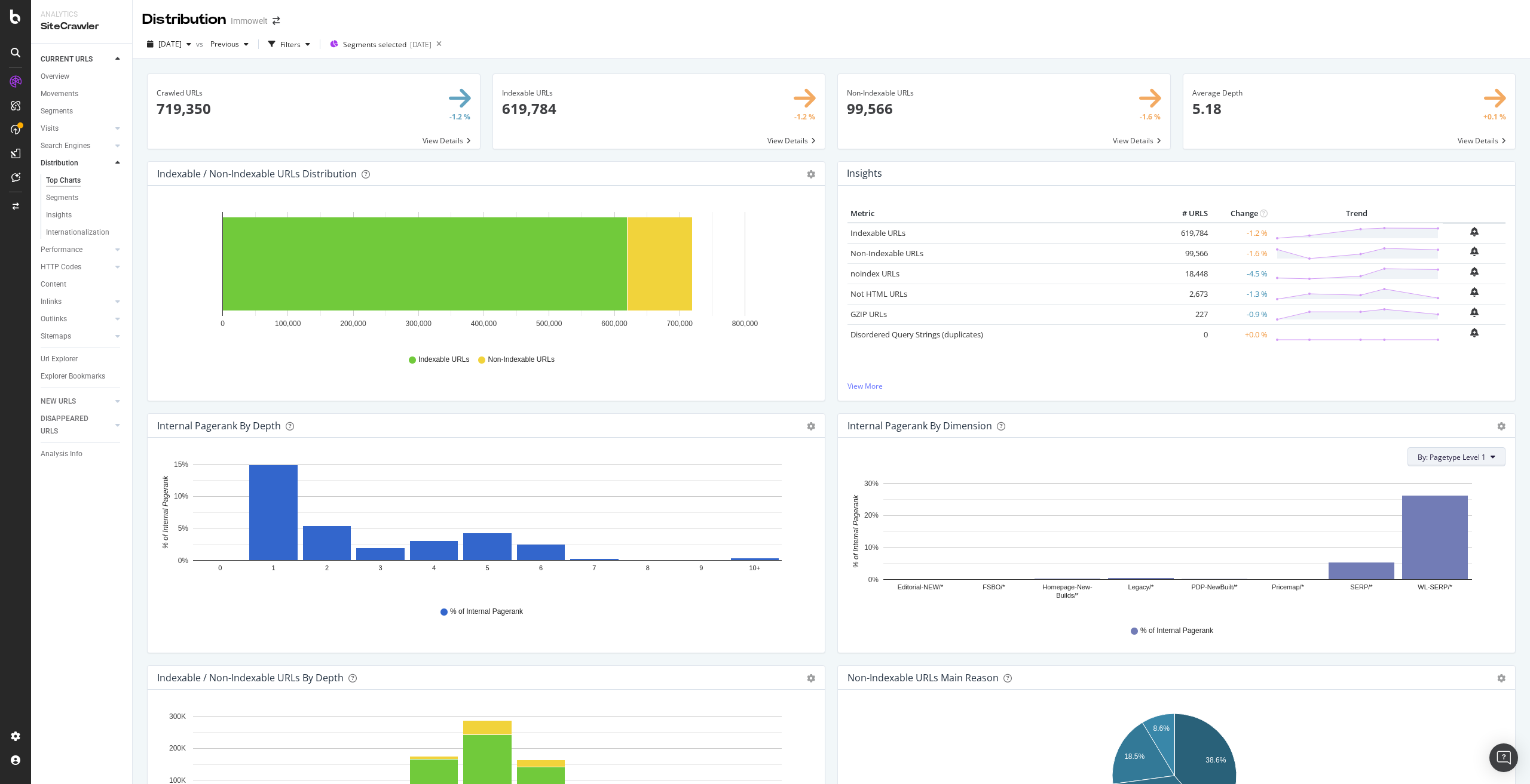
click at [1441, 461] on span "By: Pagetype Level 1" at bounding box center [1452, 457] width 68 height 10
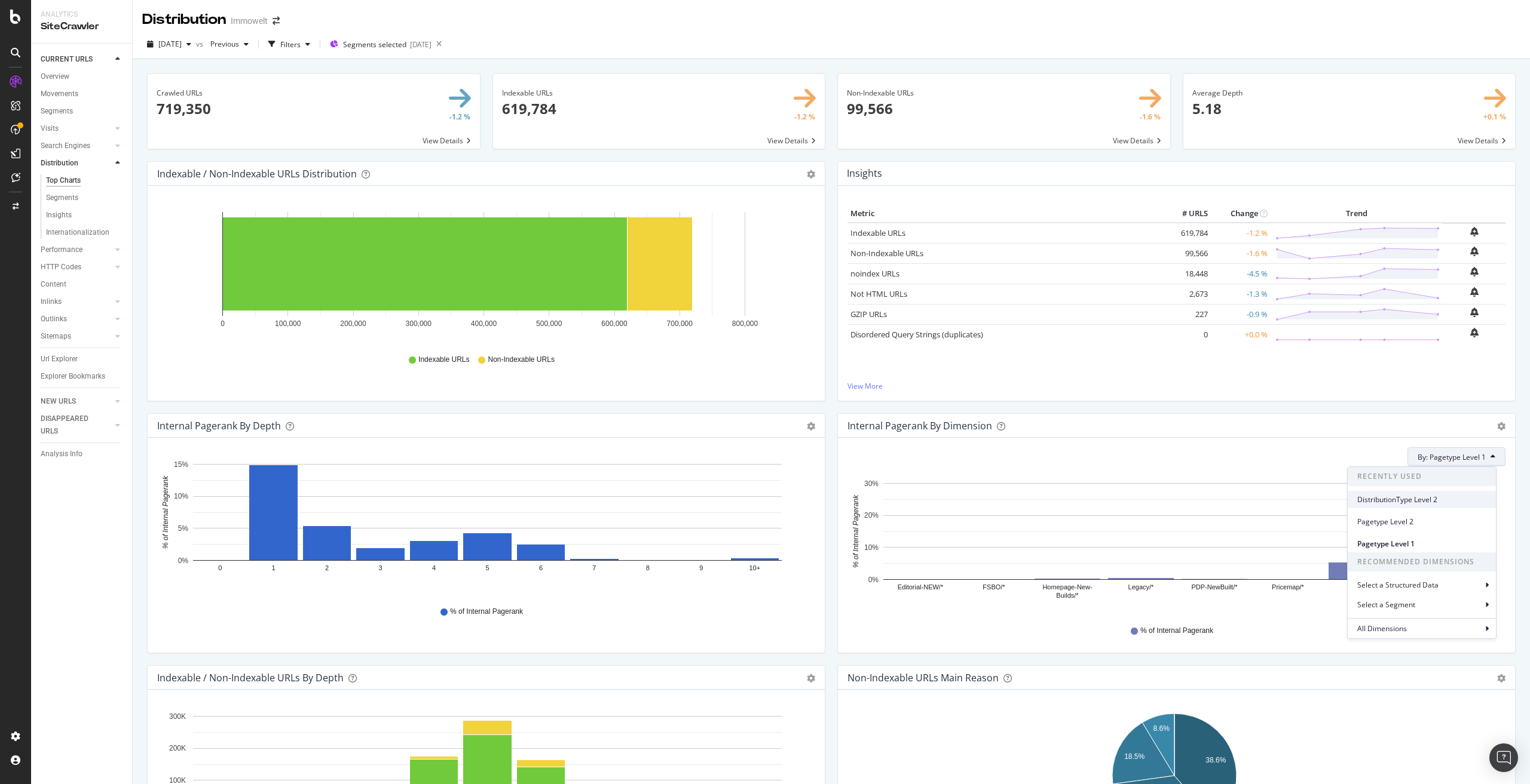
click at [1421, 499] on span "DistributionType Level 2" at bounding box center [1422, 499] width 129 height 11
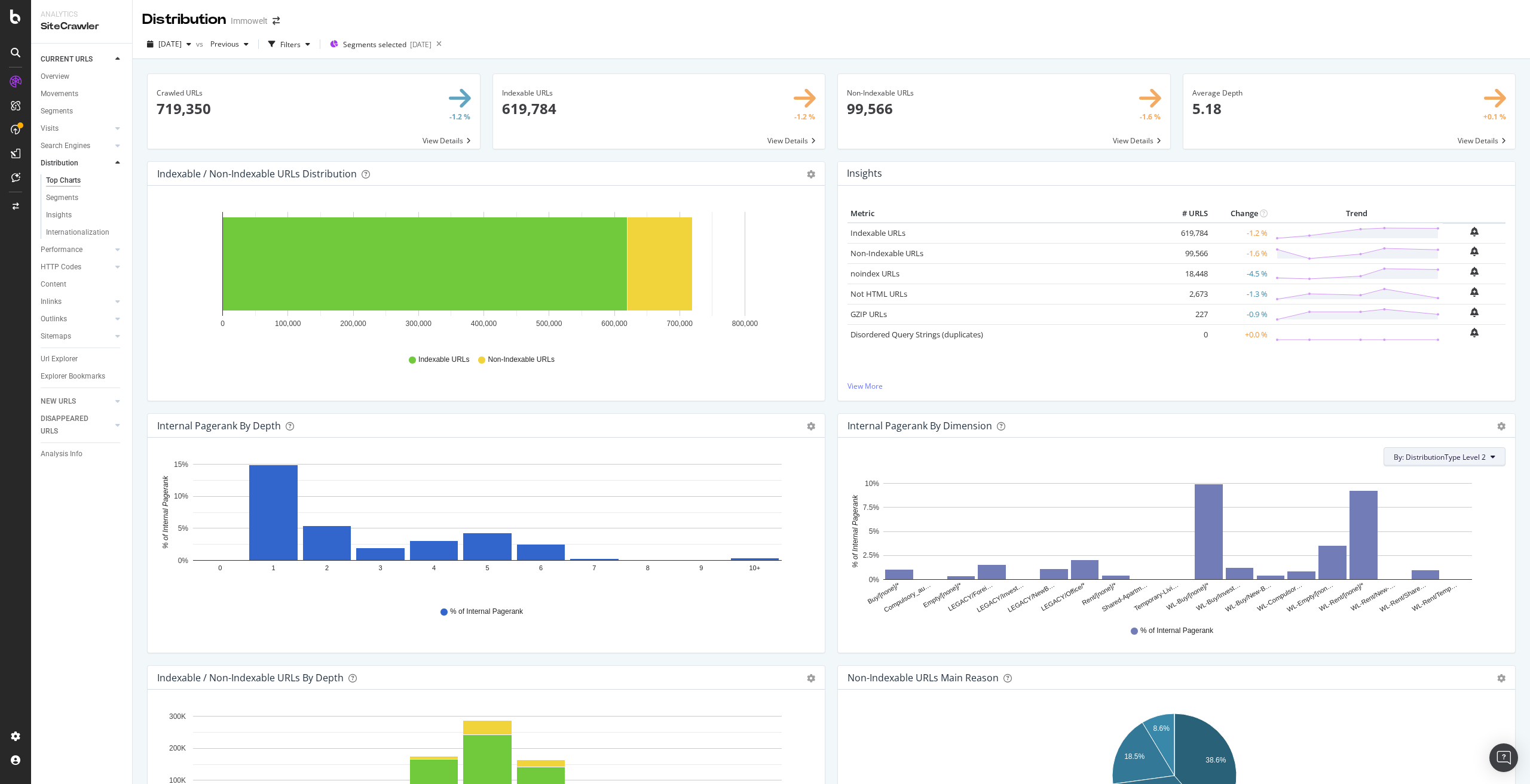
click at [1462, 459] on span "By: DistributionType Level 2" at bounding box center [1439, 457] width 92 height 10
click at [1447, 626] on div "All Dimensions" at bounding box center [1449, 628] width 148 height 20
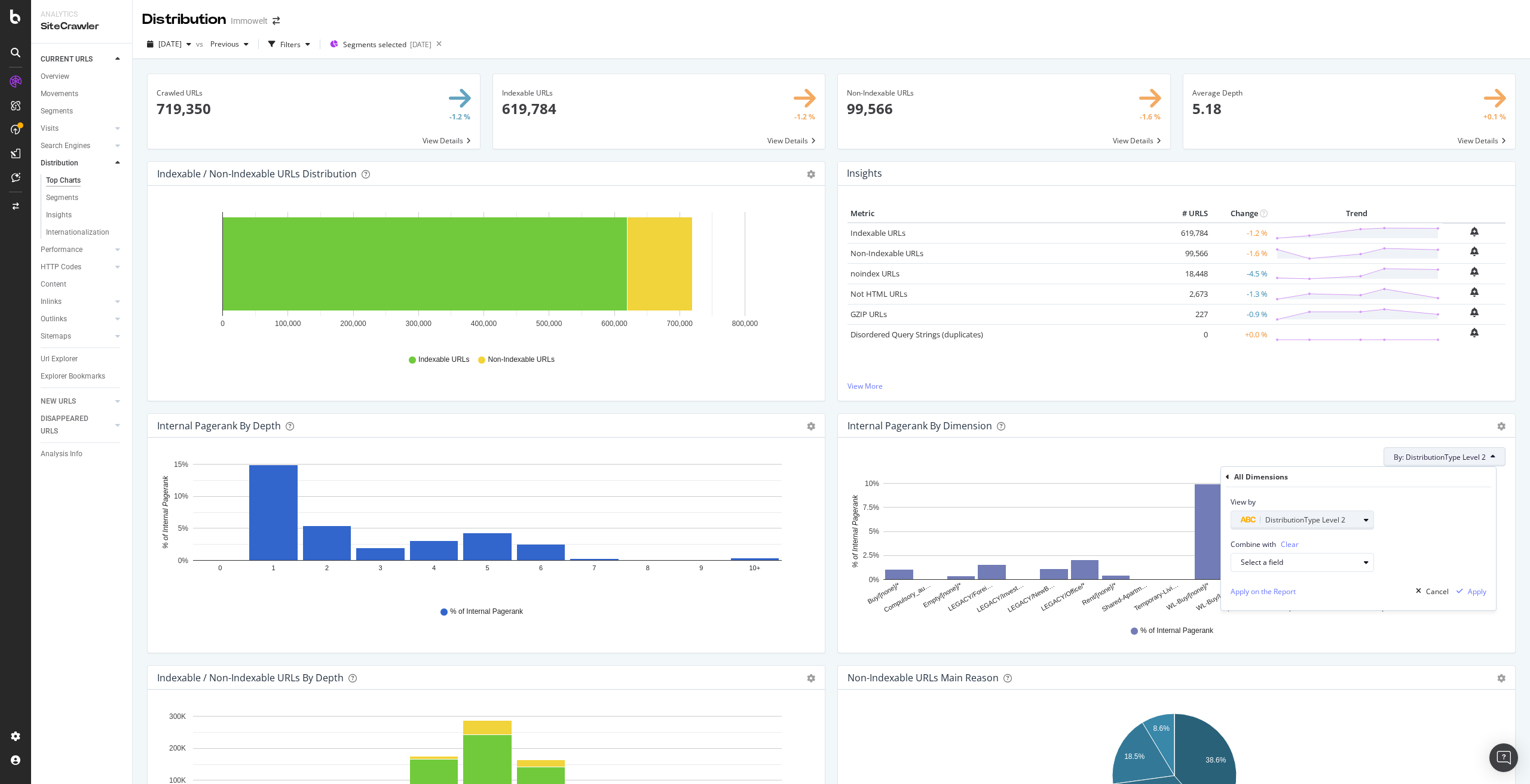
click at [1330, 519] on span "DistributionType Level 2" at bounding box center [1305, 520] width 80 height 10
click at [1300, 595] on div "Level 1" at bounding box center [1307, 594] width 128 height 15
click at [1356, 593] on div "Validate" at bounding box center [1359, 595] width 27 height 10
click at [1475, 590] on div "Apply" at bounding box center [1477, 591] width 18 height 10
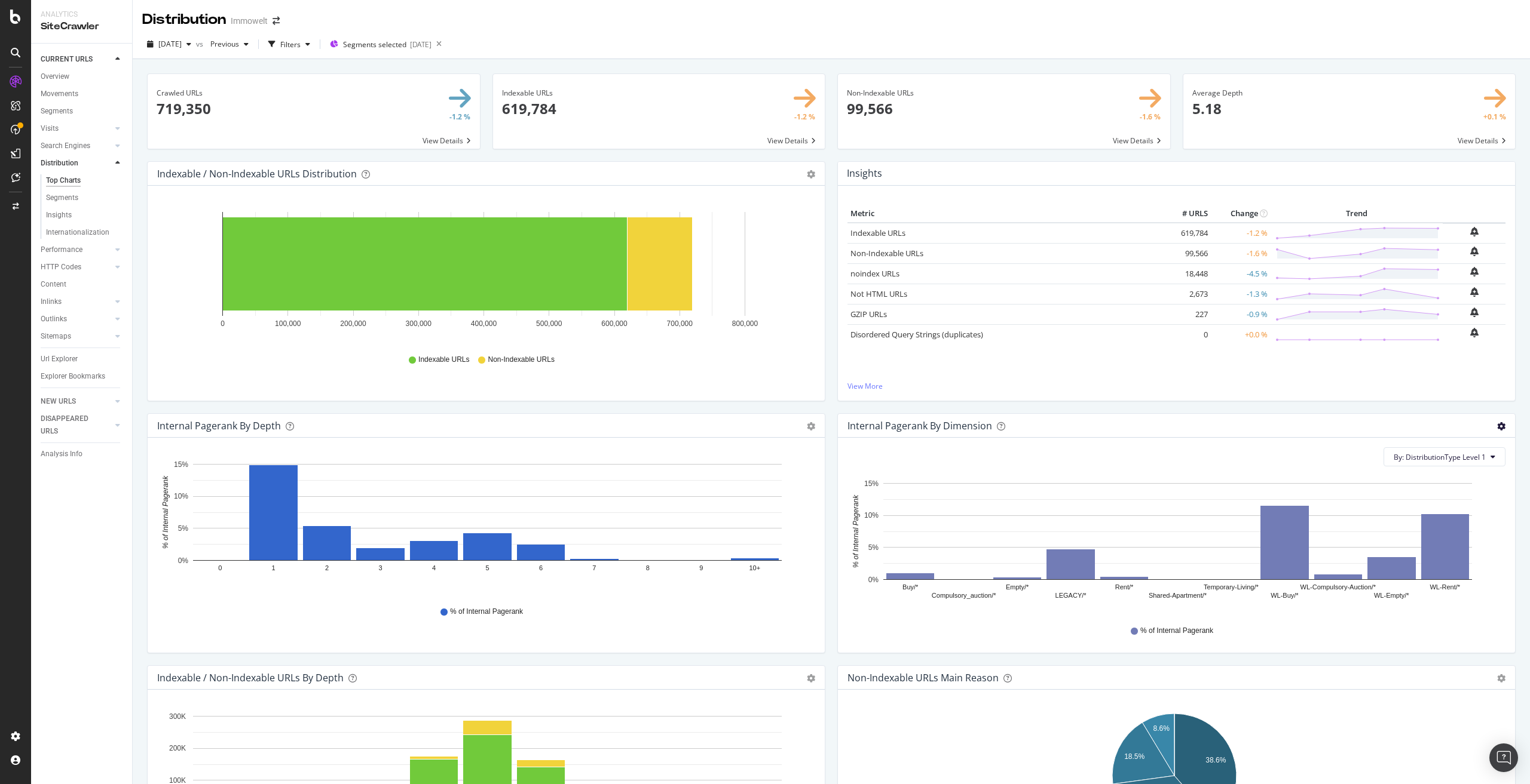
click at [1497, 424] on icon "gear" at bounding box center [1501, 426] width 9 height 9
click at [1449, 521] on span "Export as CSV" at bounding box center [1460, 516] width 108 height 16
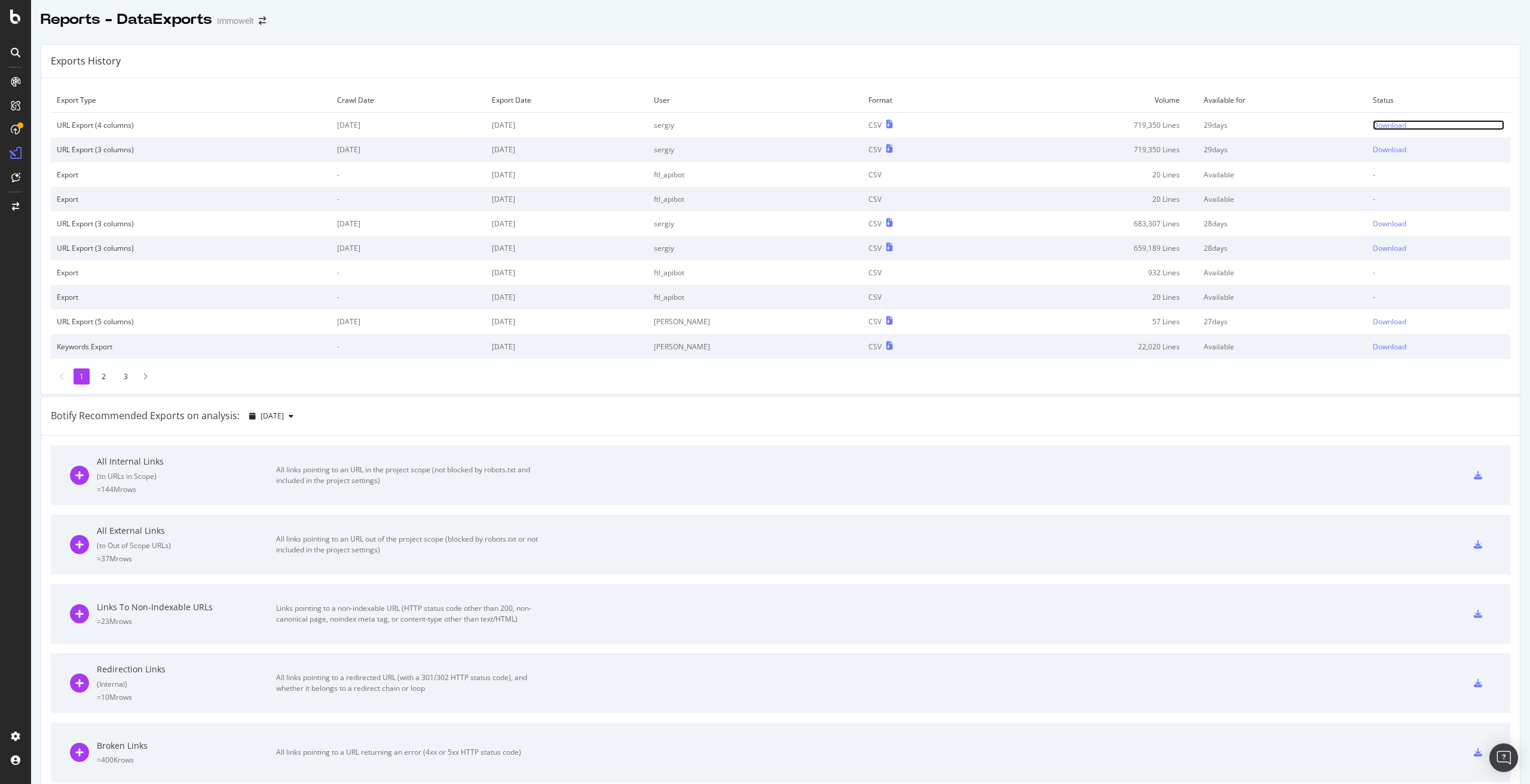
click at [1373, 124] on div "Download" at bounding box center [1390, 125] width 34 height 10
